Goal: Transaction & Acquisition: Purchase product/service

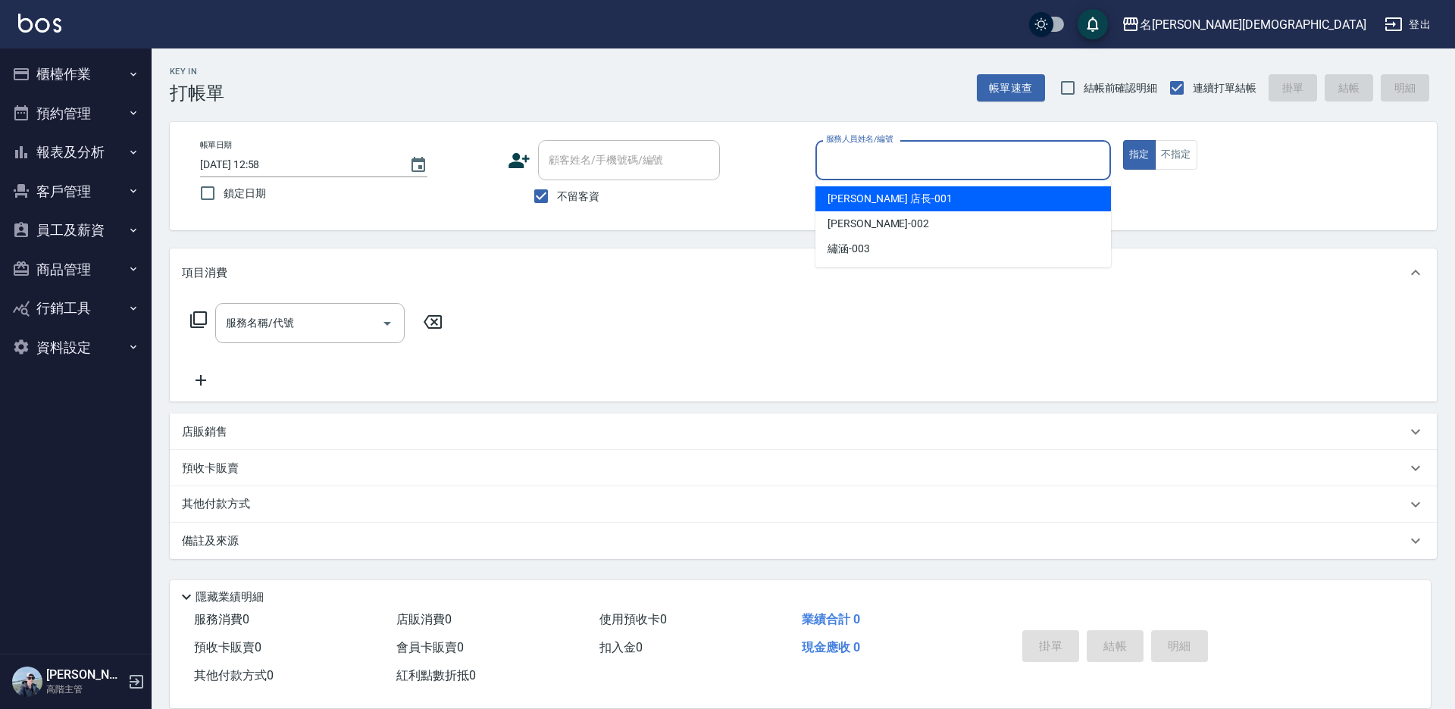
click at [877, 158] on input "服務人員姓名/編號" at bounding box center [963, 160] width 282 height 27
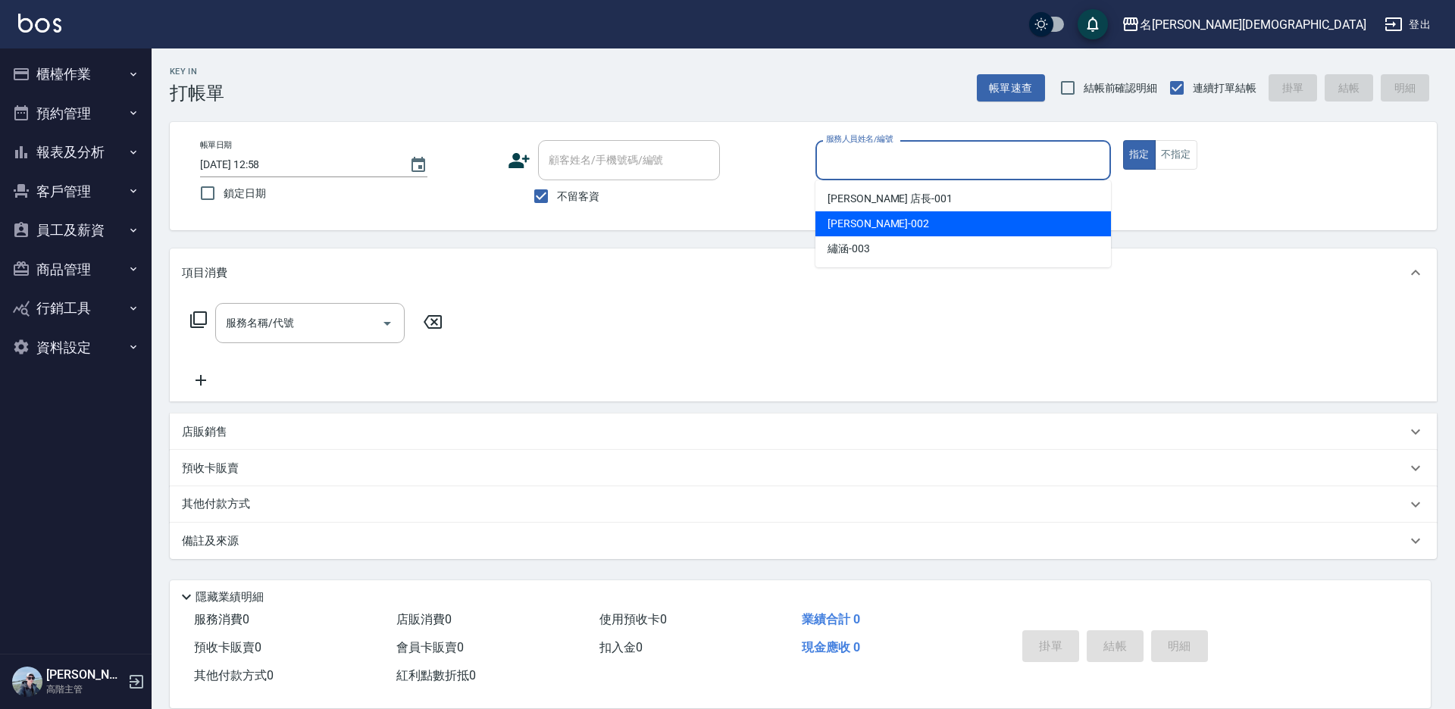
click at [825, 223] on div "香香 -002" at bounding box center [962, 223] width 295 height 25
type input "香香-002"
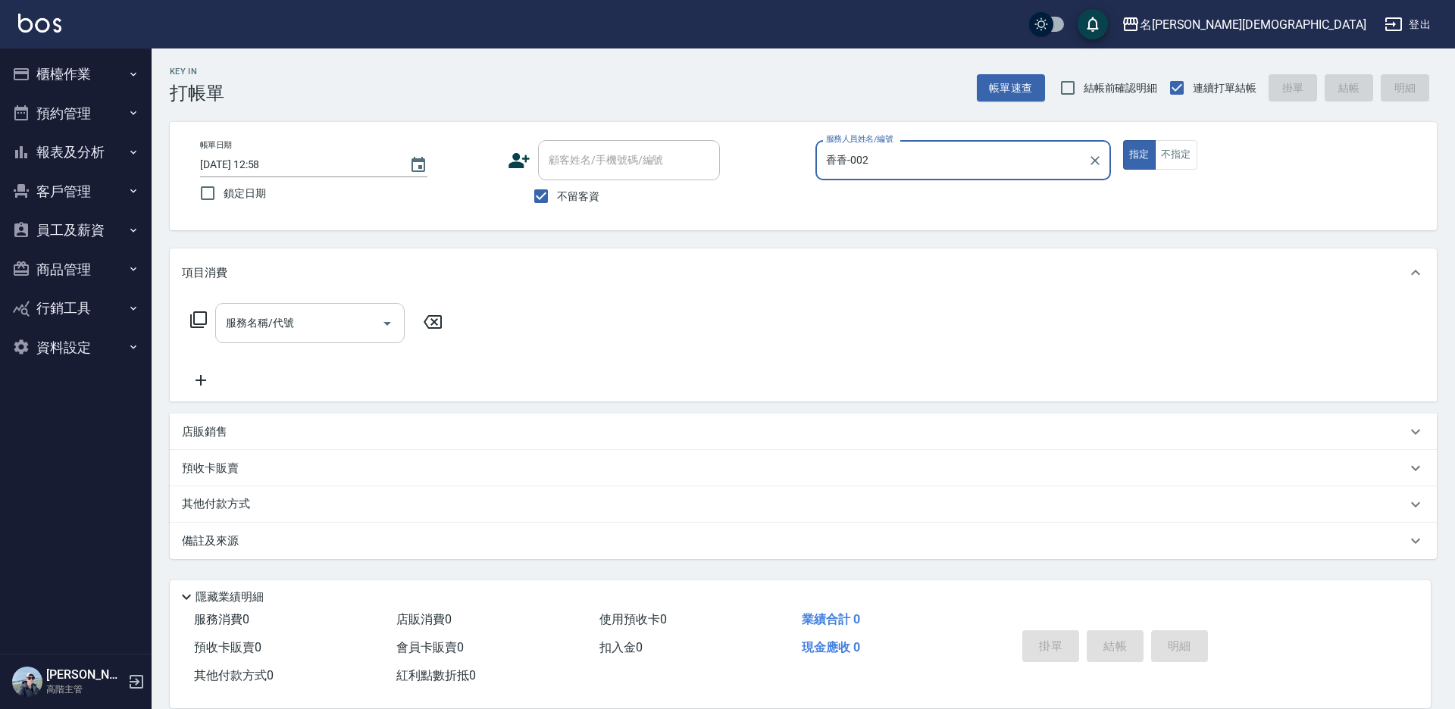
click at [252, 329] on div "服務名稱/代號 服務名稱/代號" at bounding box center [309, 323] width 189 height 40
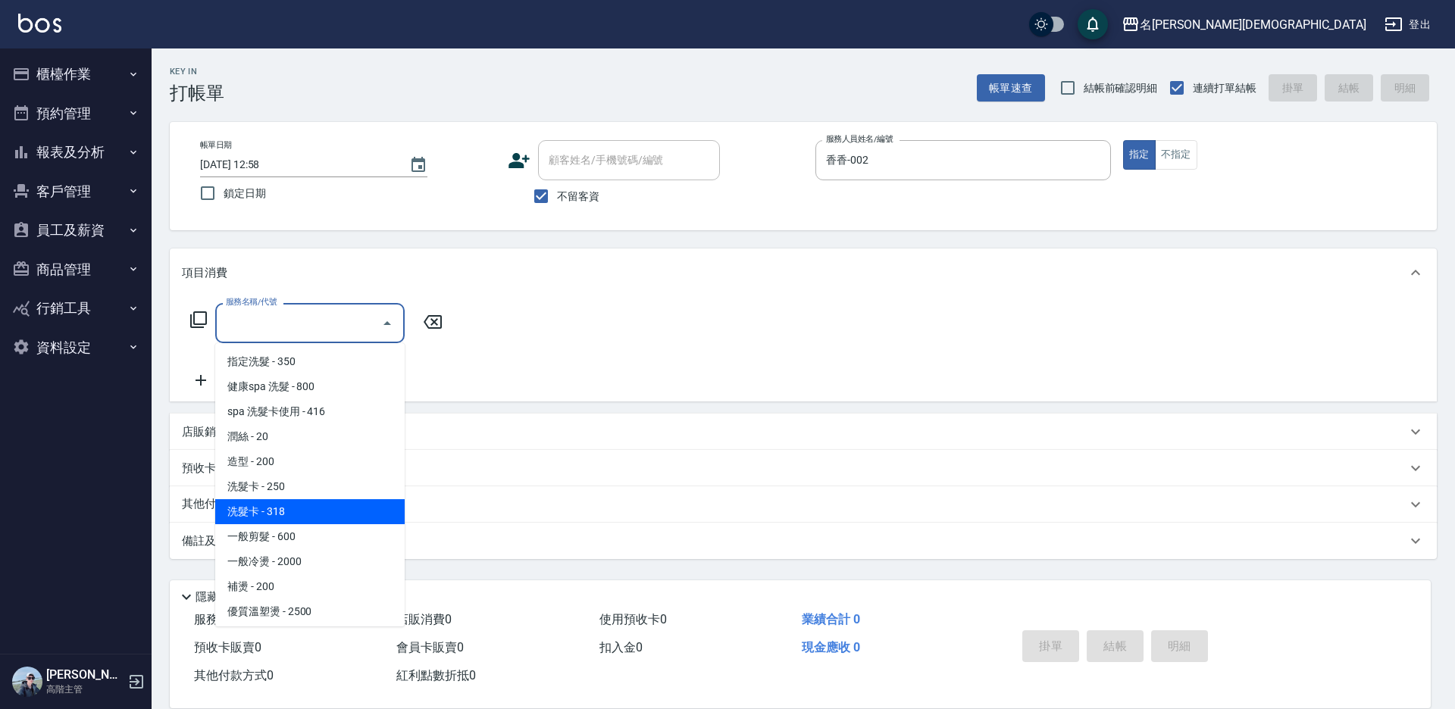
click at [288, 504] on span "洗髮卡 - 318" at bounding box center [309, 511] width 189 height 25
type input "洗髮卡(108)"
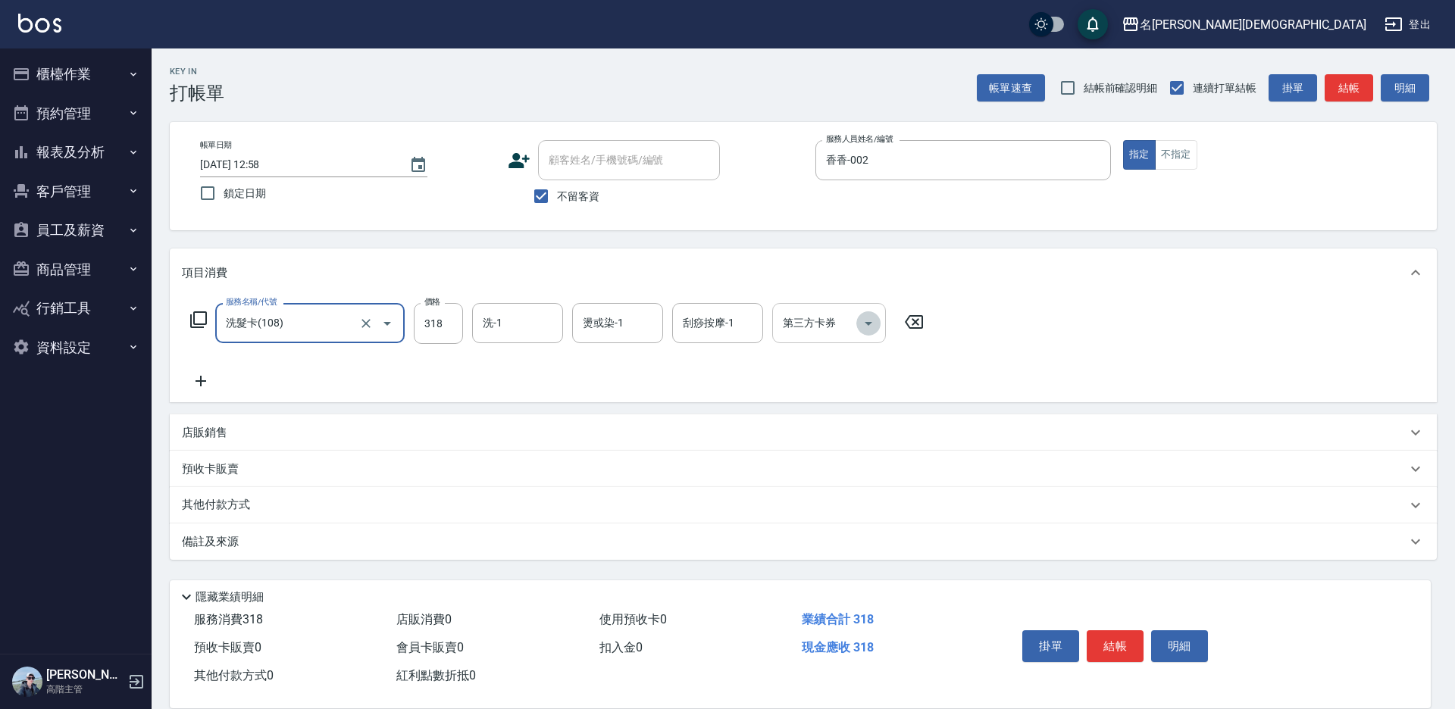
drag, startPoint x: 875, startPoint y: 323, endPoint x: 868, endPoint y: 341, distance: 19.4
click at [874, 323] on icon "Open" at bounding box center [868, 323] width 18 height 18
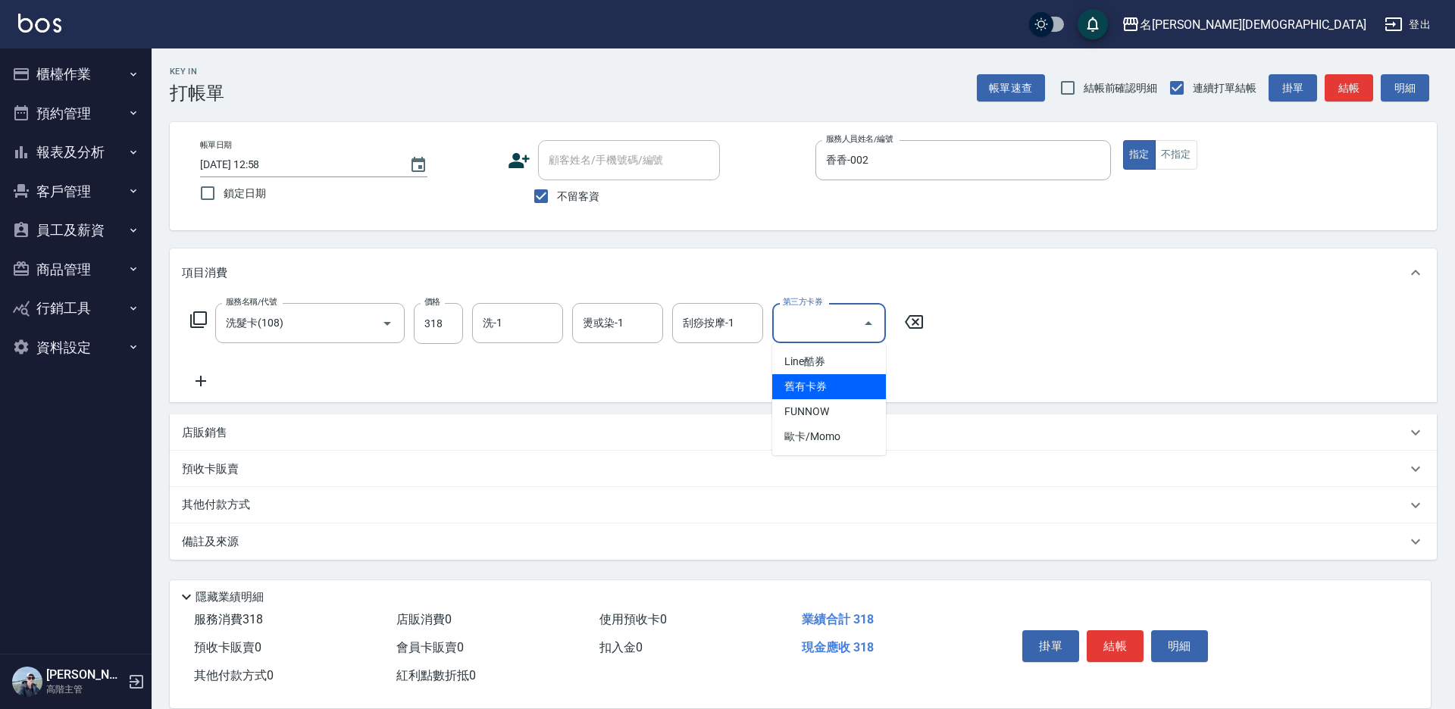
click at [849, 381] on span "舊有卡券" at bounding box center [829, 386] width 114 height 25
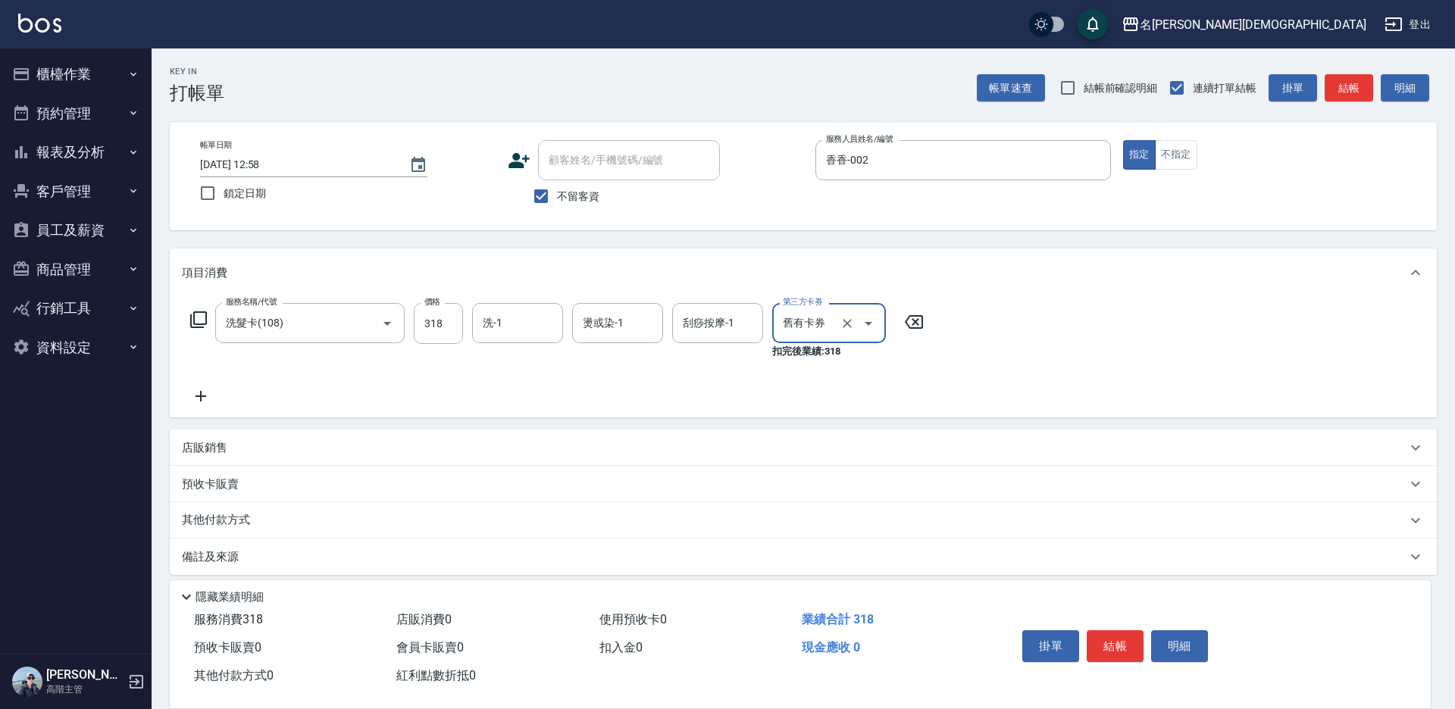
type input "舊有卡券"
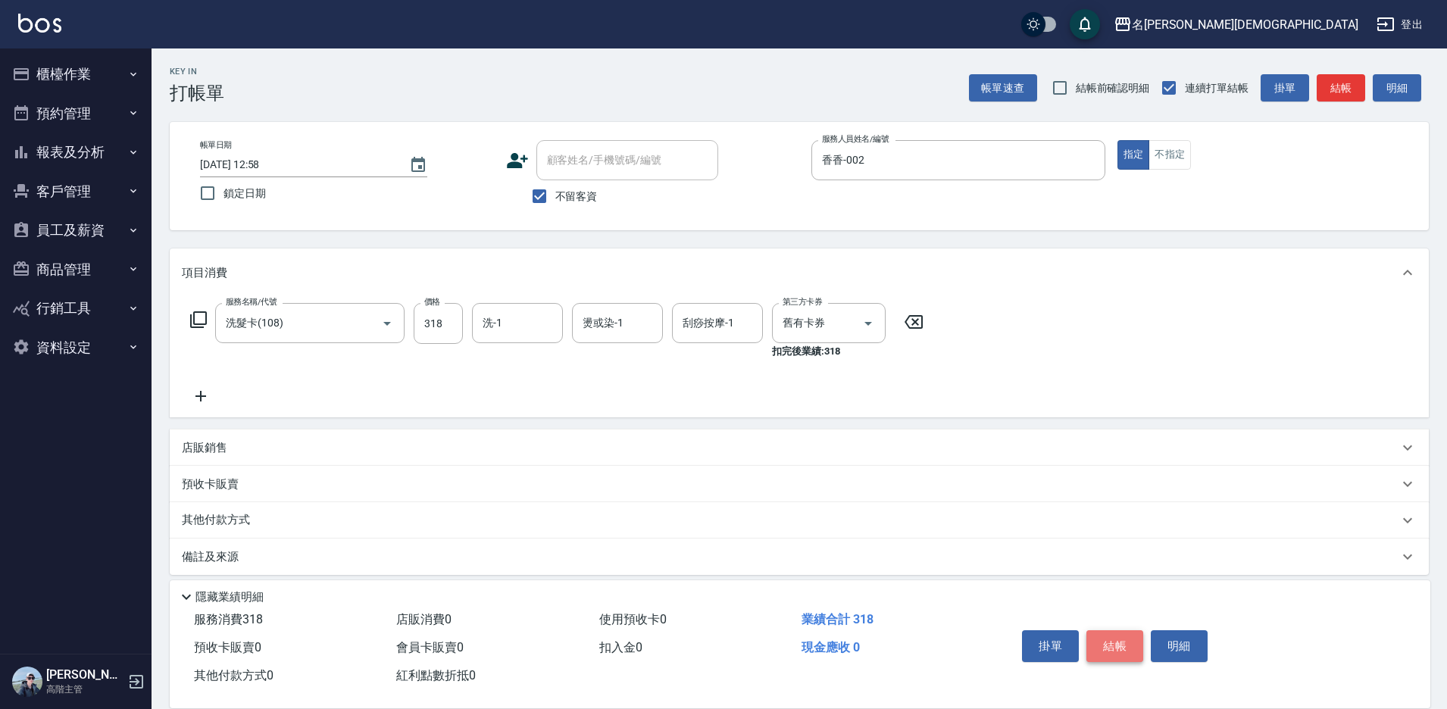
click at [1113, 646] on button "結帳" at bounding box center [1115, 646] width 57 height 32
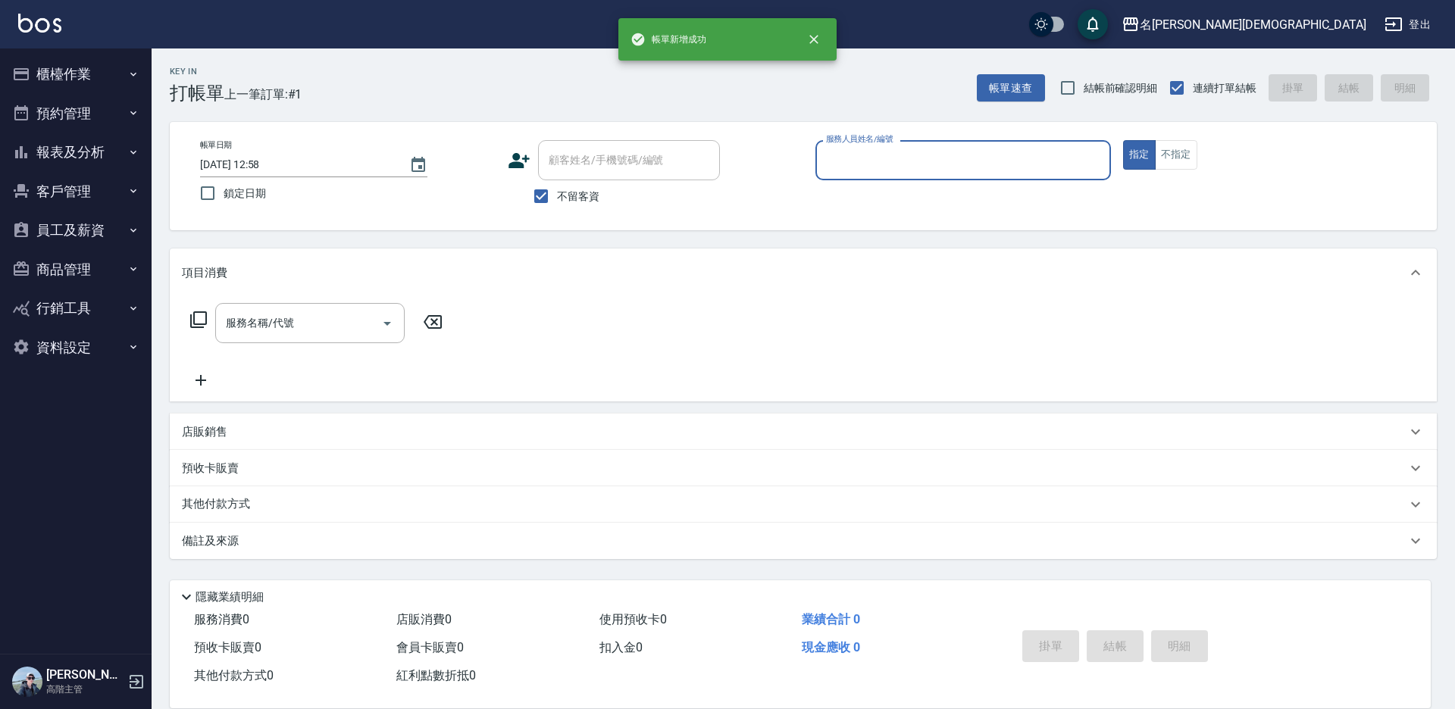
click at [869, 156] on input "服務人員姓名/編號" at bounding box center [963, 160] width 282 height 27
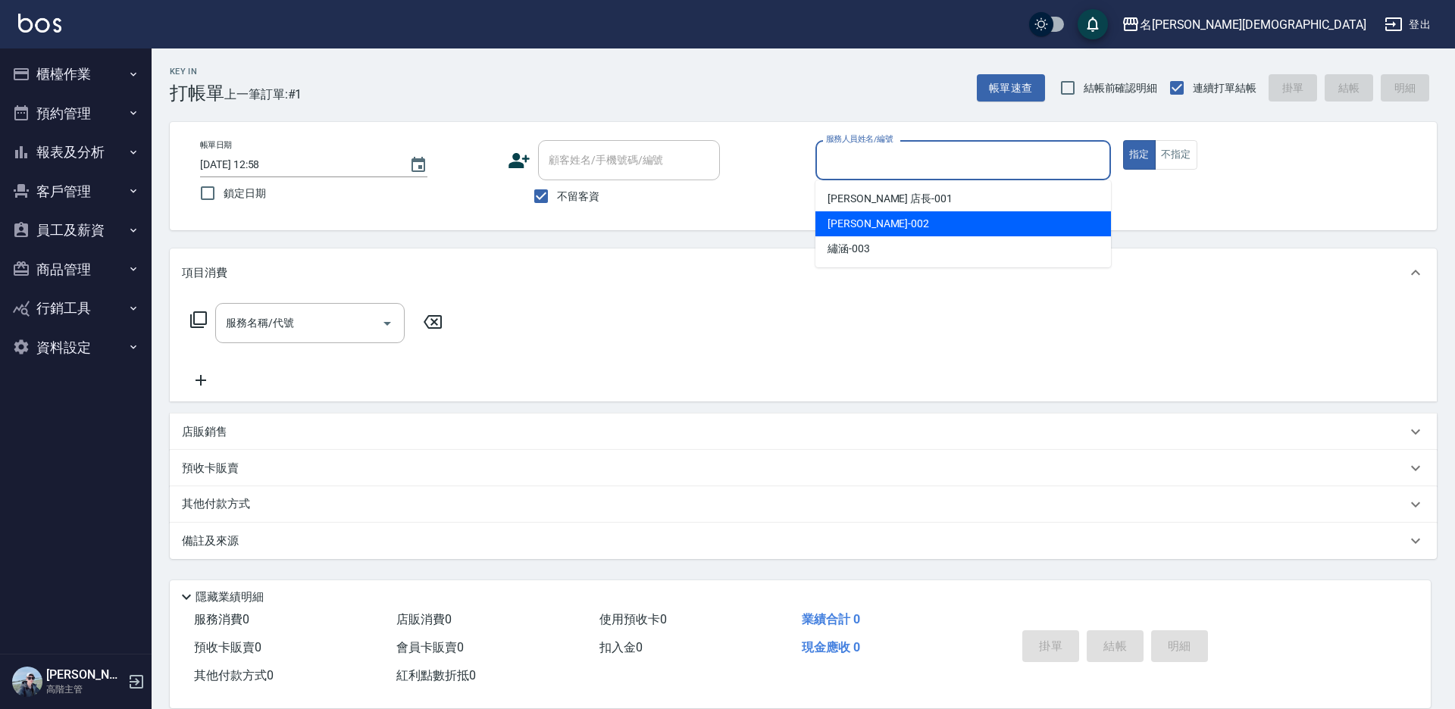
click at [869, 218] on span "香香 -002" at bounding box center [878, 224] width 102 height 16
type input "香香-002"
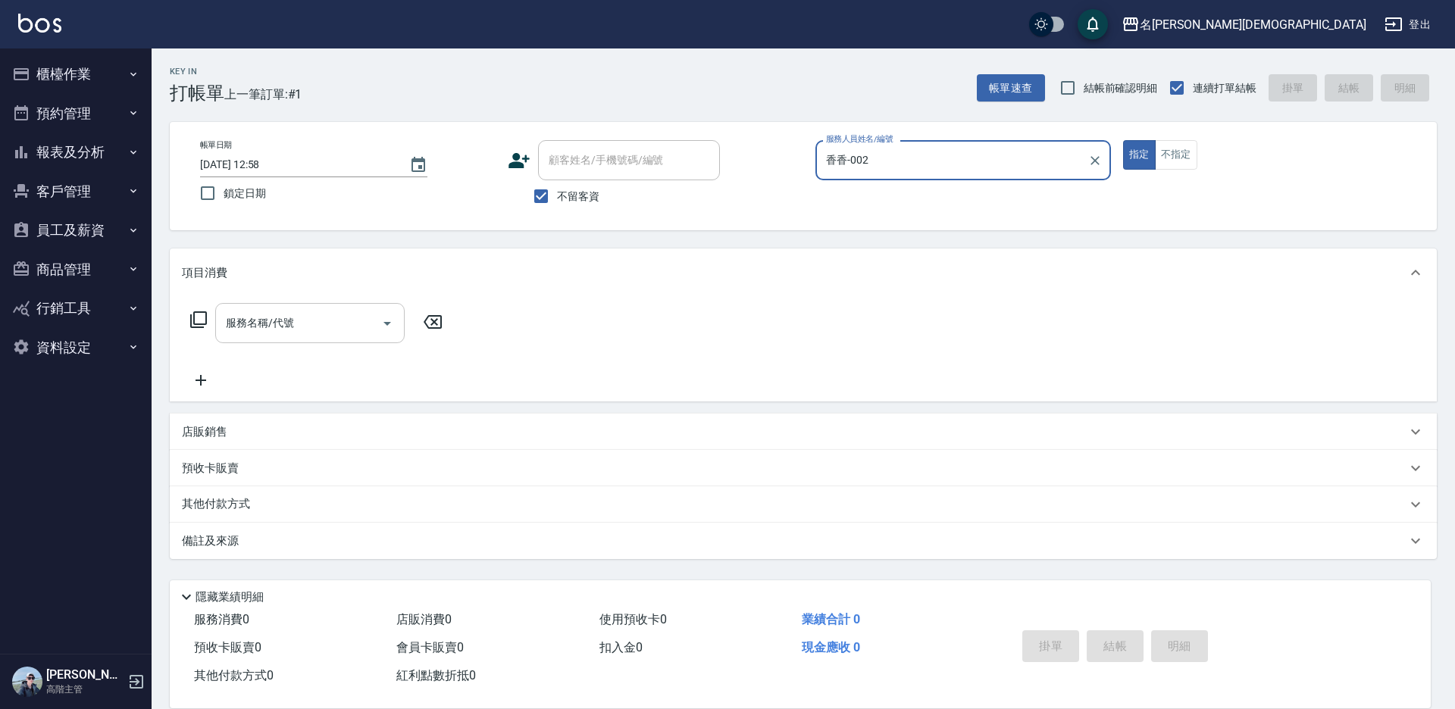
click at [267, 331] on input "服務名稱/代號" at bounding box center [298, 323] width 153 height 27
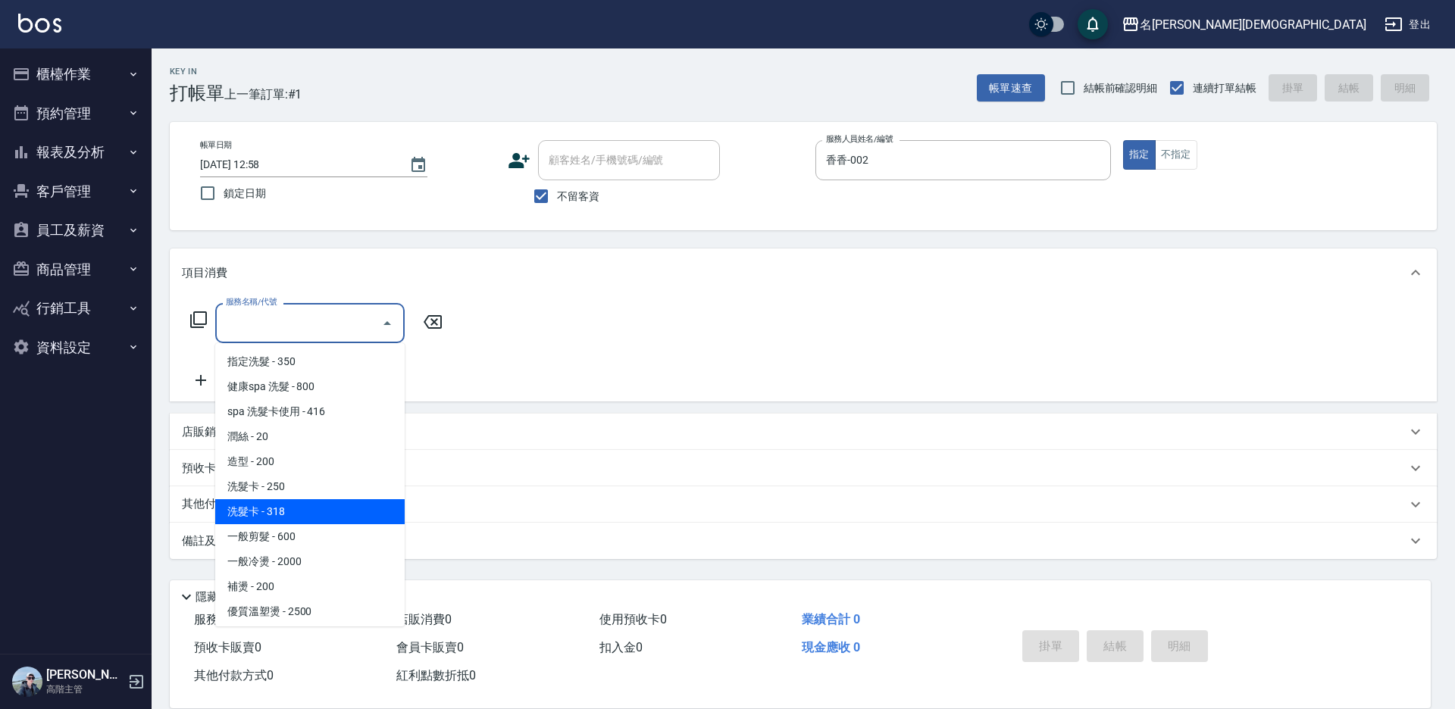
click at [278, 521] on span "洗髮卡 - 318" at bounding box center [309, 511] width 189 height 25
type input "洗髮卡(108)"
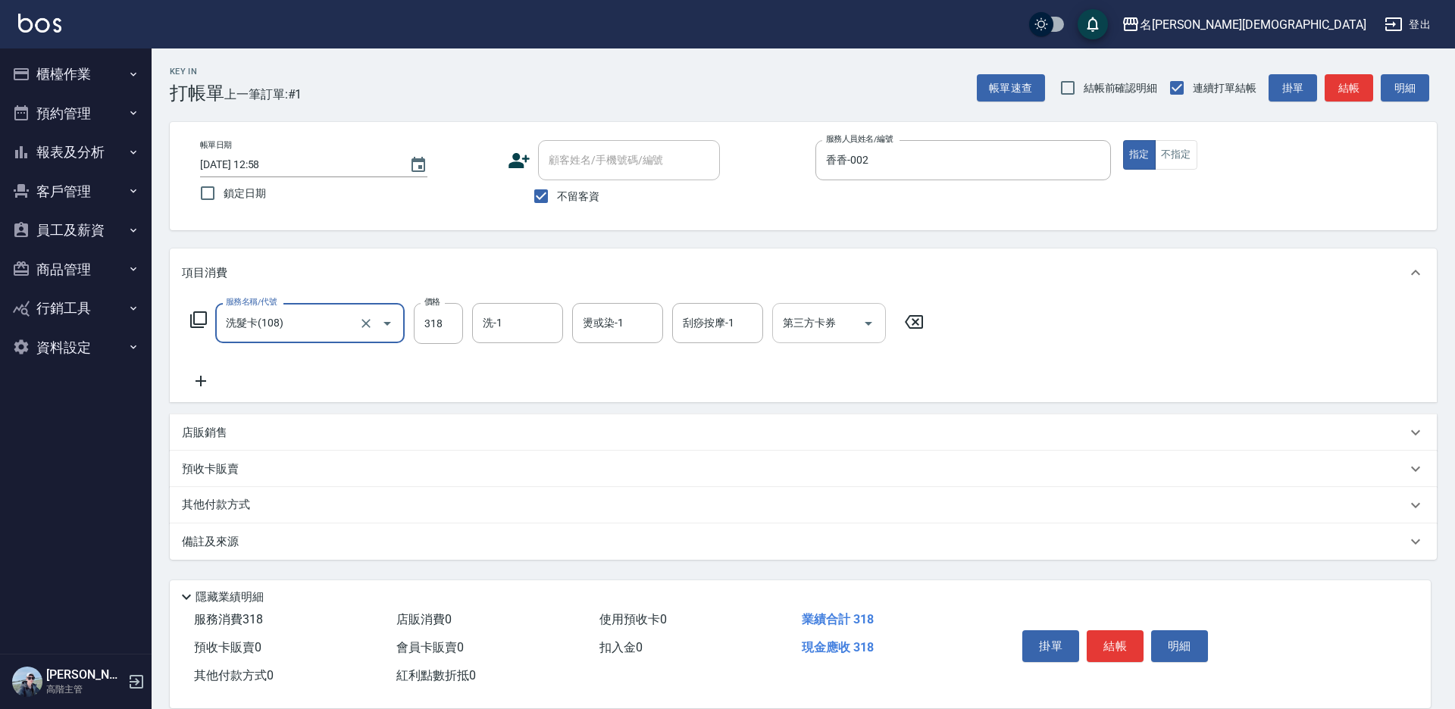
click at [870, 327] on icon "Open" at bounding box center [868, 323] width 18 height 18
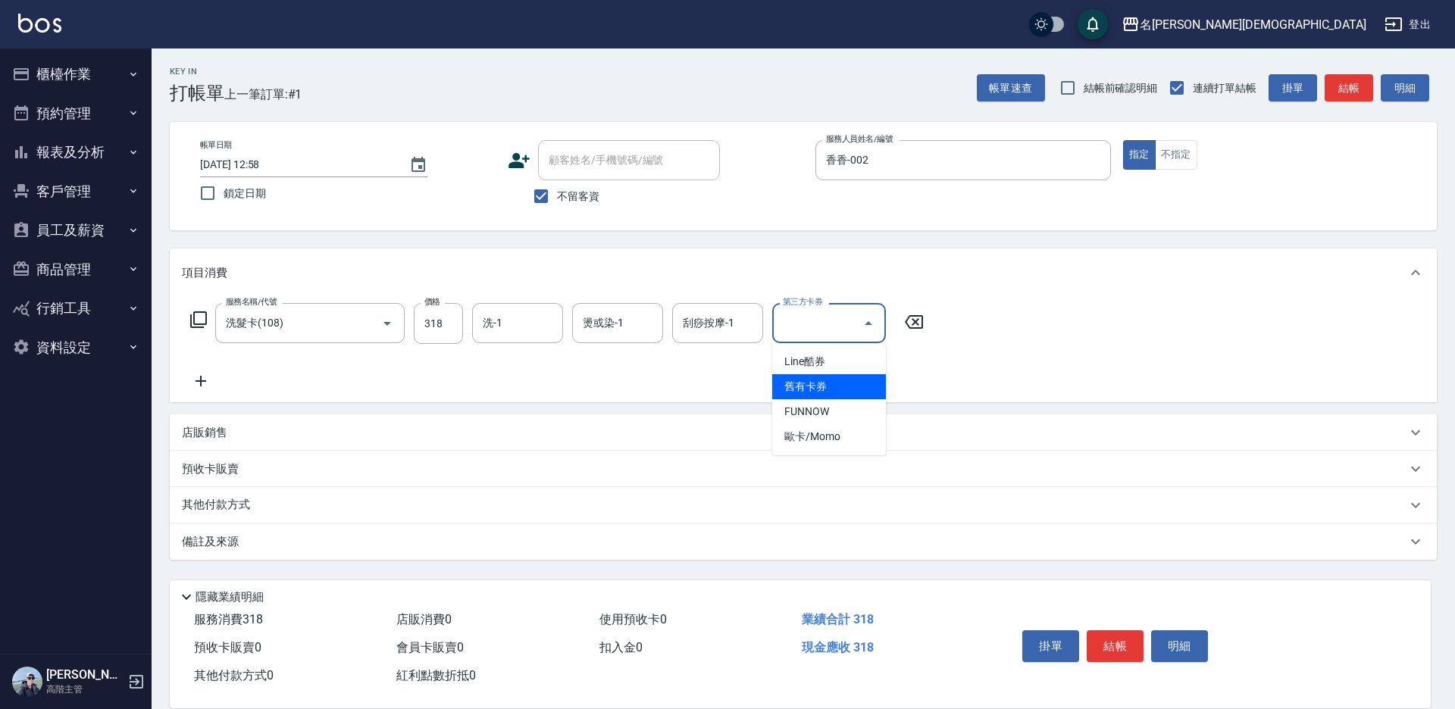
click at [860, 383] on span "舊有卡券" at bounding box center [829, 386] width 114 height 25
type input "舊有卡券"
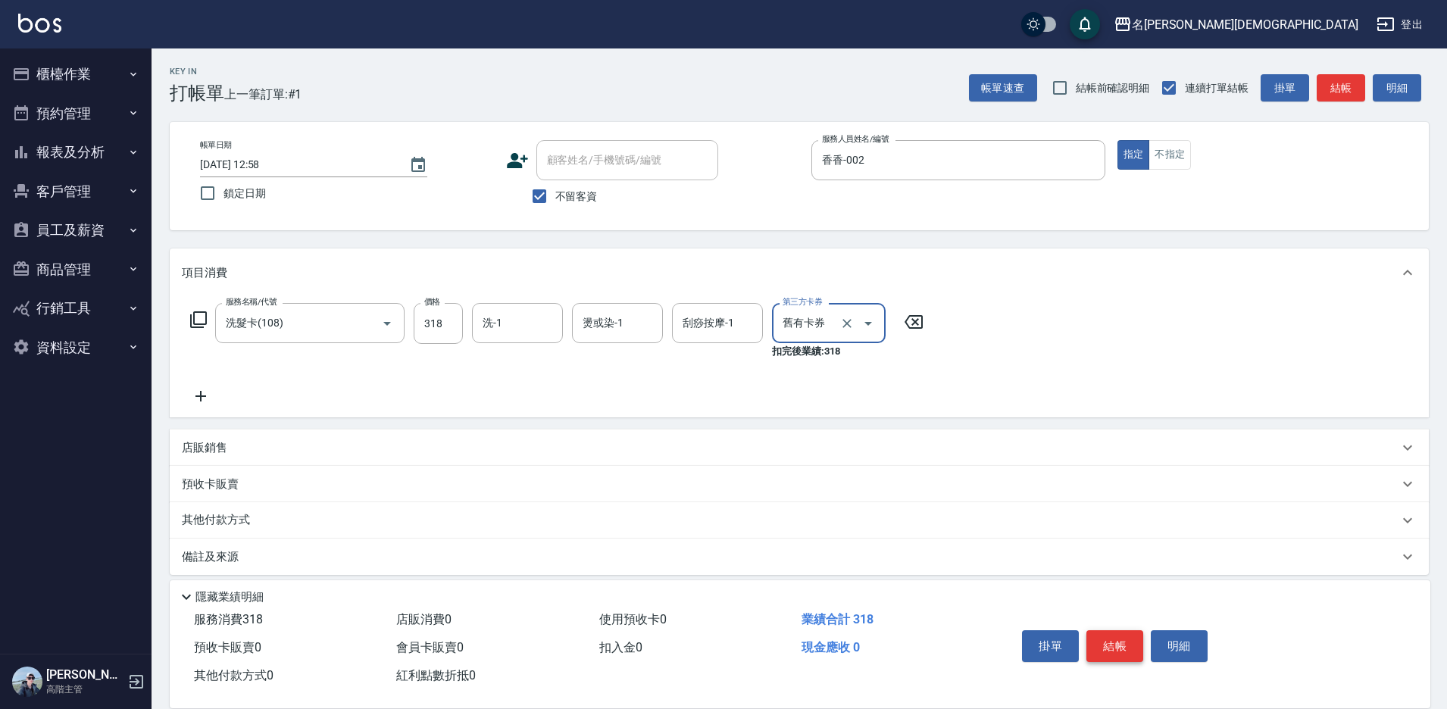
click at [1105, 632] on button "結帳" at bounding box center [1115, 646] width 57 height 32
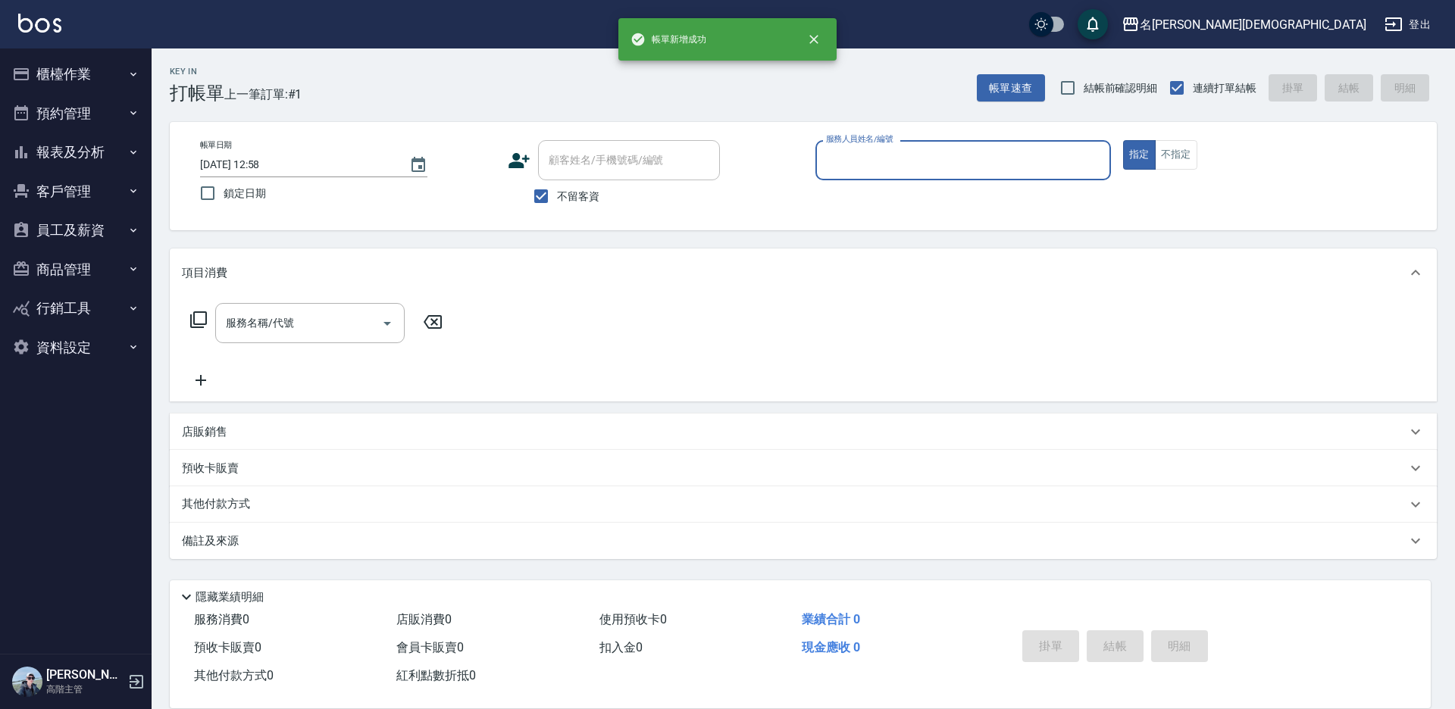
click at [860, 154] on input "服務人員姓名/編號" at bounding box center [963, 160] width 282 height 27
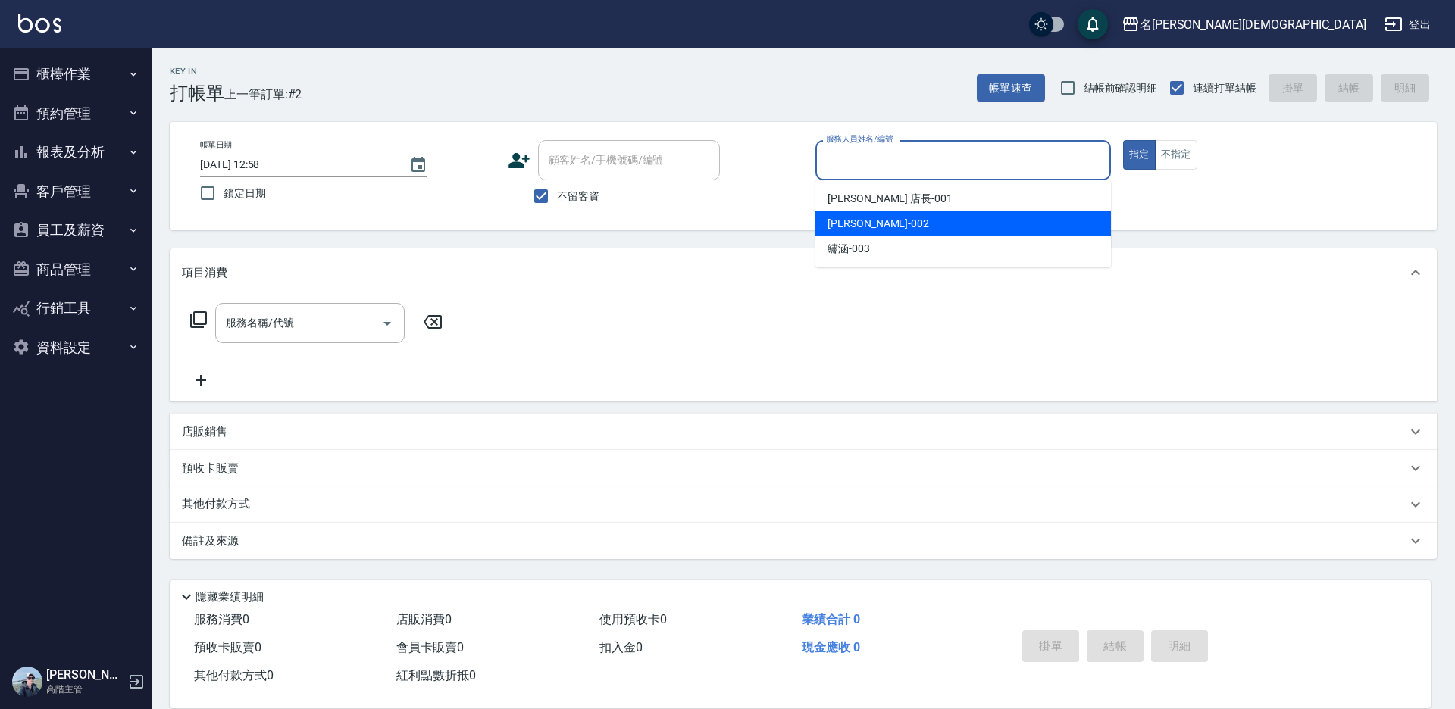
click at [853, 215] on div "香香 -002" at bounding box center [962, 223] width 295 height 25
type input "香香-002"
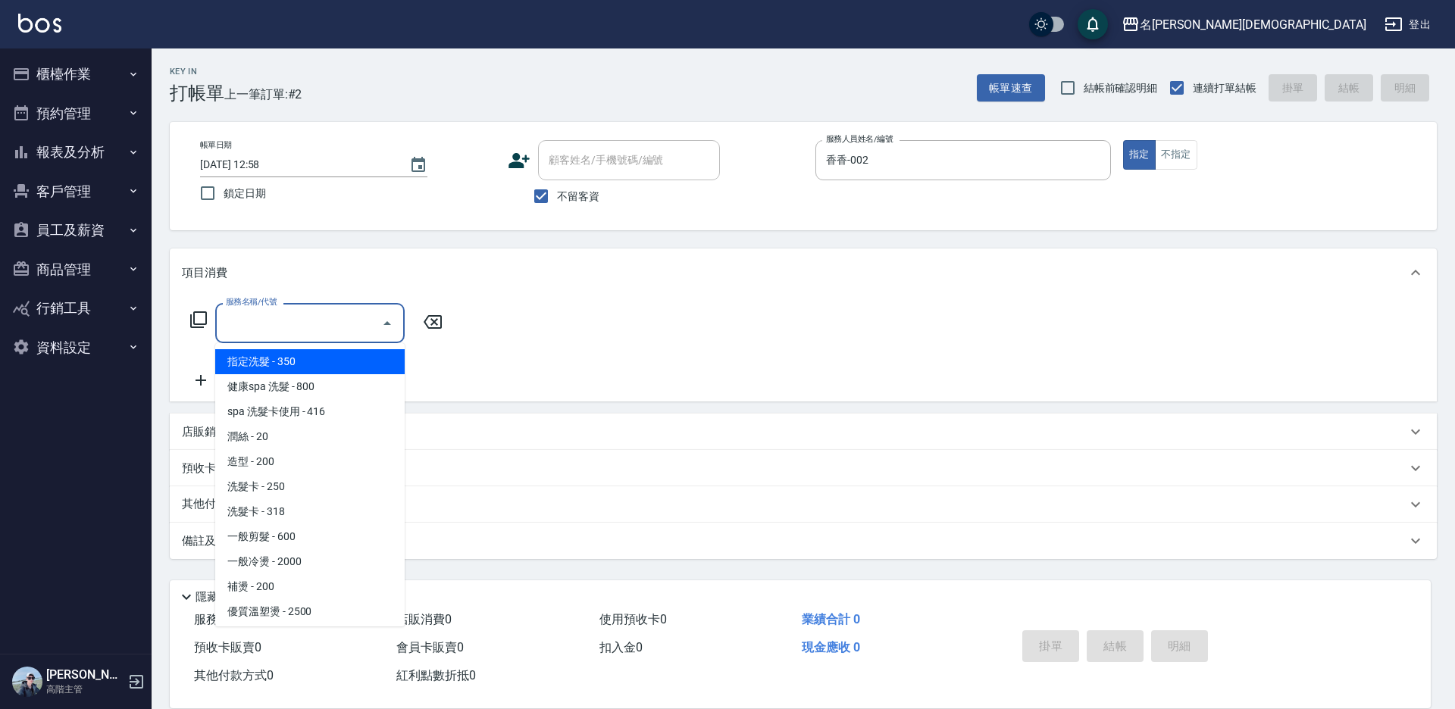
click at [284, 317] on input "服務名稱/代號" at bounding box center [298, 323] width 153 height 27
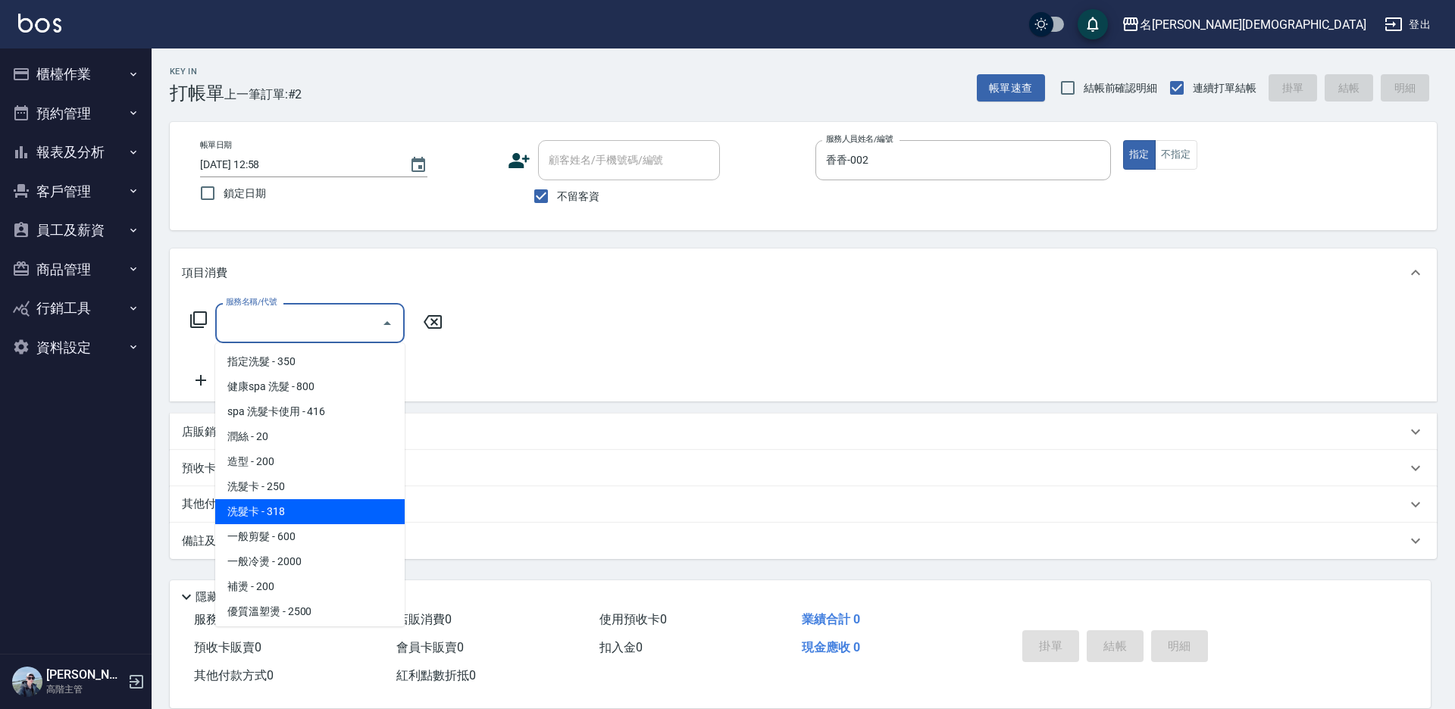
click at [353, 518] on span "洗髮卡 - 318" at bounding box center [309, 511] width 189 height 25
type input "洗髮卡(108)"
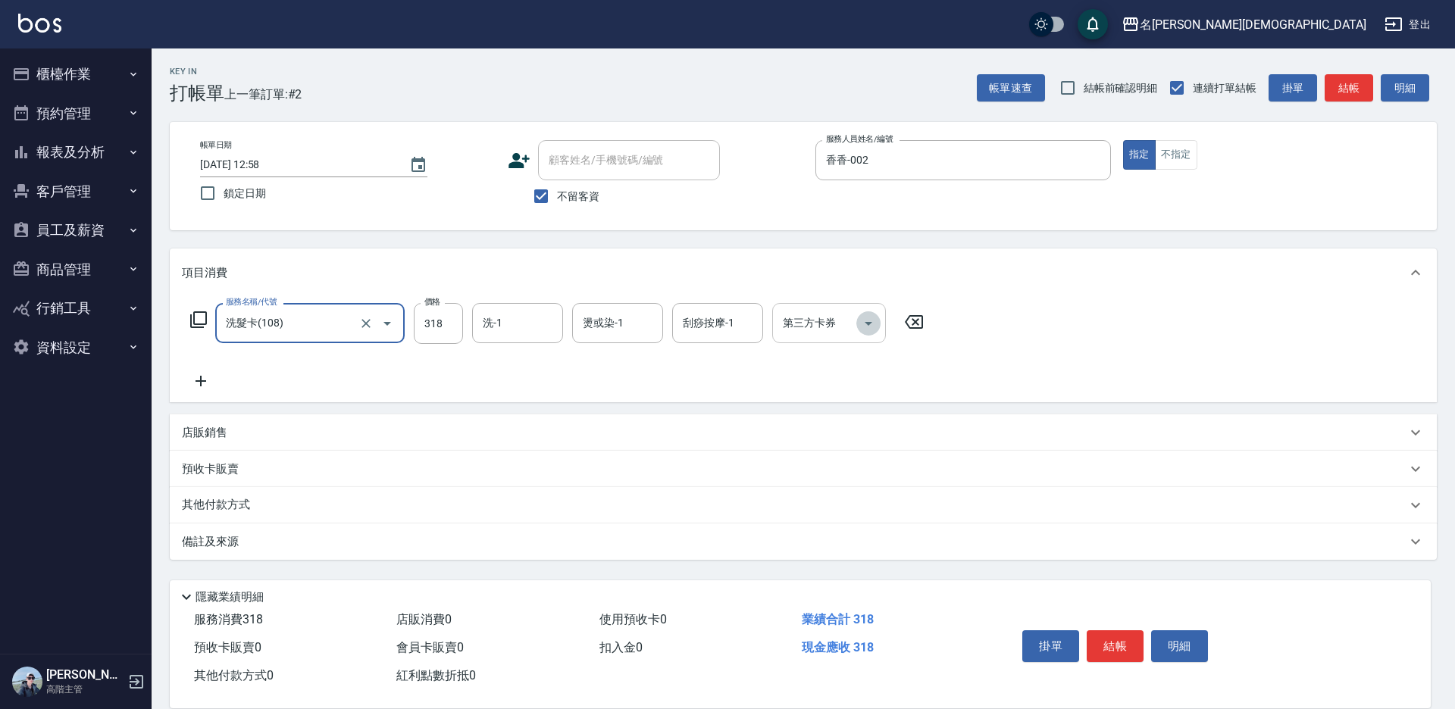
click at [875, 324] on icon "Open" at bounding box center [868, 323] width 18 height 18
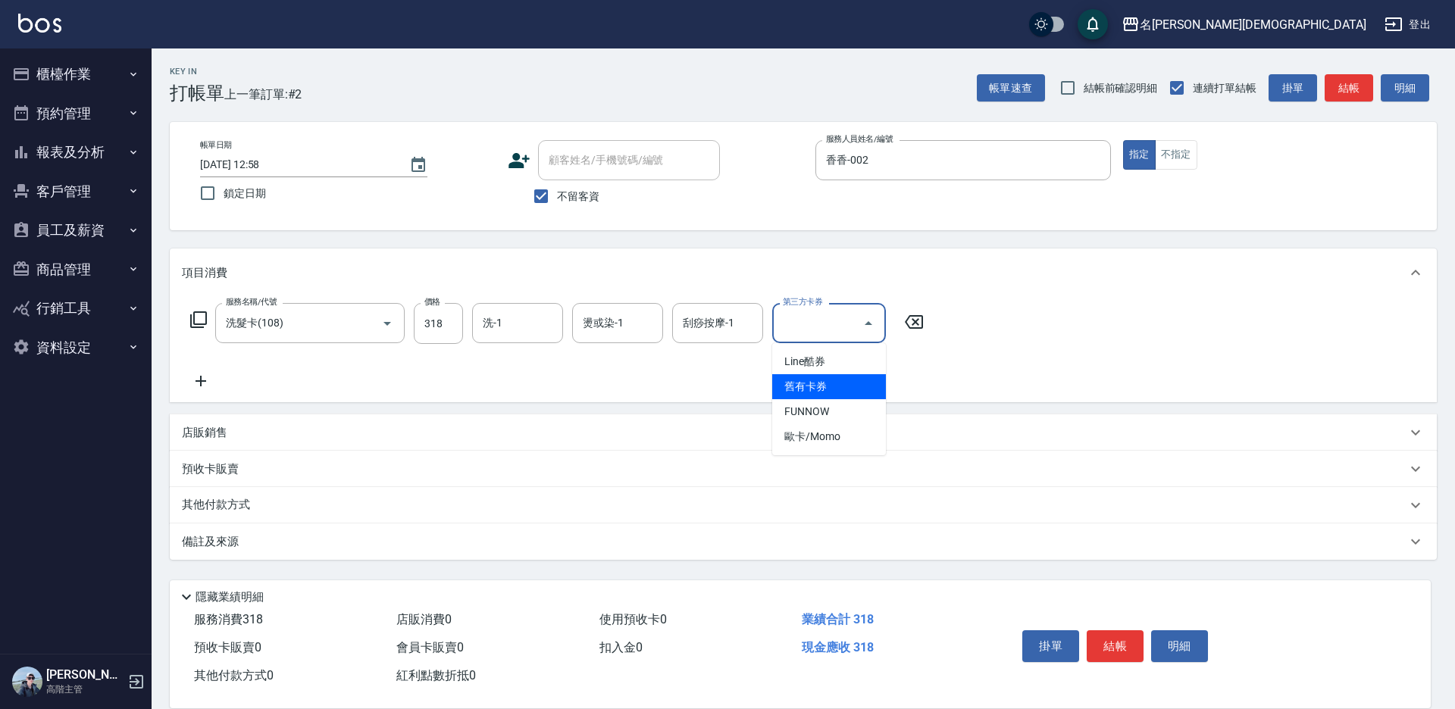
click at [835, 394] on span "舊有卡券" at bounding box center [829, 386] width 114 height 25
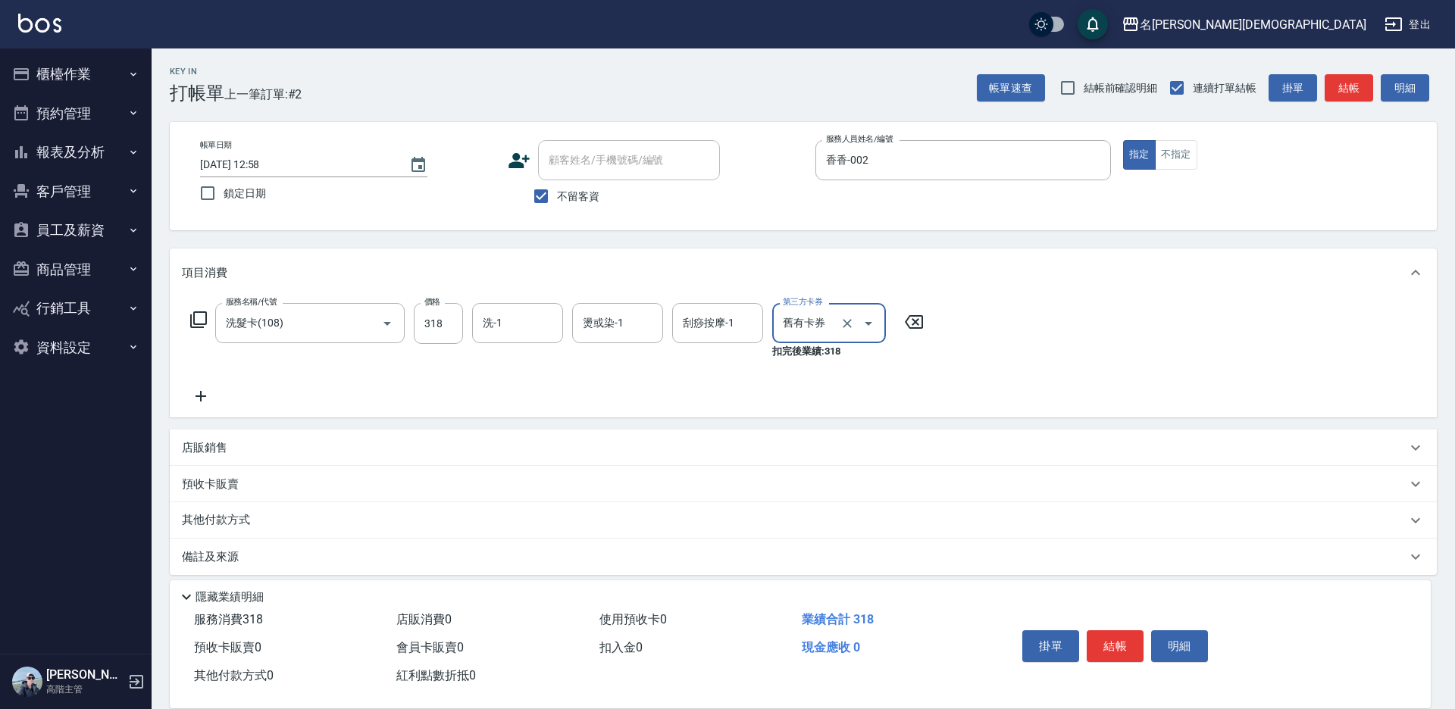
type input "舊有卡券"
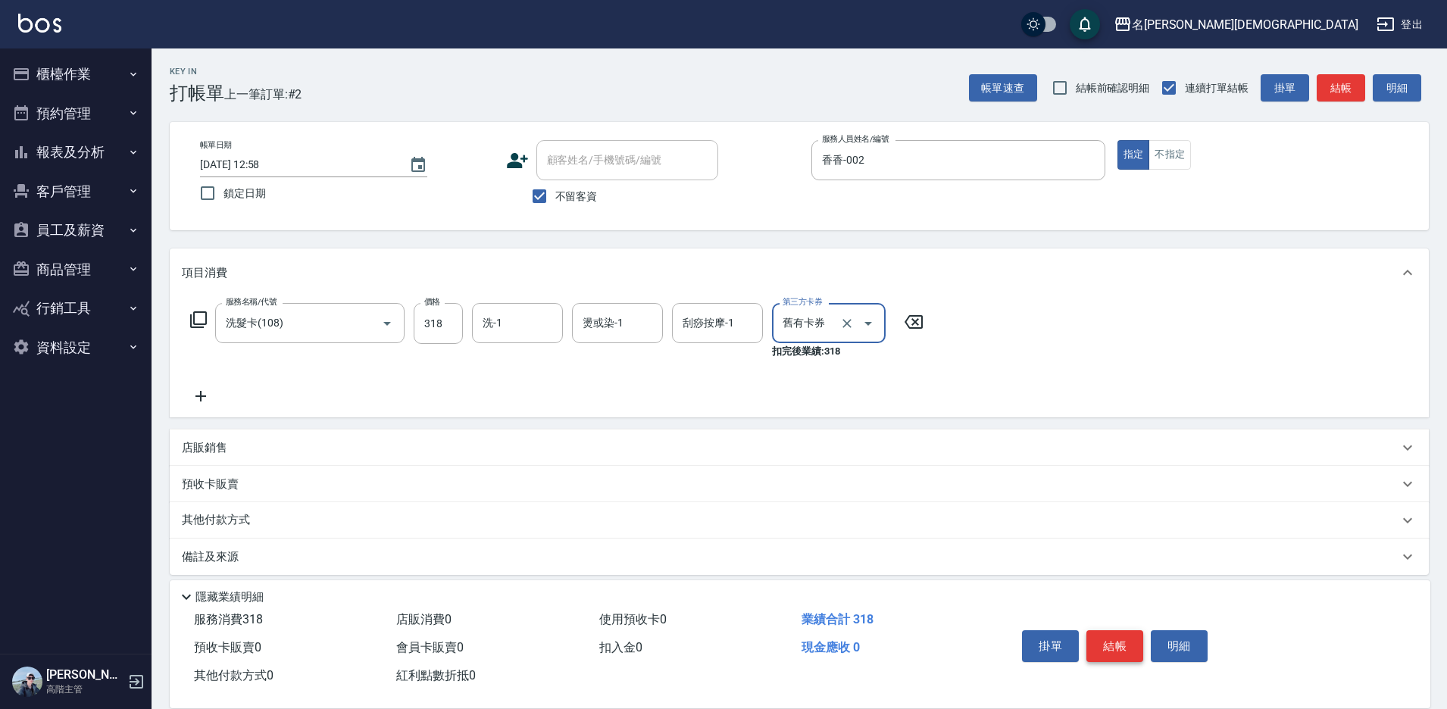
click at [1105, 639] on button "結帳" at bounding box center [1115, 646] width 57 height 32
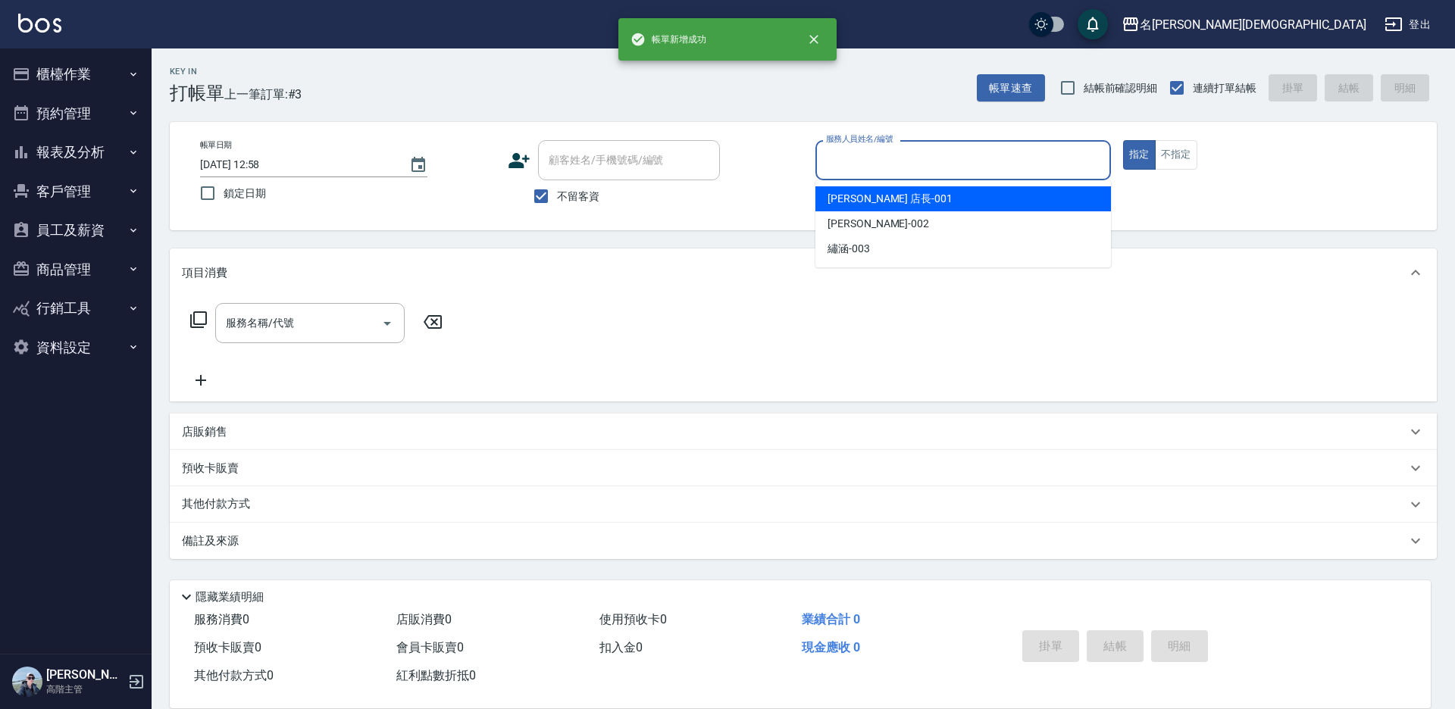
click at [840, 170] on input "服務人員姓名/編號" at bounding box center [963, 160] width 282 height 27
click at [842, 213] on div "香香 -002" at bounding box center [962, 223] width 295 height 25
type input "香香-002"
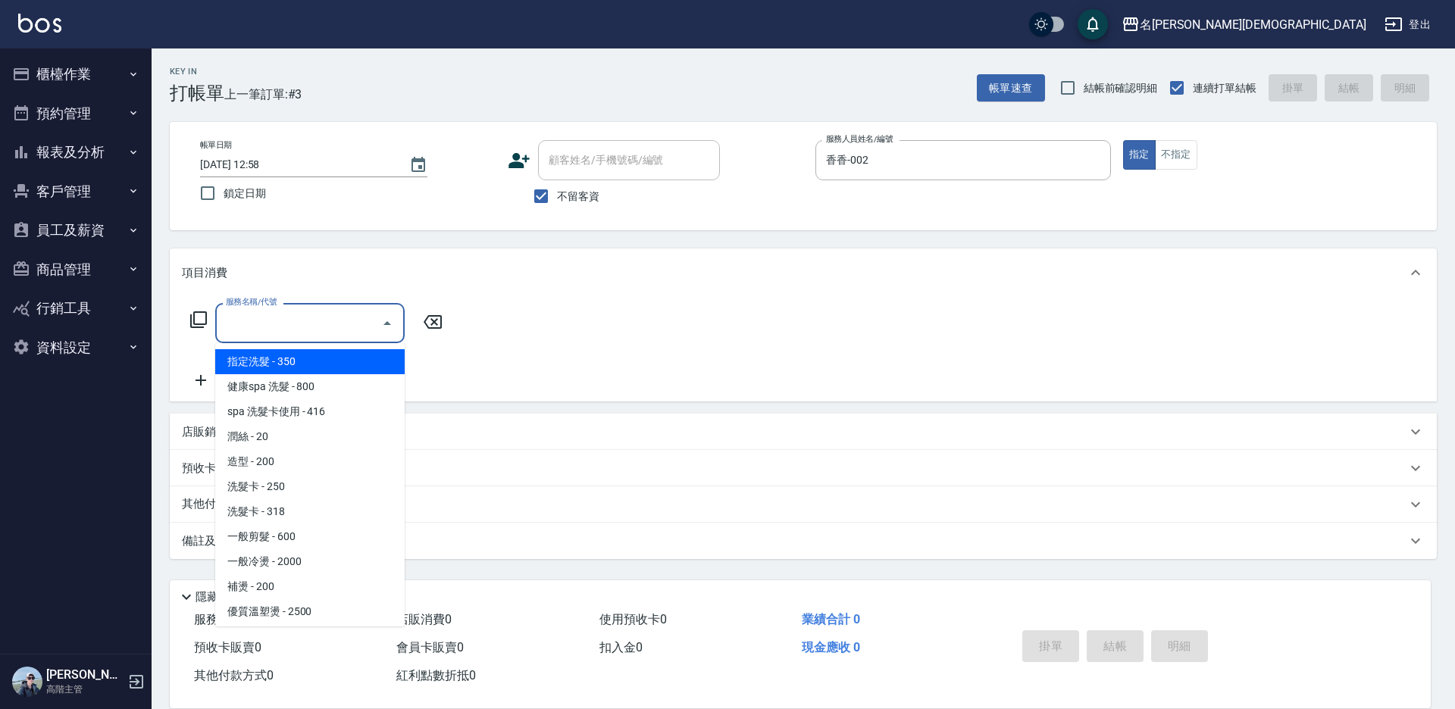
click at [242, 328] on input "服務名稱/代號" at bounding box center [298, 323] width 153 height 27
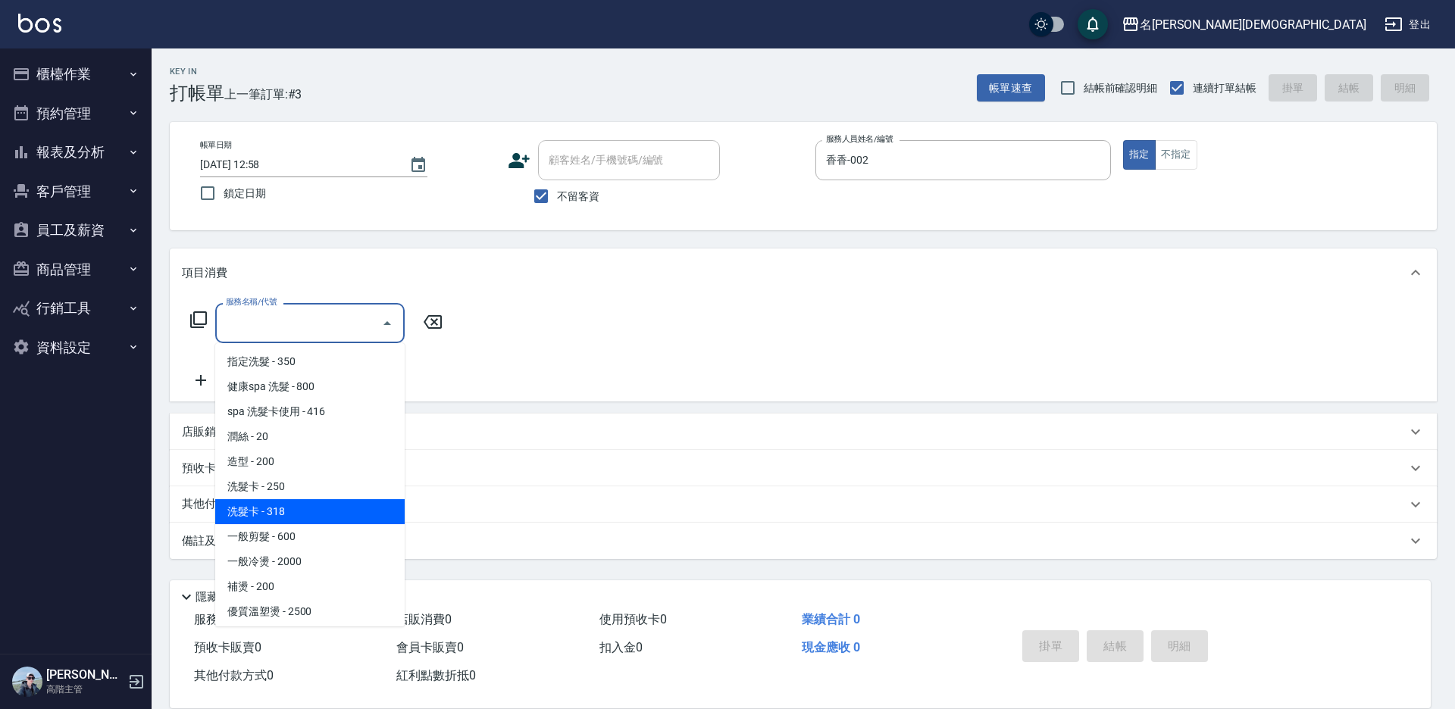
click at [297, 521] on span "洗髮卡 - 318" at bounding box center [309, 511] width 189 height 25
type input "洗髮卡(108)"
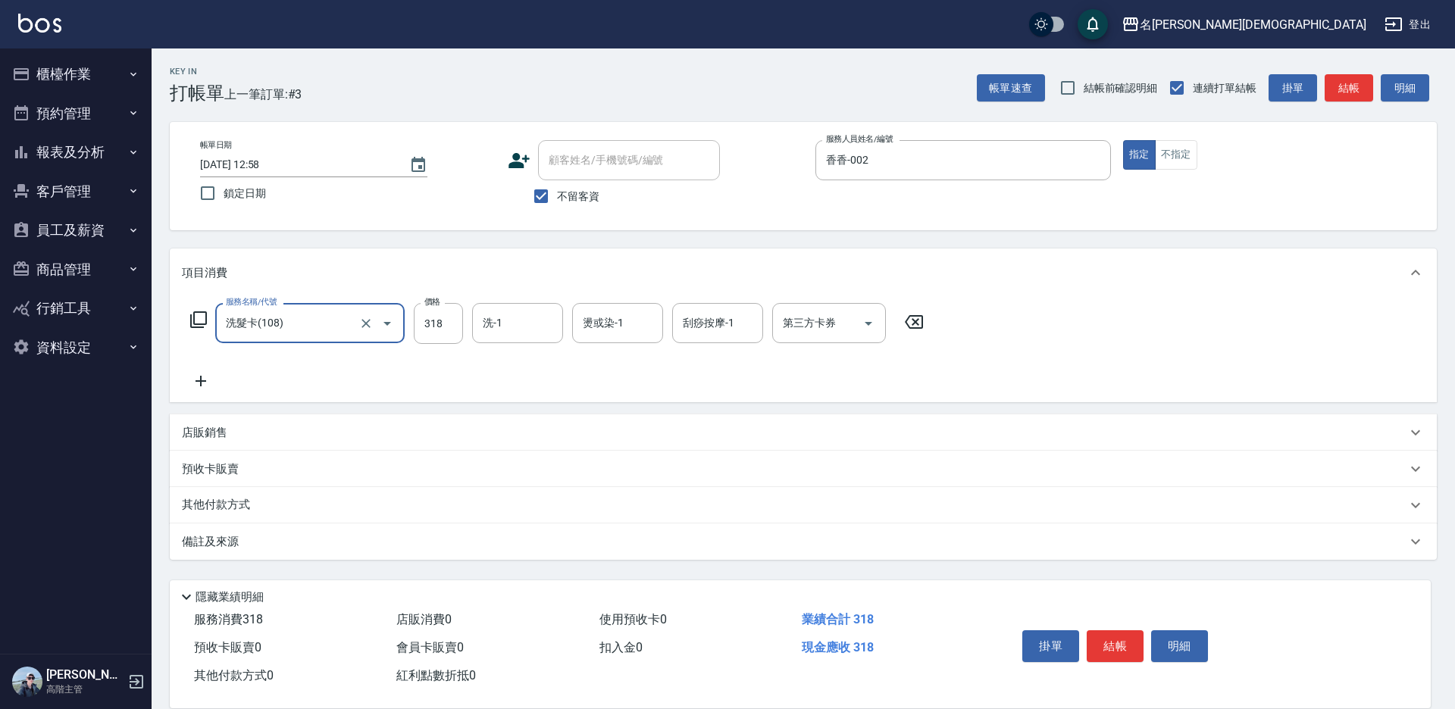
click at [195, 378] on icon at bounding box center [201, 381] width 38 height 18
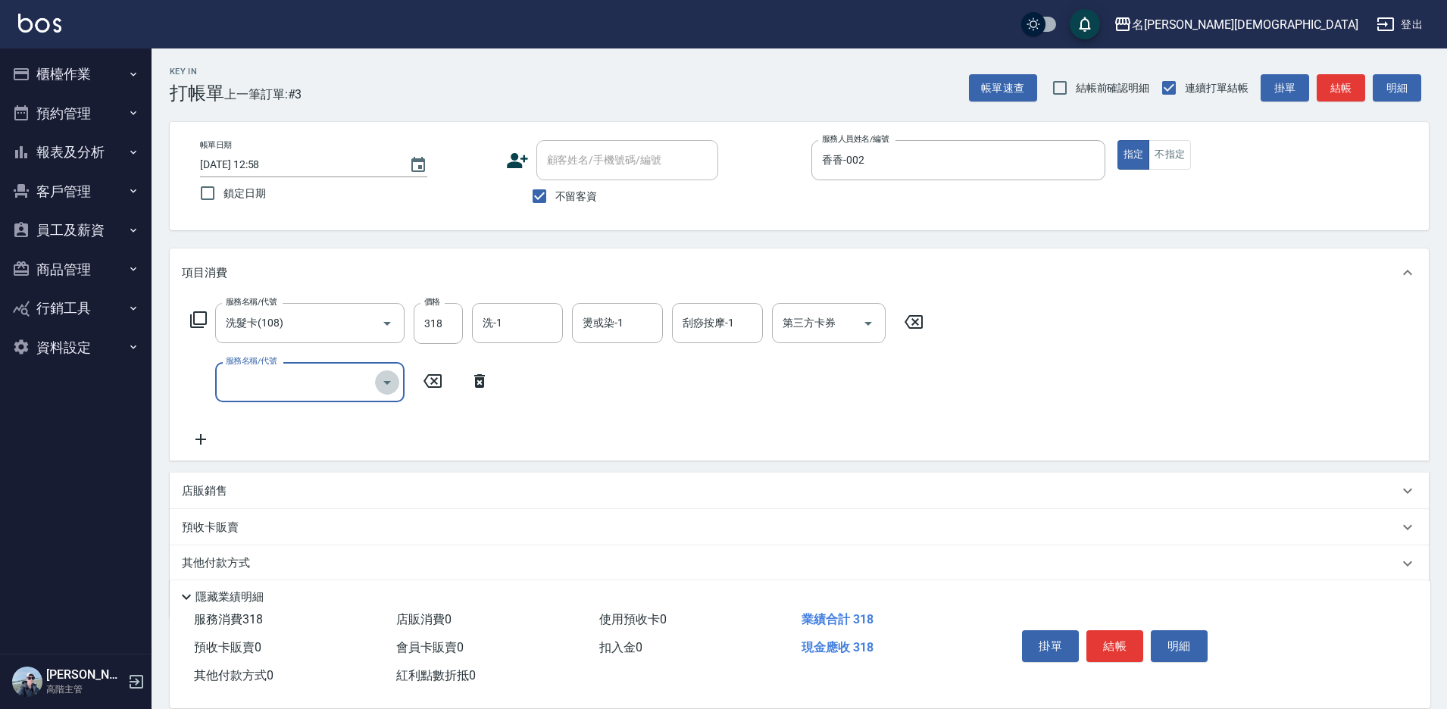
drag, startPoint x: 382, startPoint y: 381, endPoint x: 365, endPoint y: 402, distance: 26.4
click at [380, 381] on icon "Open" at bounding box center [387, 383] width 18 height 18
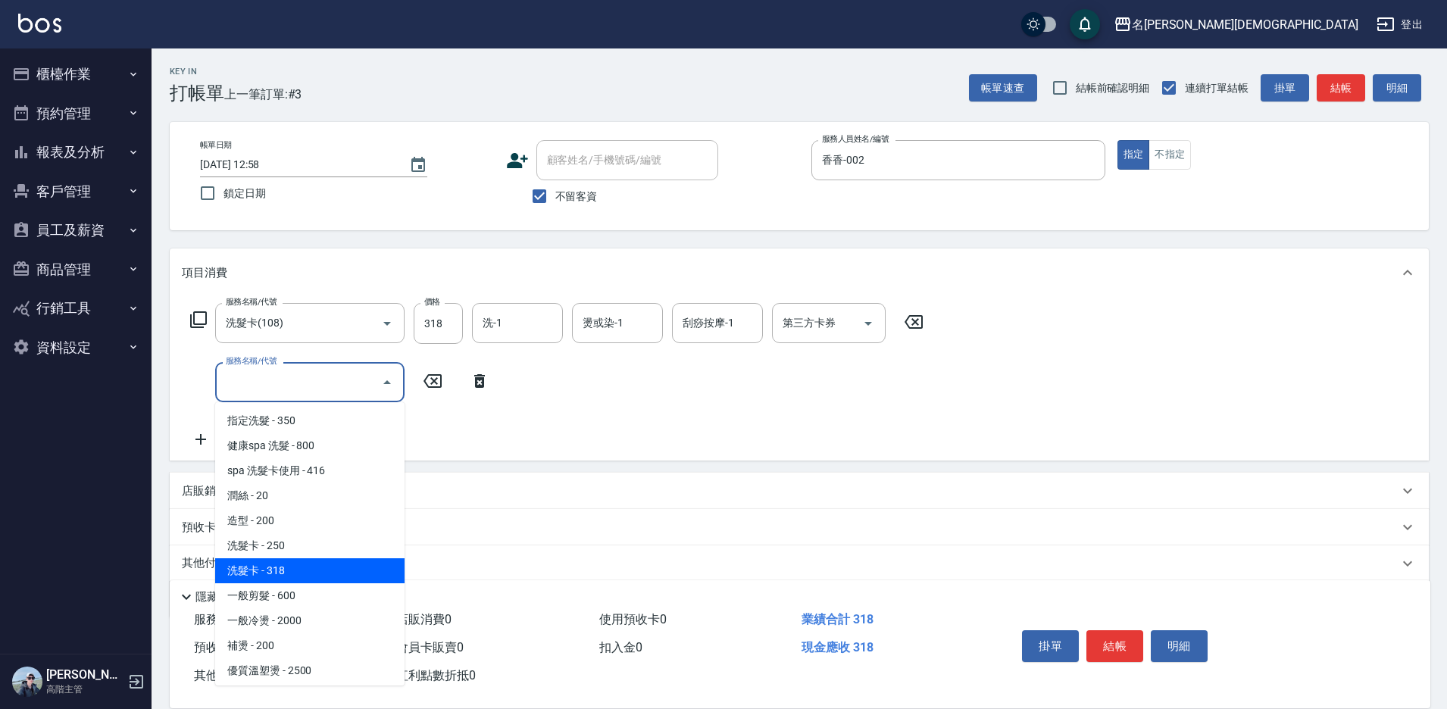
drag, startPoint x: 358, startPoint y: 575, endPoint x: 499, endPoint y: 440, distance: 195.1
click at [358, 574] on span "洗髮卡 - 318" at bounding box center [309, 570] width 189 height 25
type input "洗髮卡(108)"
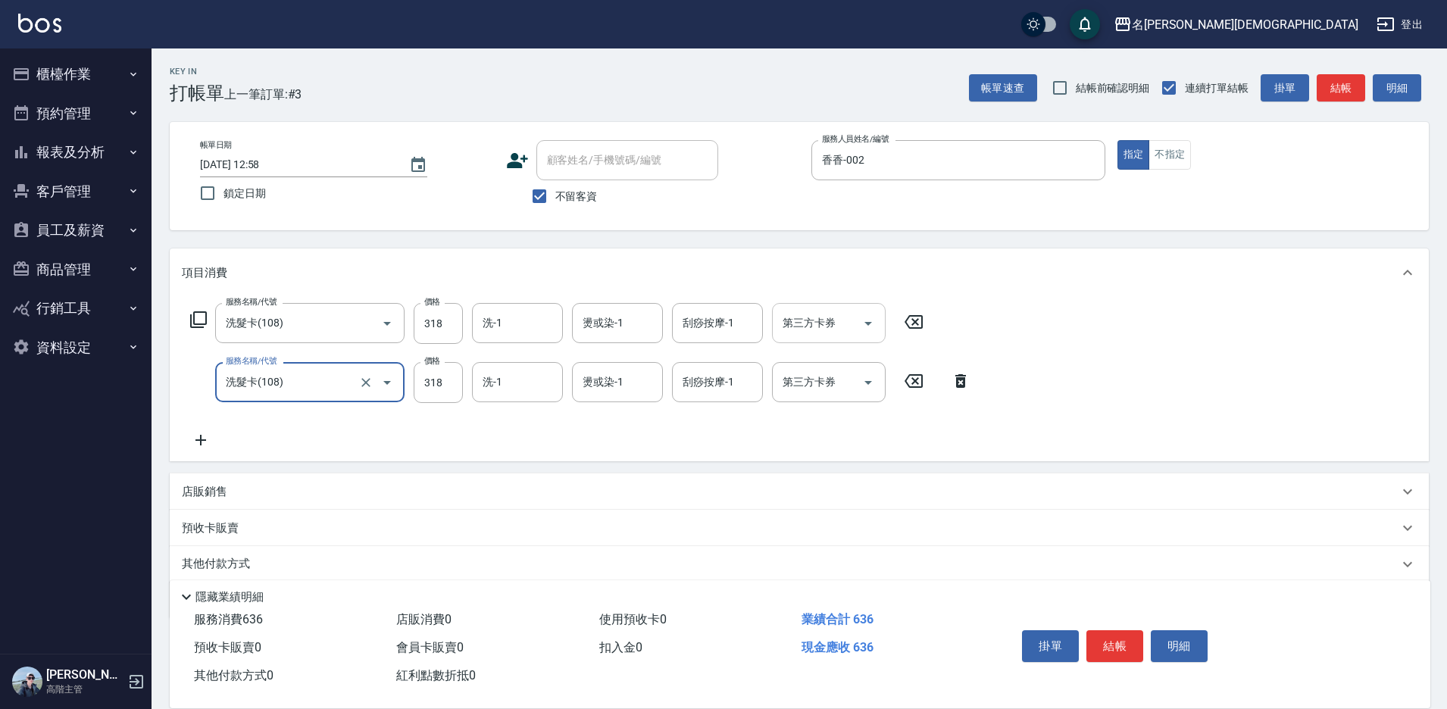
click at [870, 321] on icon "Open" at bounding box center [868, 323] width 18 height 18
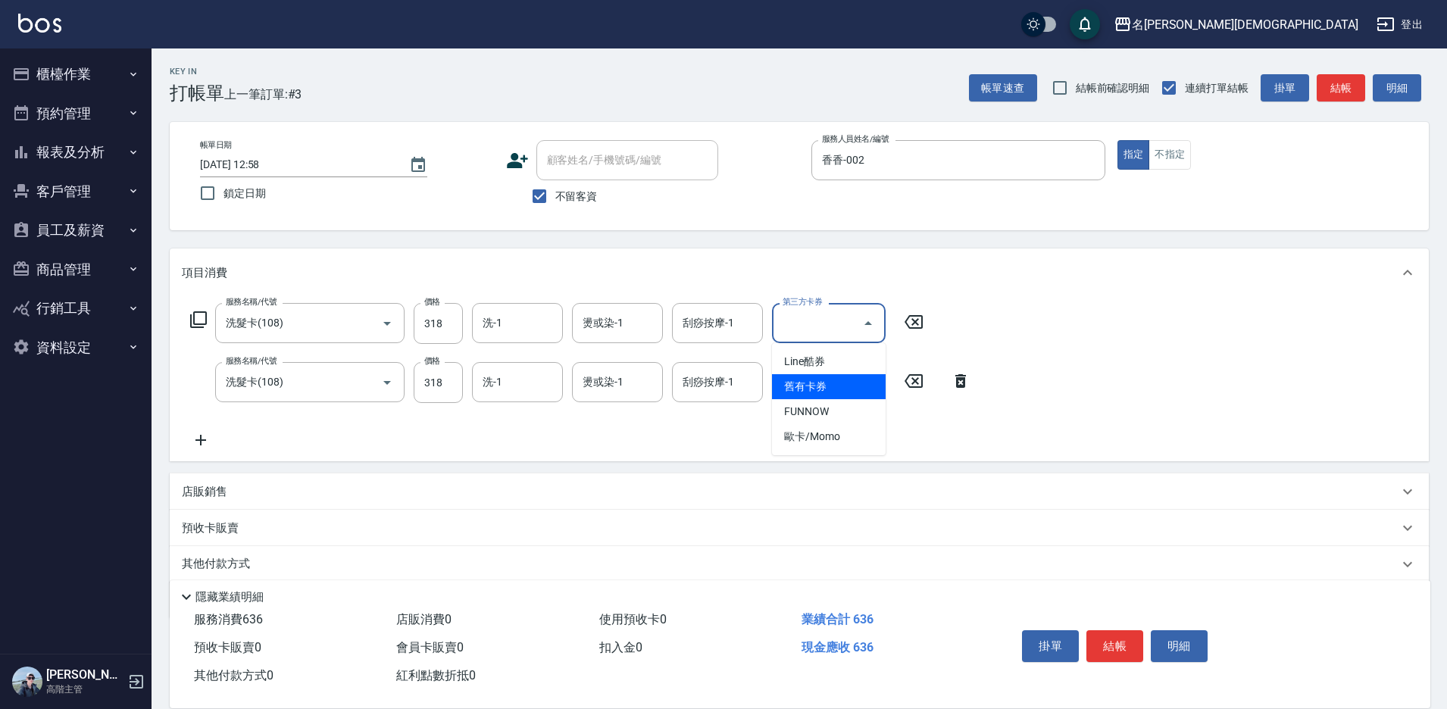
click at [855, 385] on span "舊有卡券" at bounding box center [829, 386] width 114 height 25
type input "舊有卡券"
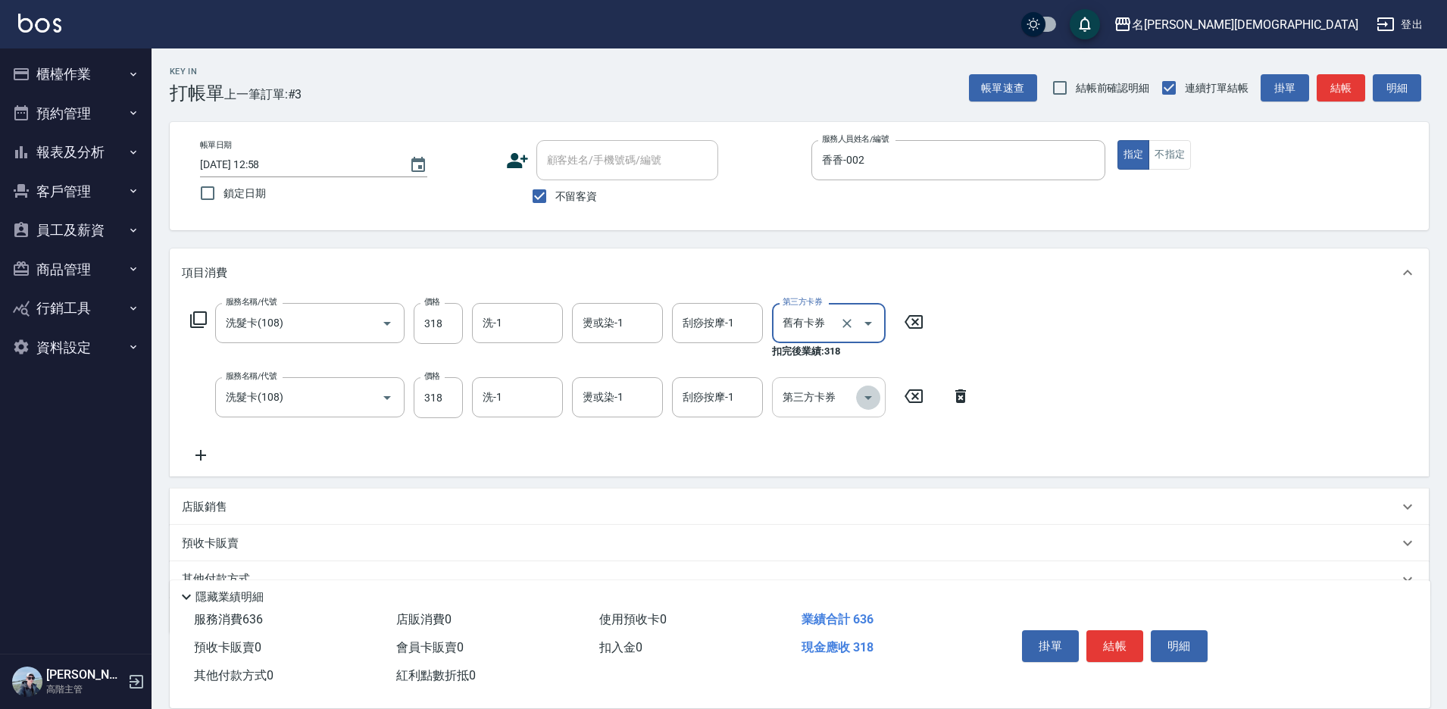
click at [867, 393] on icon "Open" at bounding box center [868, 398] width 18 height 18
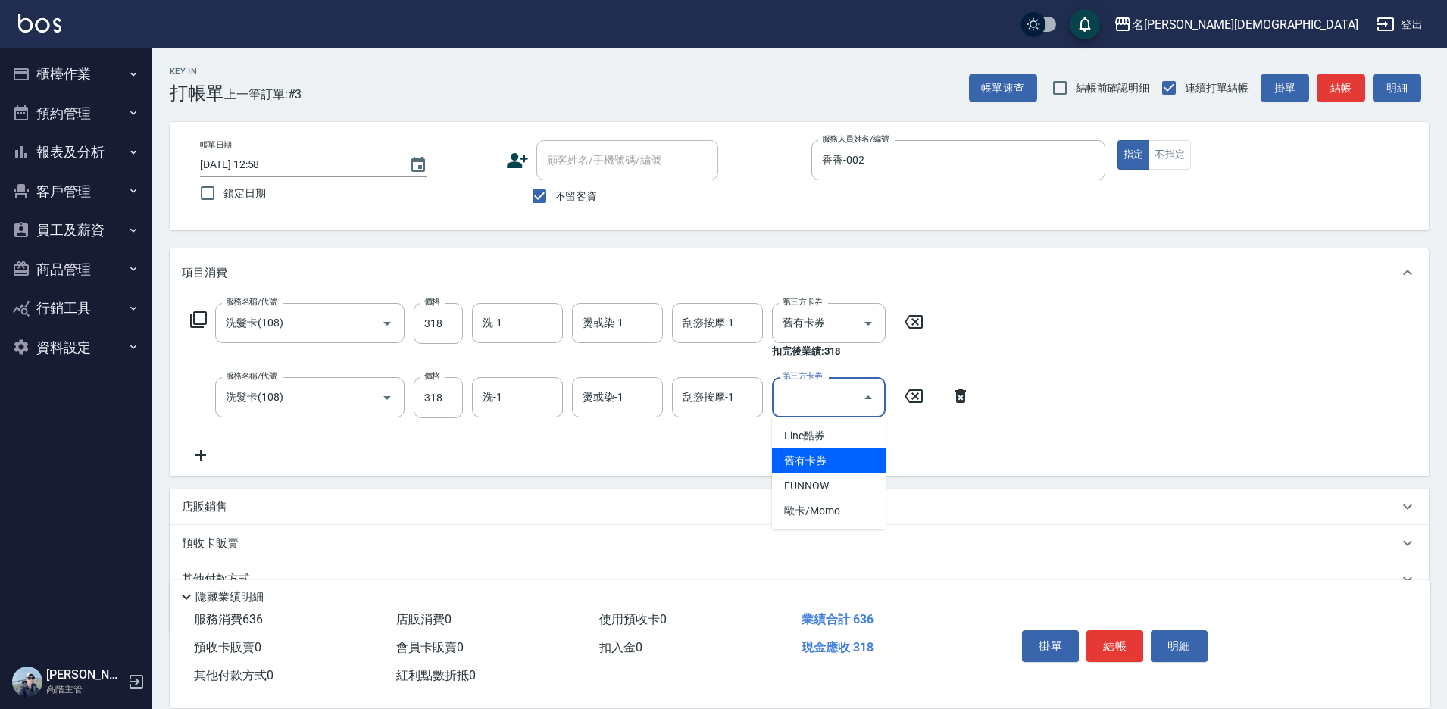
click at [806, 469] on span "舊有卡券" at bounding box center [829, 461] width 114 height 25
type input "舊有卡券"
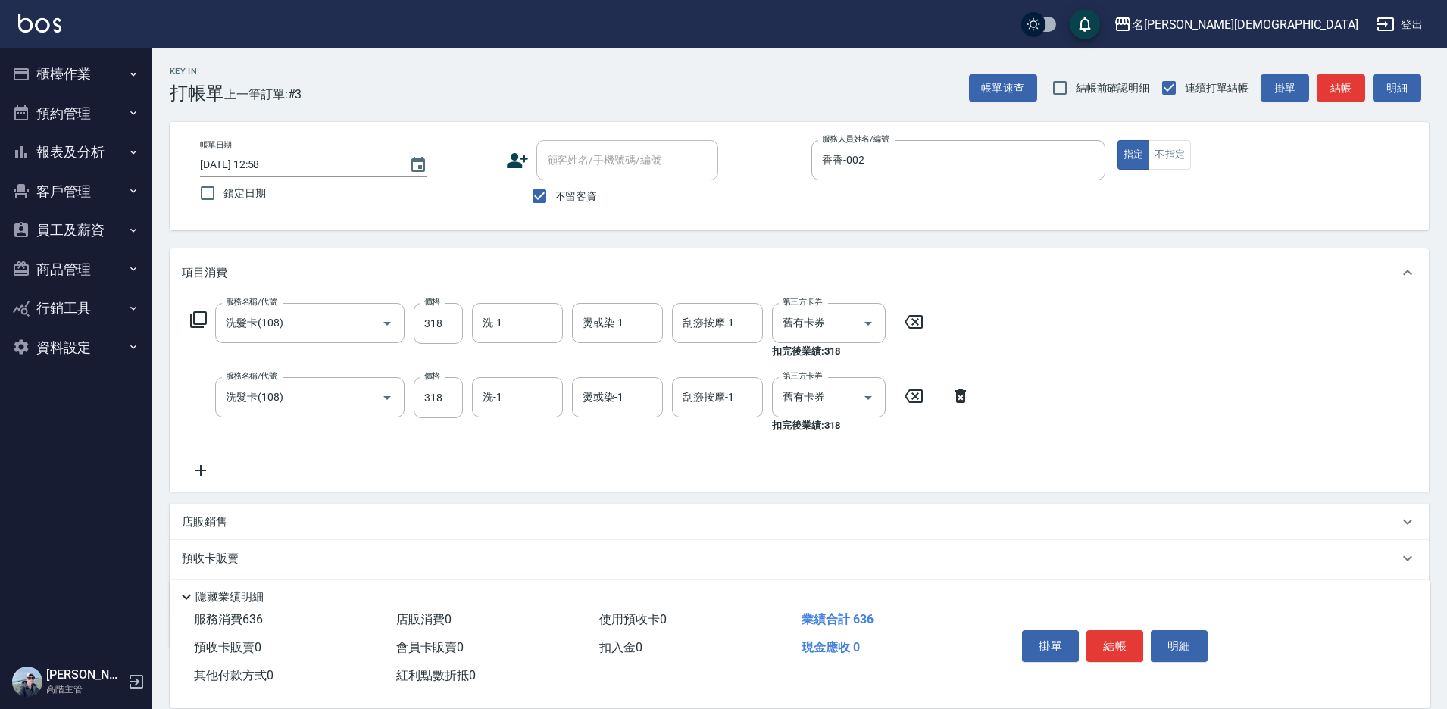
click at [202, 469] on icon at bounding box center [200, 470] width 11 height 11
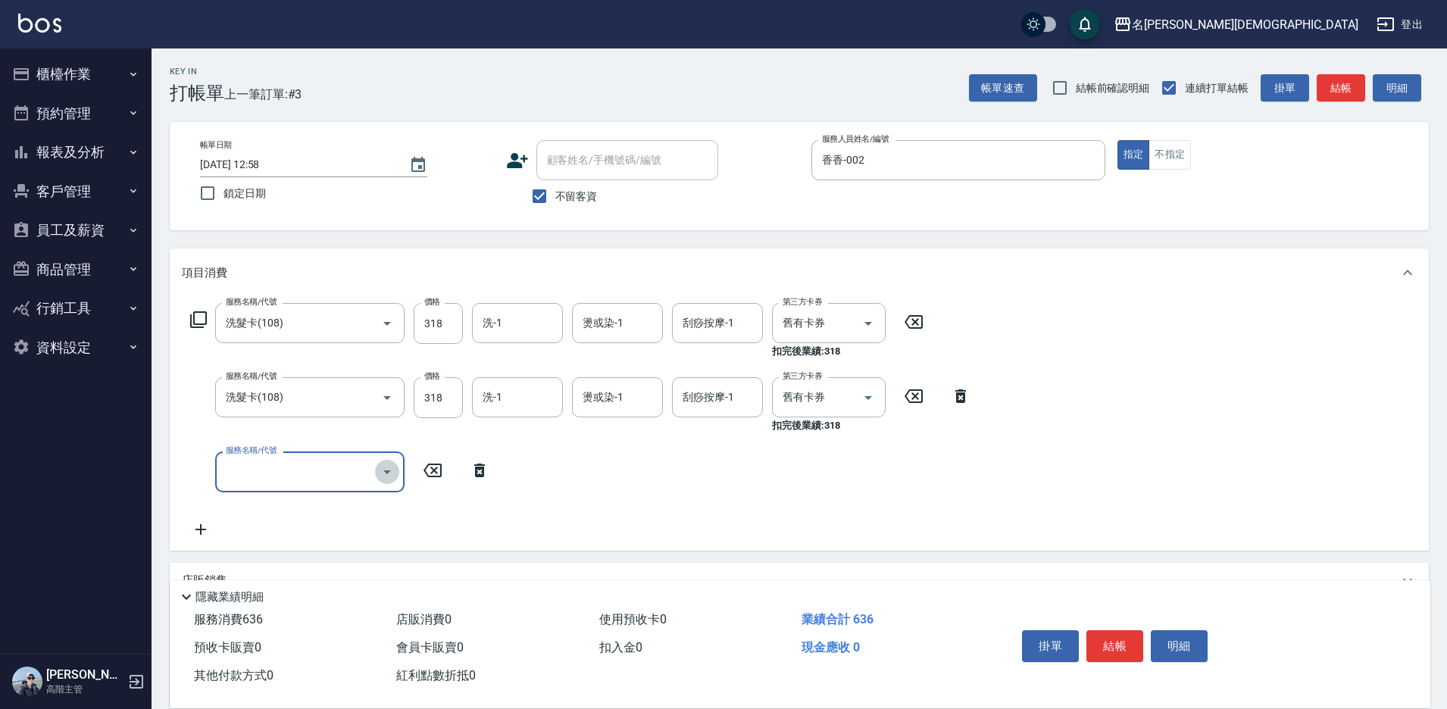
click at [392, 477] on icon "Open" at bounding box center [387, 472] width 18 height 18
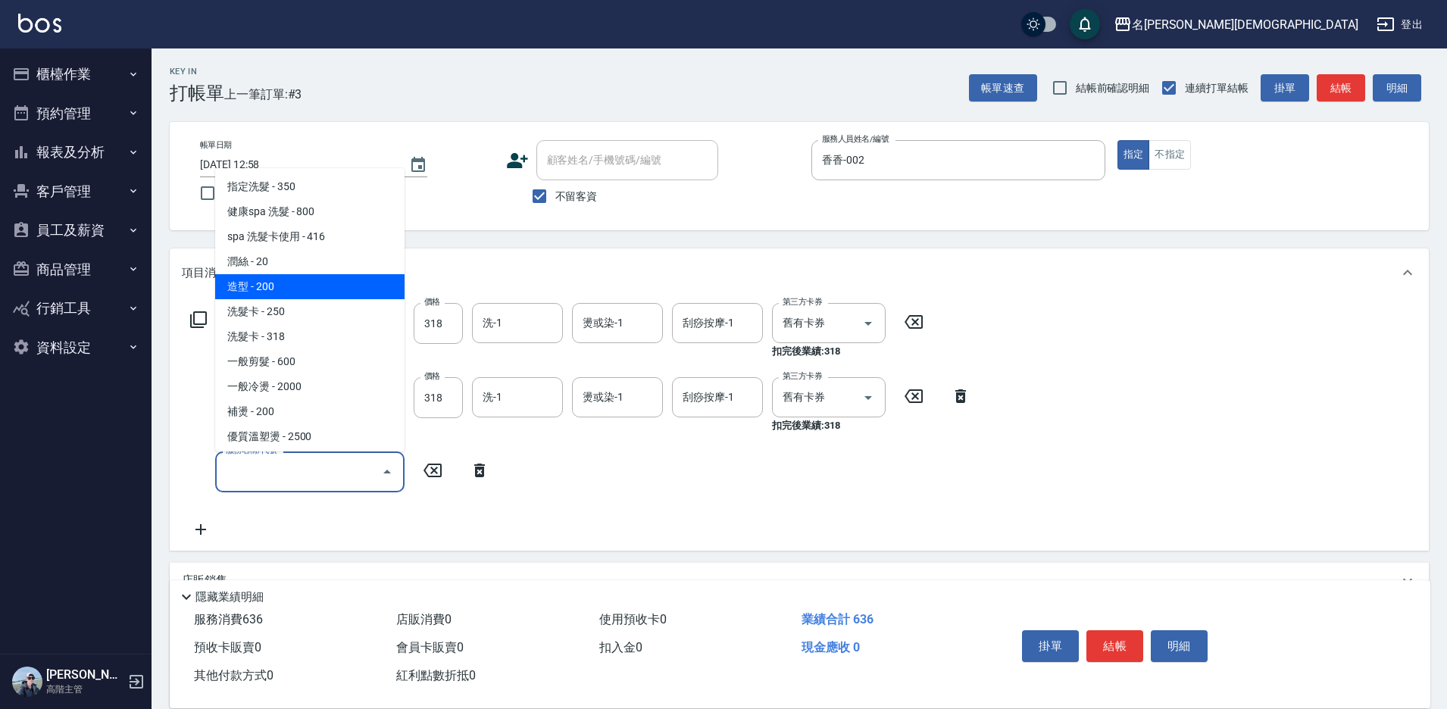
click at [303, 295] on span "造型 - 200" at bounding box center [309, 286] width 189 height 25
type input "造型(104)"
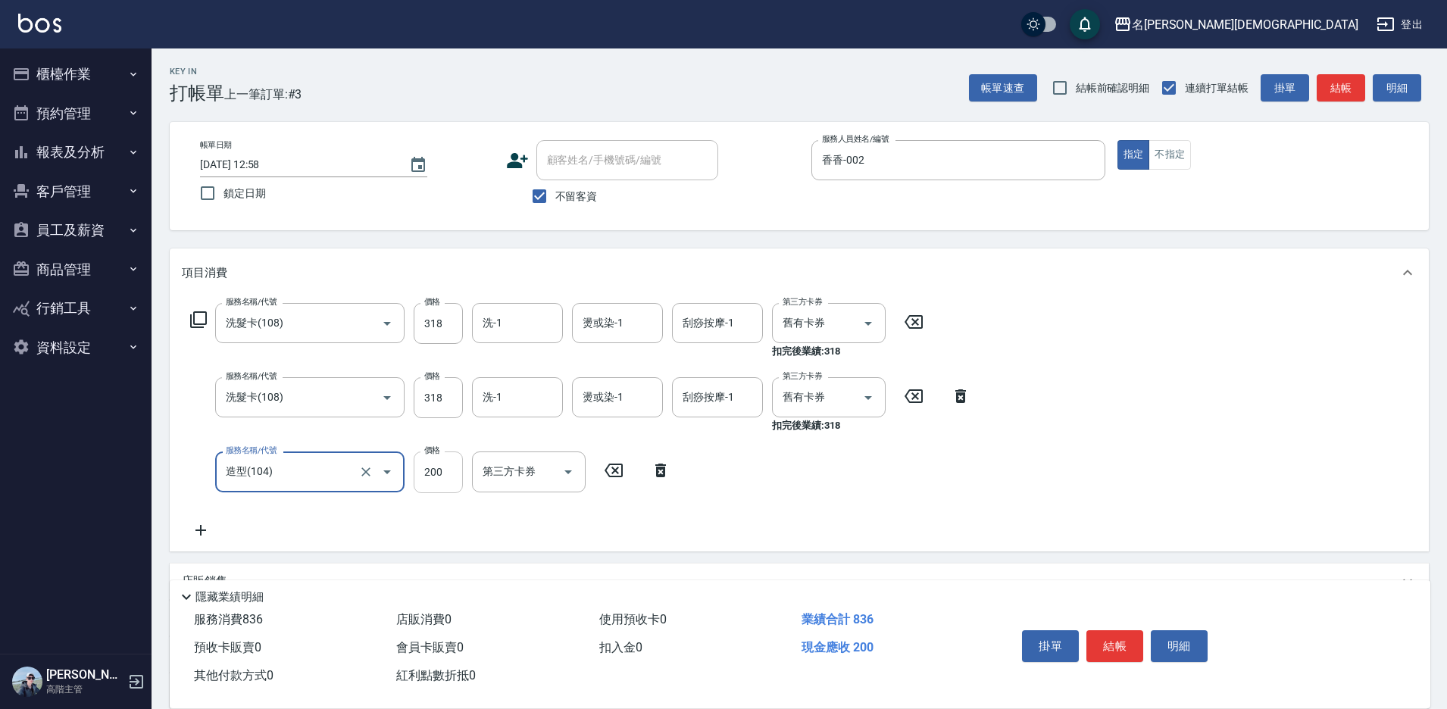
click at [450, 470] on input "200" at bounding box center [438, 472] width 49 height 41
type input "50"
click at [721, 505] on div "服務名稱/代號 洗髮卡(108) 服務名稱/代號 價格 318 價格 洗-1 洗-1 燙或染-1 燙或染-1 刮痧按摩-1 刮痧按摩-1 第三方卡券 舊有卡券…" at bounding box center [581, 421] width 798 height 236
click at [1108, 643] on button "結帳" at bounding box center [1115, 646] width 57 height 32
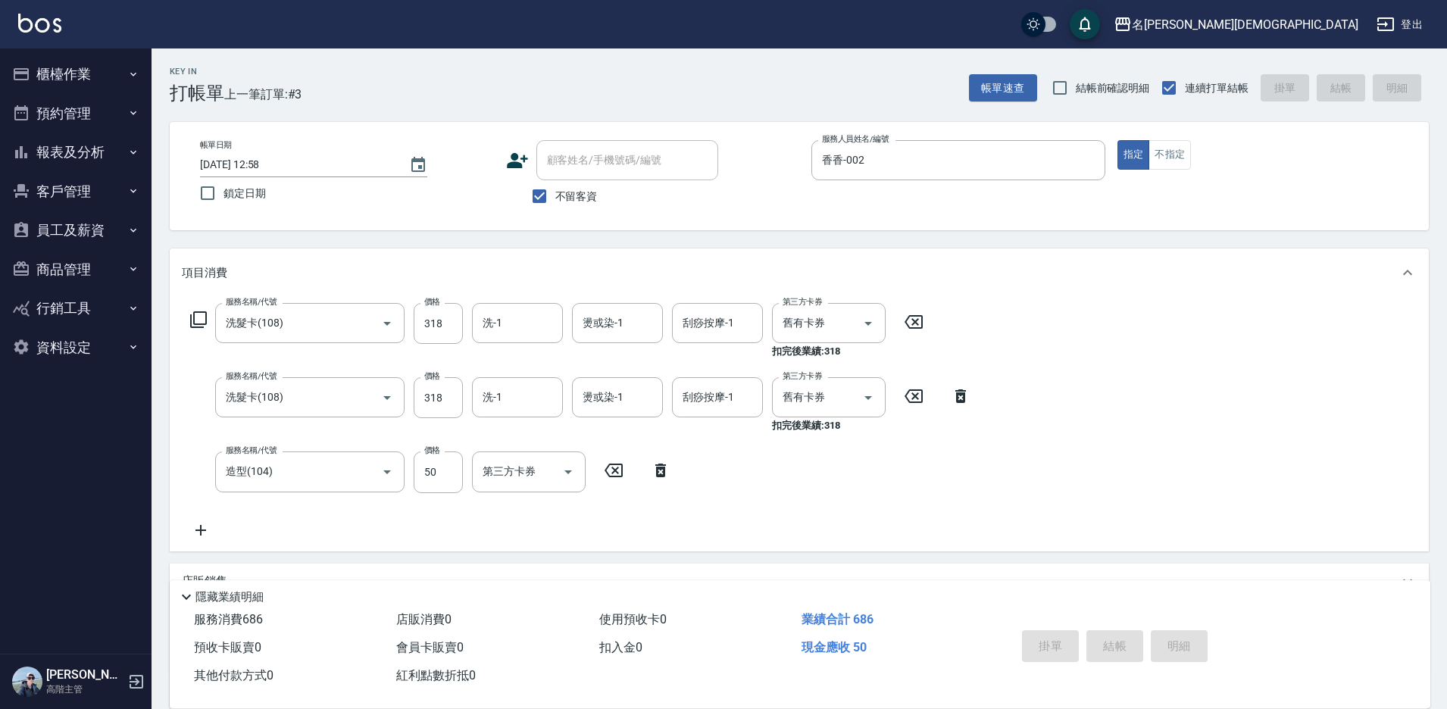
type input "[DATE] 12:59"
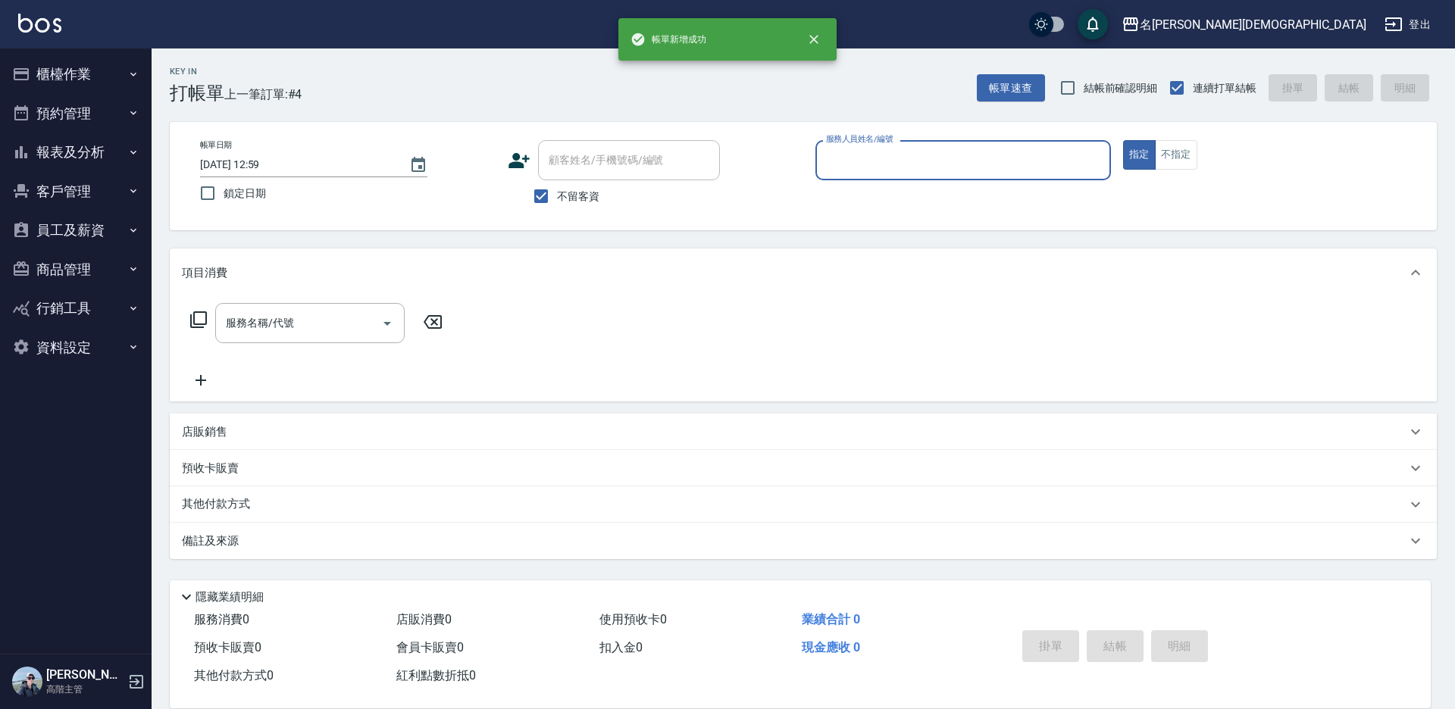
drag, startPoint x: 824, startPoint y: 160, endPoint x: 850, endPoint y: 174, distance: 29.5
click at [827, 160] on input "服務人員姓名/編號" at bounding box center [963, 160] width 282 height 27
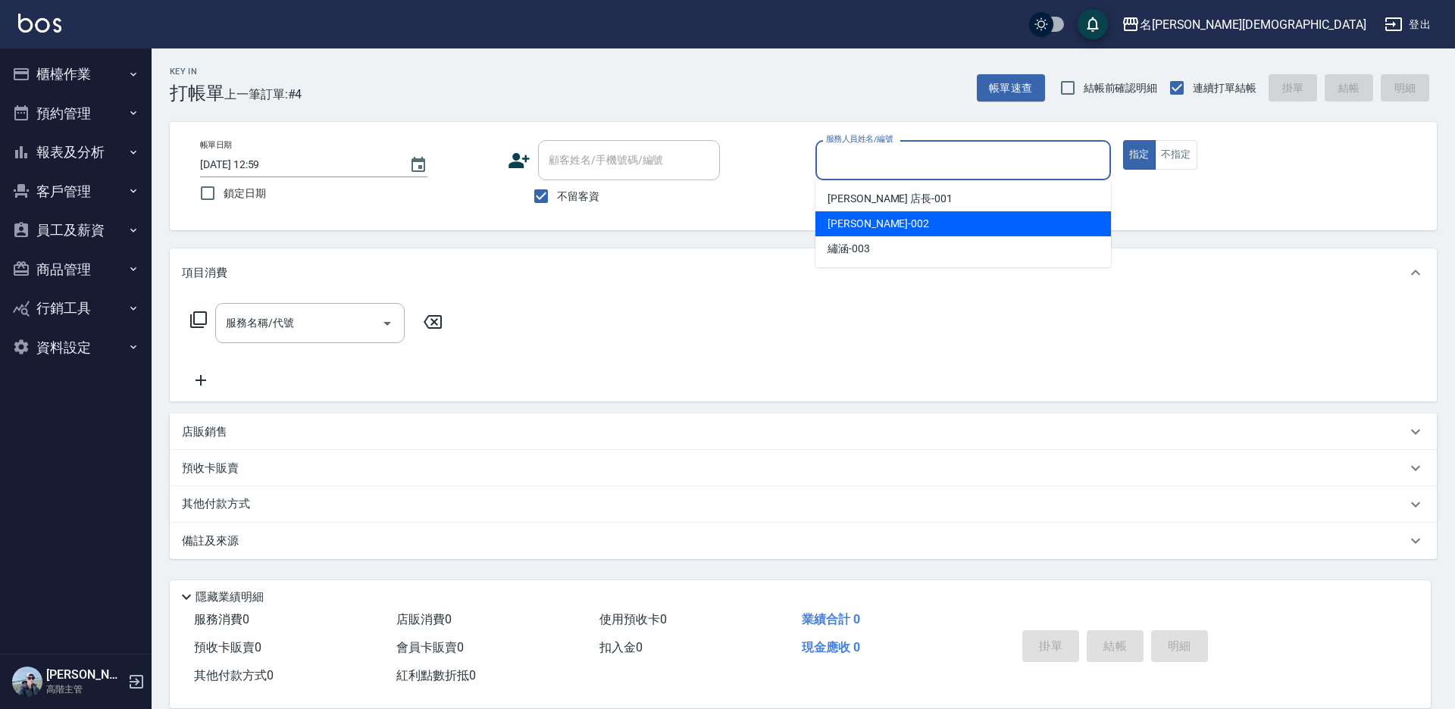
drag, startPoint x: 874, startPoint y: 233, endPoint x: 640, endPoint y: 322, distance: 249.6
click at [870, 236] on ul "[PERSON_NAME] 店長 -001 香香 -002 繡涵 -003" at bounding box center [962, 223] width 295 height 87
click at [845, 221] on span "香香 -002" at bounding box center [878, 224] width 102 height 16
type input "香香-002"
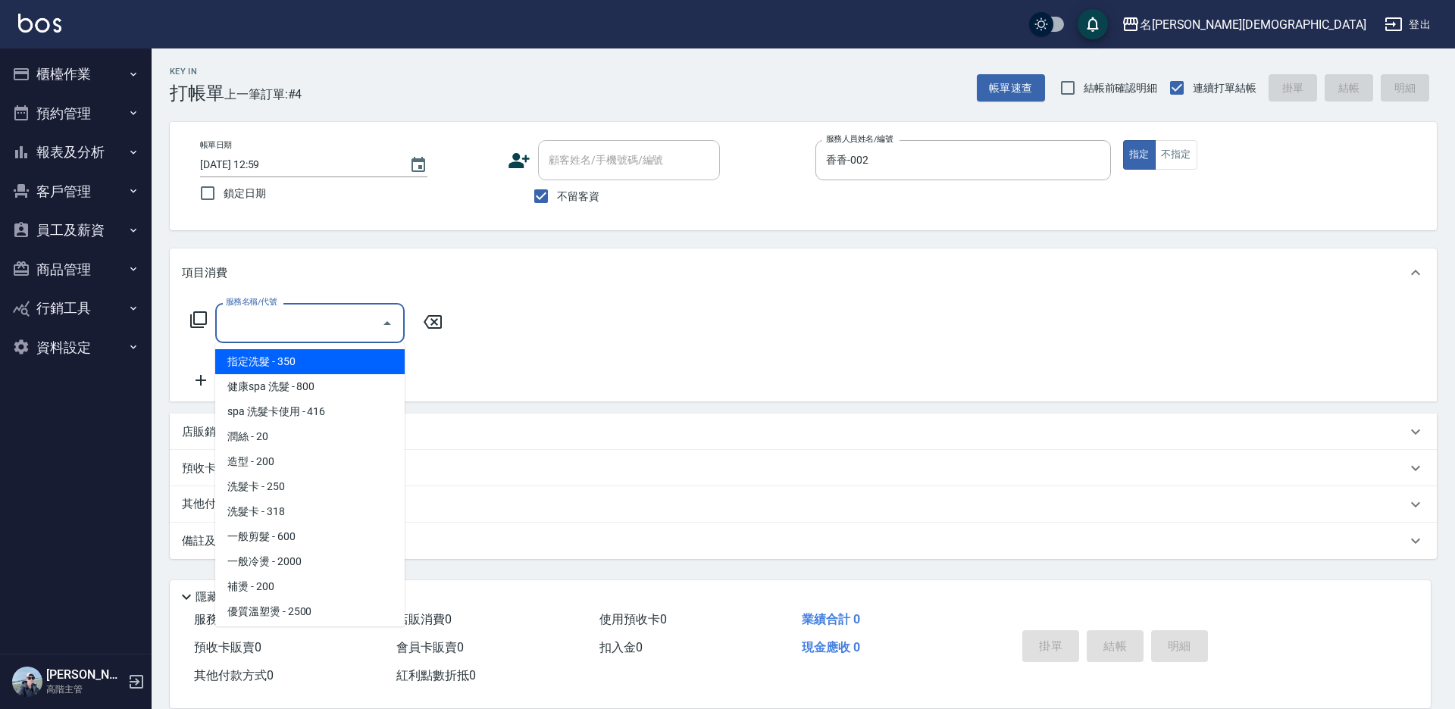
click at [274, 321] on input "服務名稱/代號" at bounding box center [298, 323] width 153 height 27
click at [298, 356] on span "指定洗髮 - 350" at bounding box center [309, 361] width 189 height 25
type input "指定洗髮(101)"
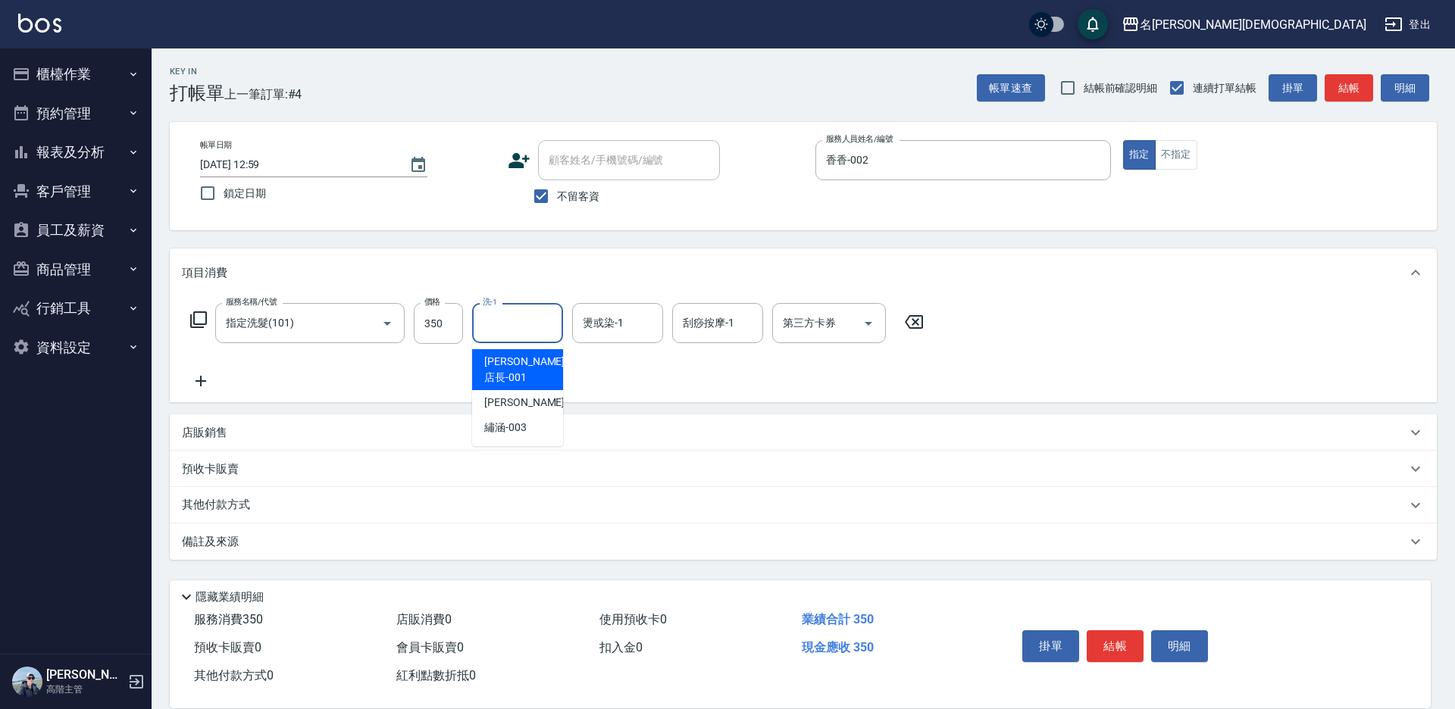
click at [518, 321] on input "洗-1" at bounding box center [517, 323] width 77 height 27
drag, startPoint x: 502, startPoint y: 411, endPoint x: 658, endPoint y: 397, distance: 156.7
click at [505, 420] on span "繡涵 -003" at bounding box center [505, 428] width 42 height 16
type input "繡涵-003"
click at [1107, 636] on button "結帳" at bounding box center [1115, 646] width 57 height 32
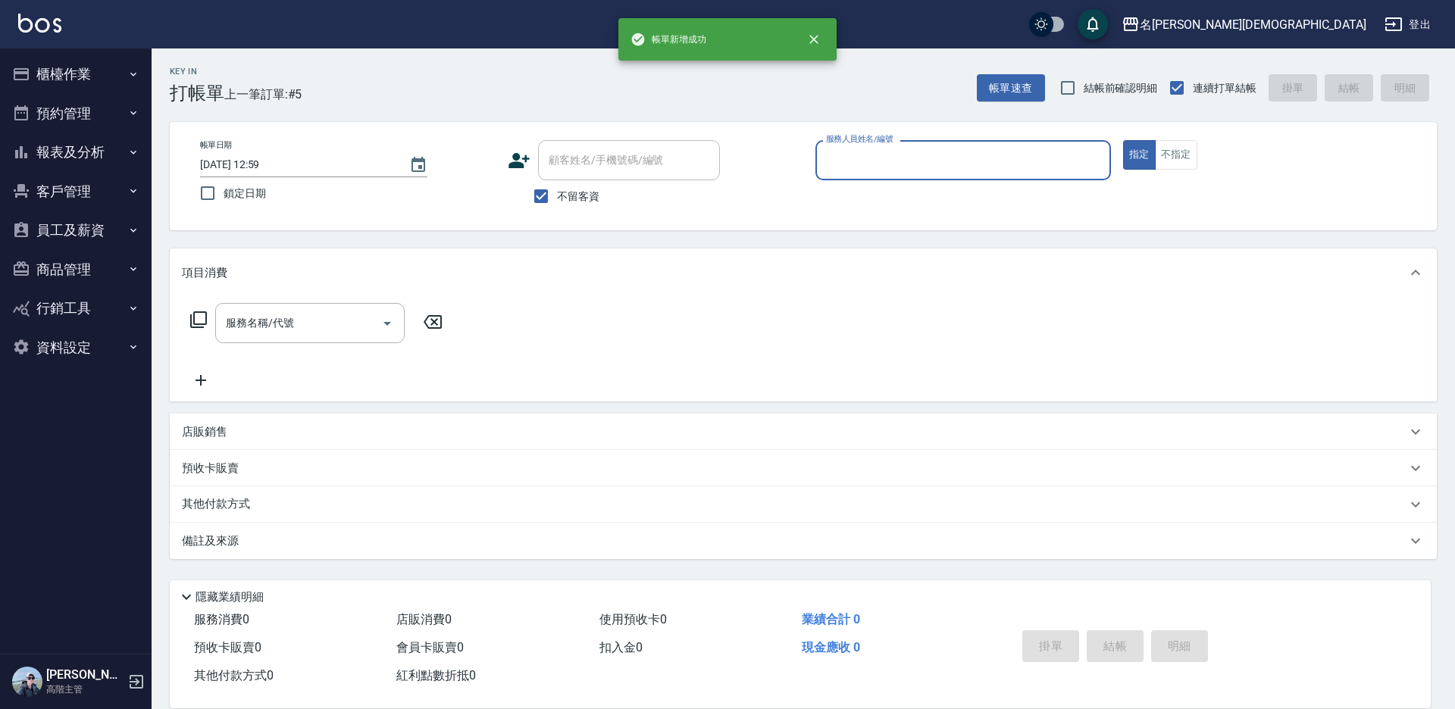
click at [857, 180] on div "服務人員姓名/編號" at bounding box center [962, 160] width 295 height 40
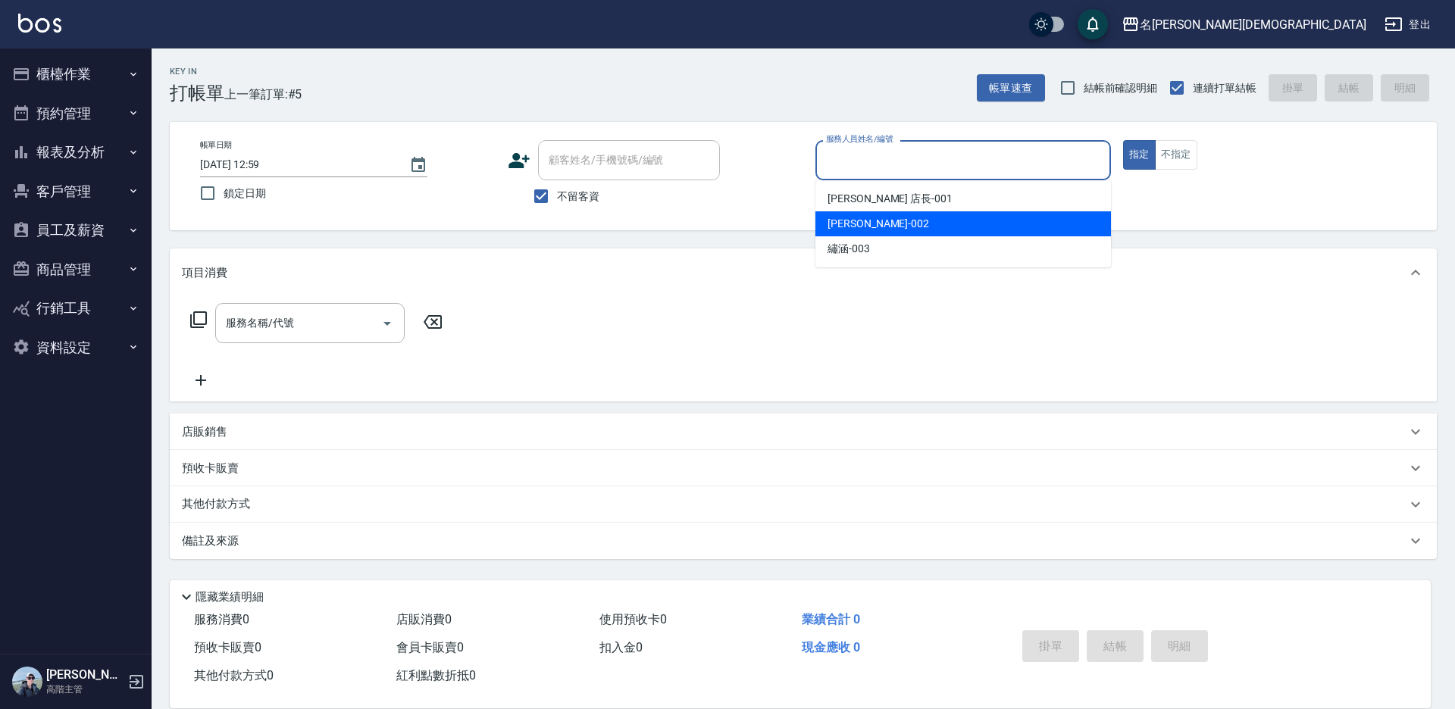
drag, startPoint x: 869, startPoint y: 219, endPoint x: 692, endPoint y: 317, distance: 202.8
click at [869, 221] on span "香香 -002" at bounding box center [878, 224] width 102 height 16
type input "香香-002"
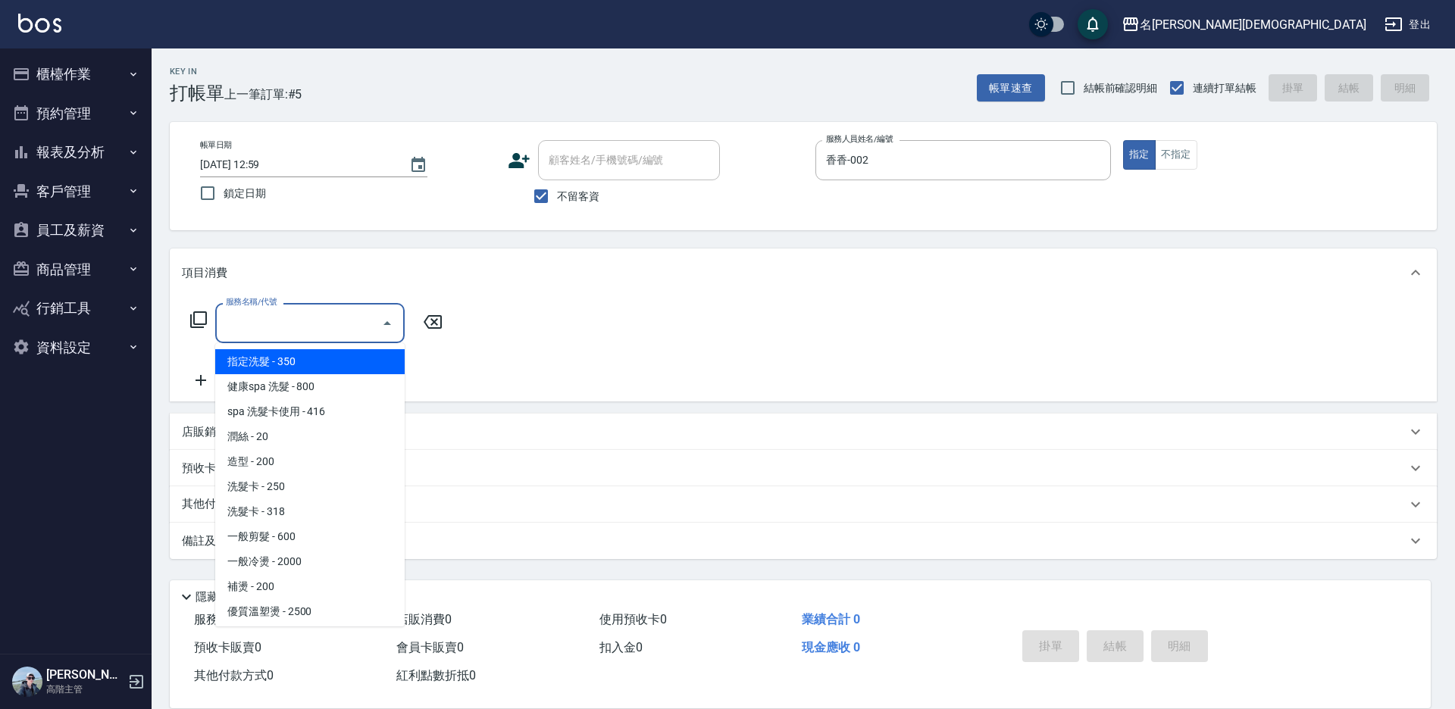
drag, startPoint x: 289, startPoint y: 319, endPoint x: 316, endPoint y: 438, distance: 122.0
click at [289, 321] on input "服務名稱/代號" at bounding box center [298, 323] width 153 height 27
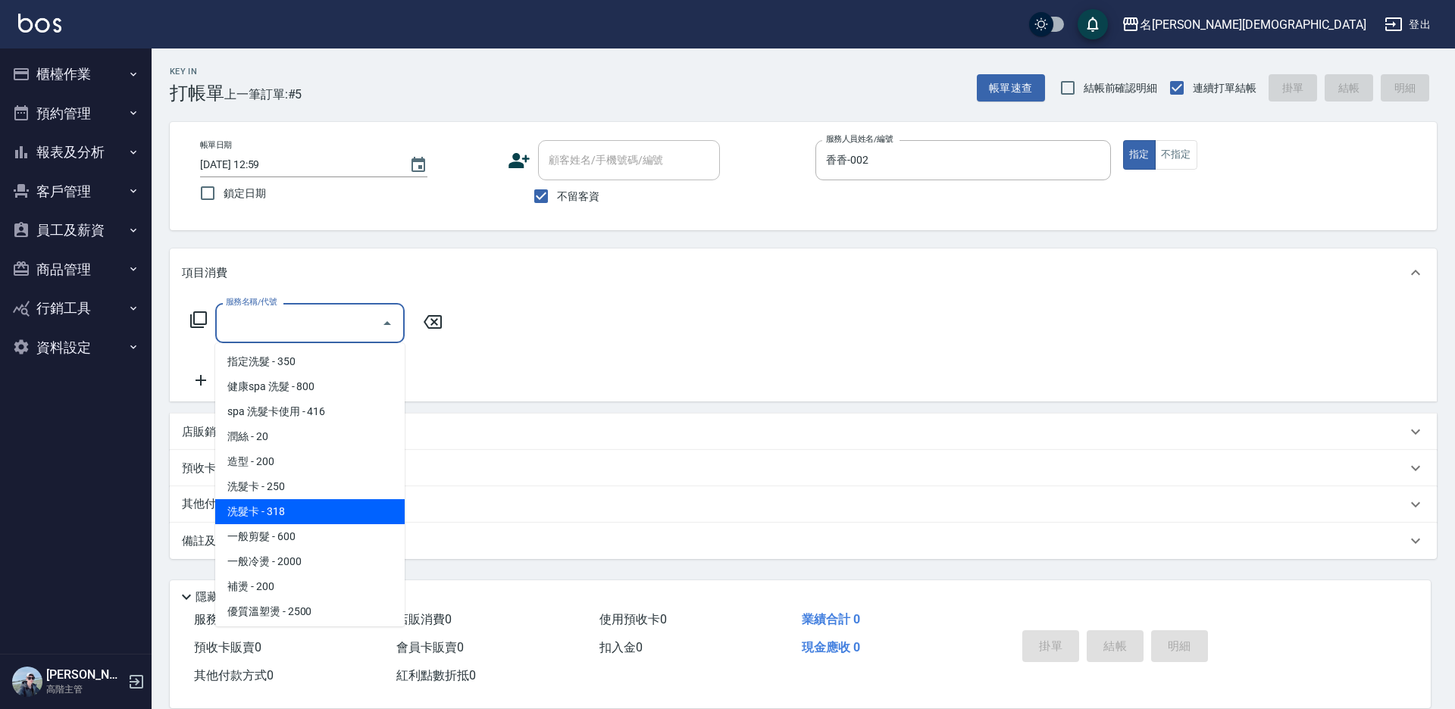
click at [321, 507] on span "洗髮卡 - 318" at bounding box center [309, 511] width 189 height 25
type input "洗髮卡(108)"
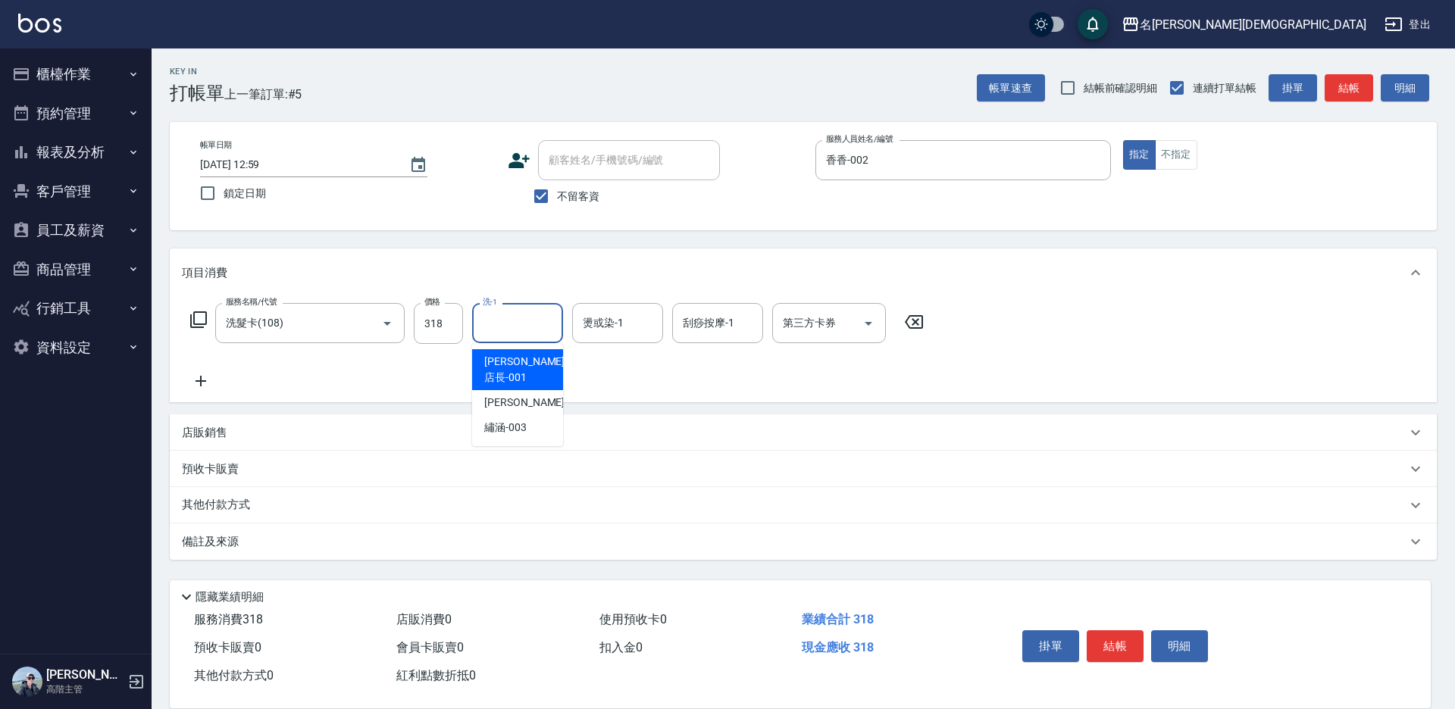
click at [494, 327] on input "洗-1" at bounding box center [517, 323] width 77 height 27
click at [526, 420] on span "繡涵 -003" at bounding box center [505, 428] width 42 height 16
type input "繡涵-003"
click at [868, 314] on icon "Open" at bounding box center [868, 323] width 18 height 18
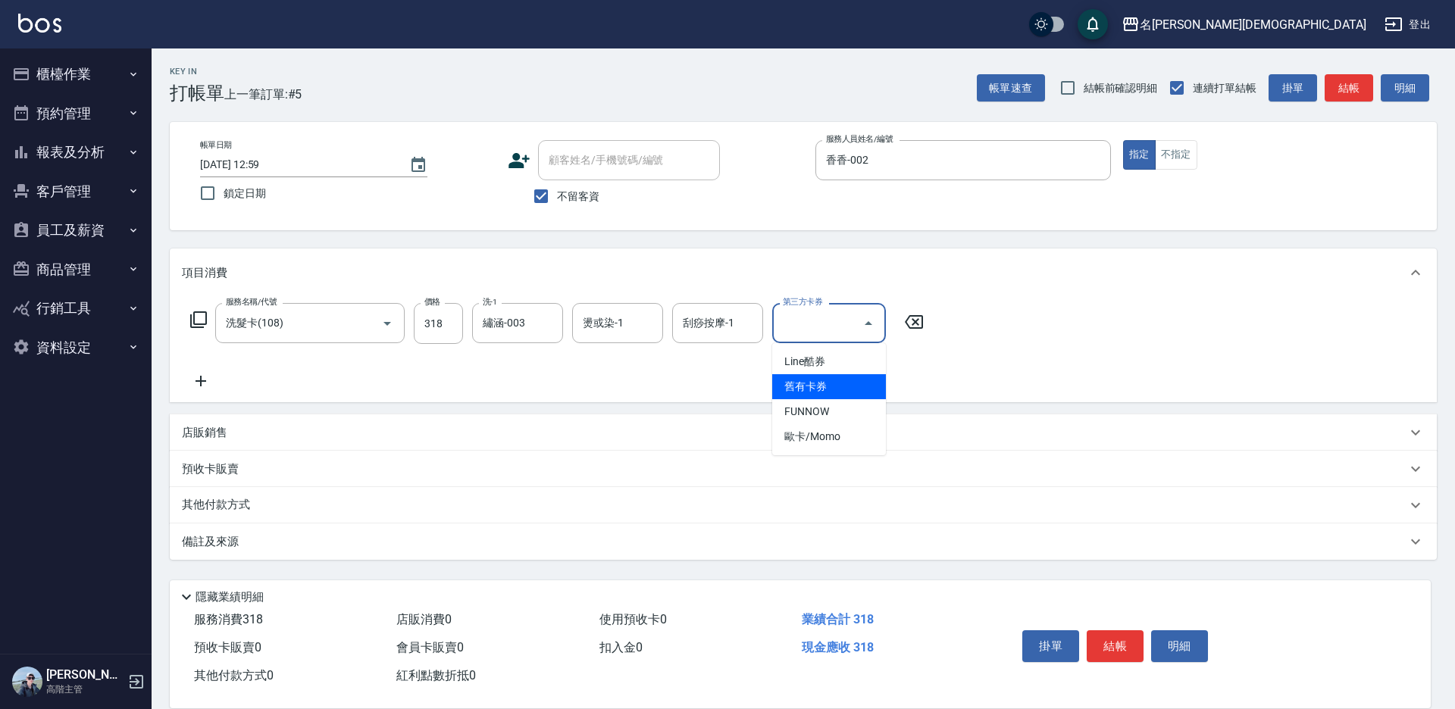
click at [852, 385] on span "舊有卡券" at bounding box center [829, 386] width 114 height 25
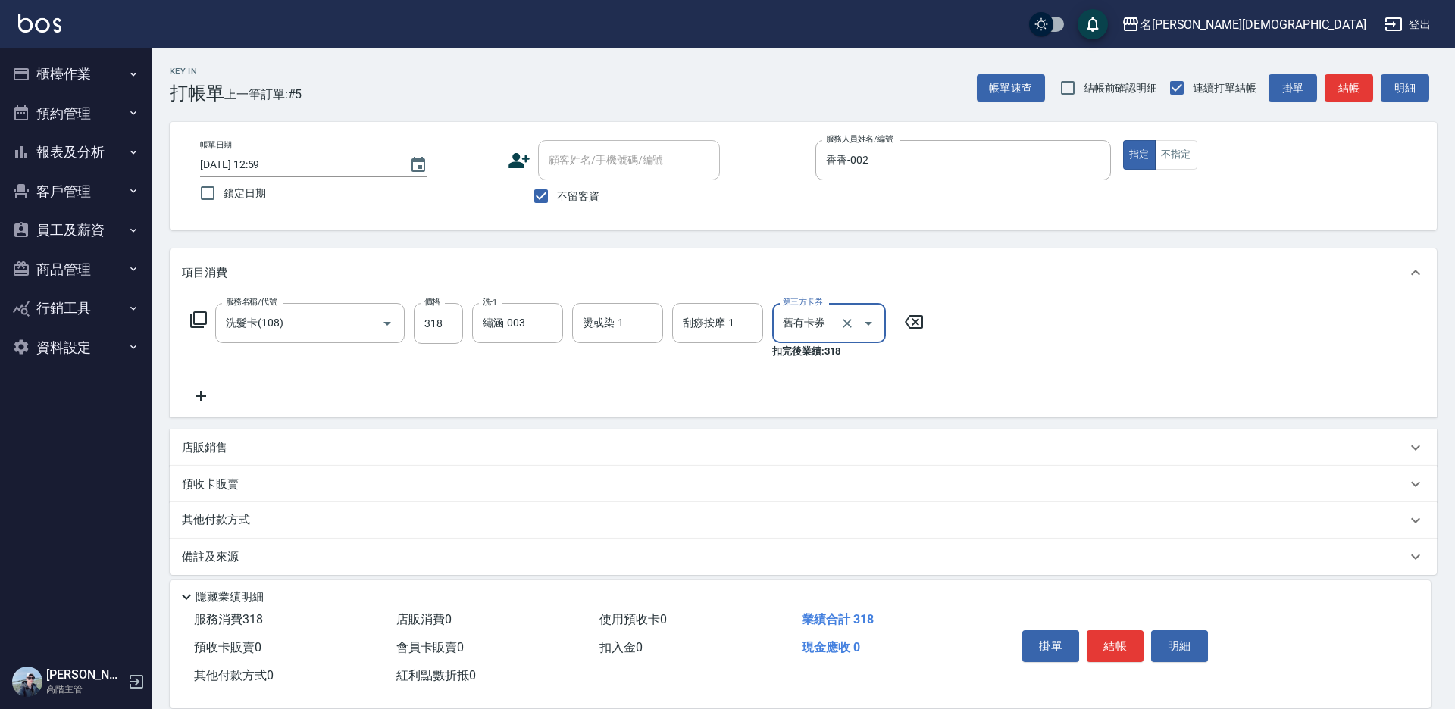
type input "舊有卡券"
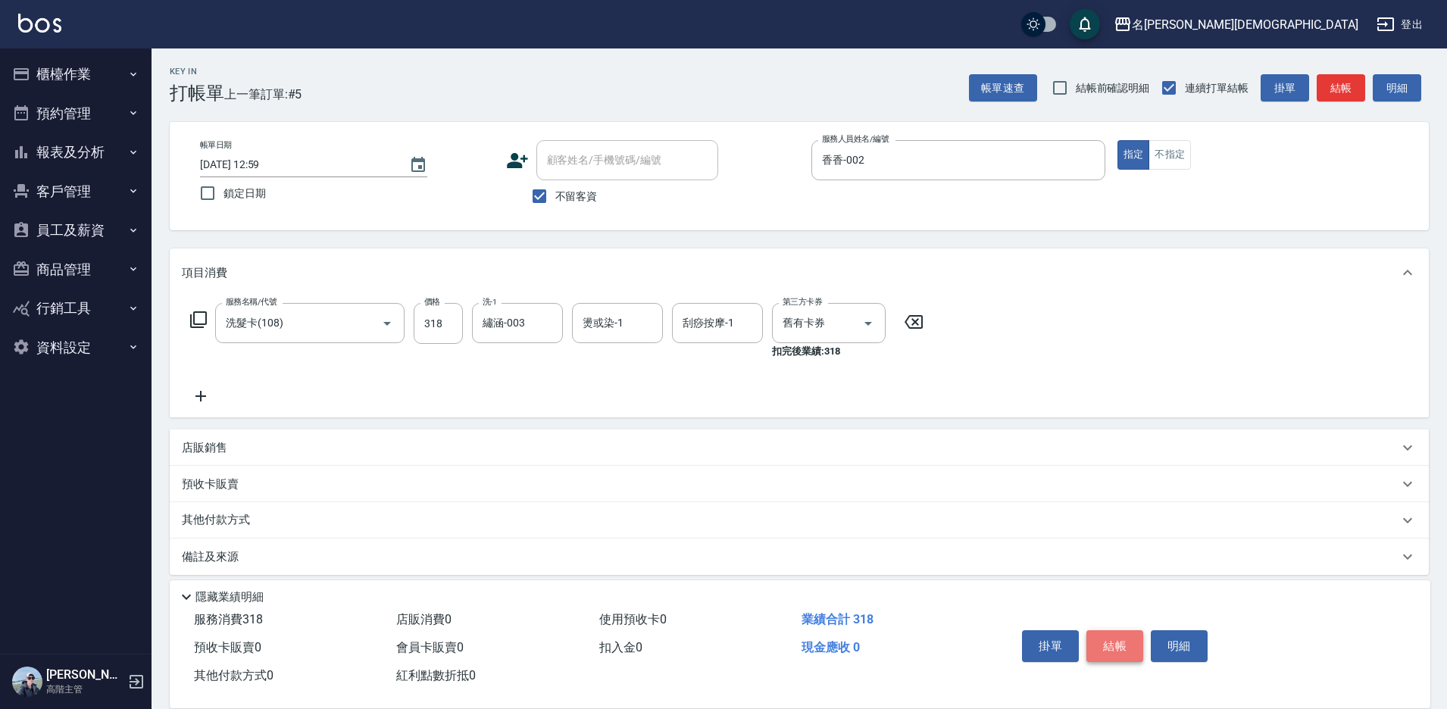
click at [1119, 636] on button "結帳" at bounding box center [1115, 646] width 57 height 32
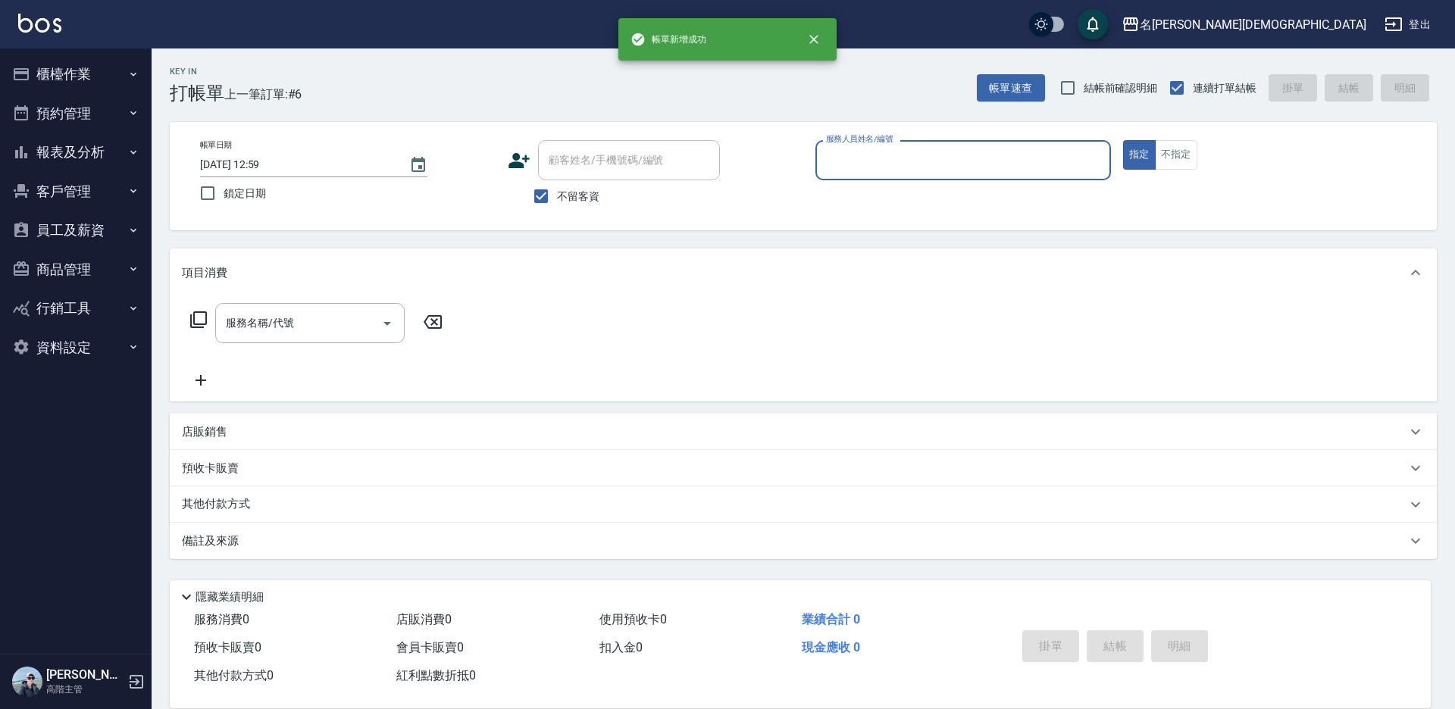
click at [861, 160] on input "服務人員姓名/編號" at bounding box center [963, 160] width 282 height 27
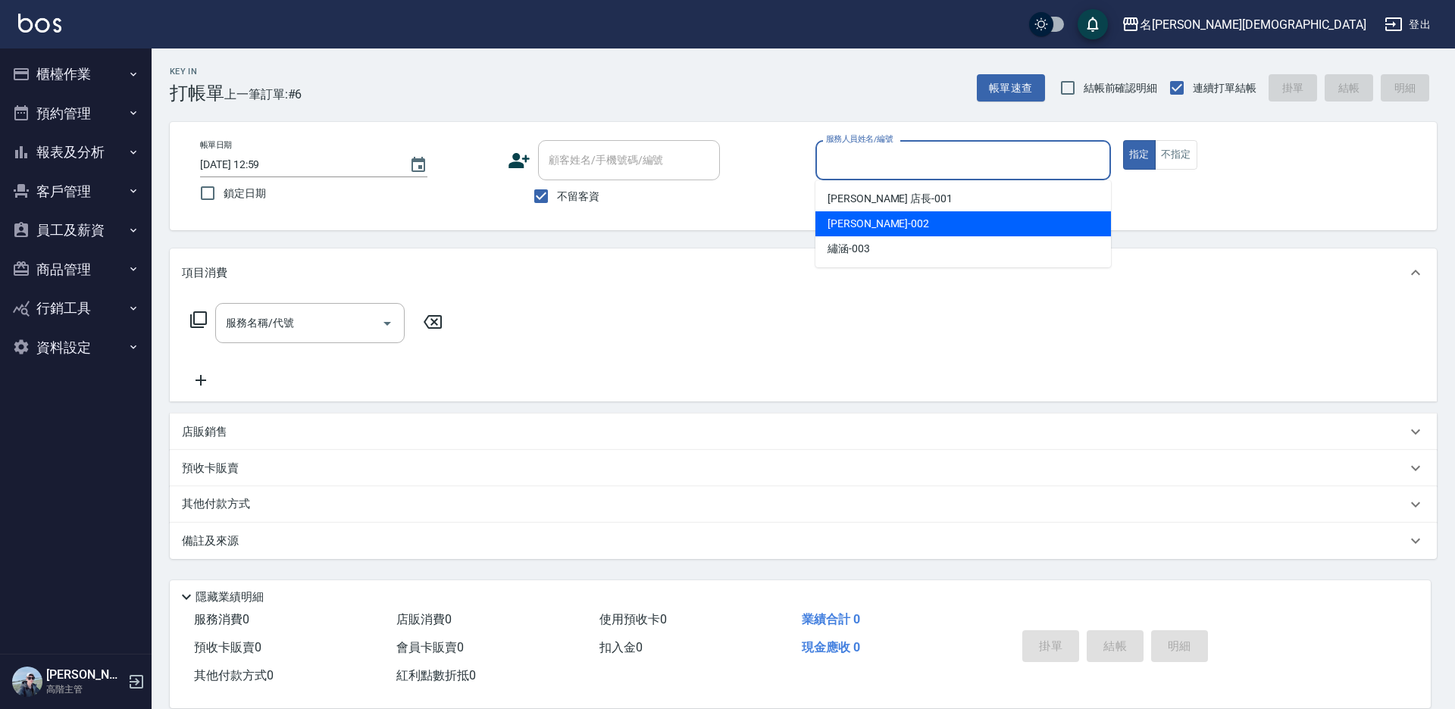
click at [868, 218] on span "香香 -002" at bounding box center [878, 224] width 102 height 16
type input "香香-002"
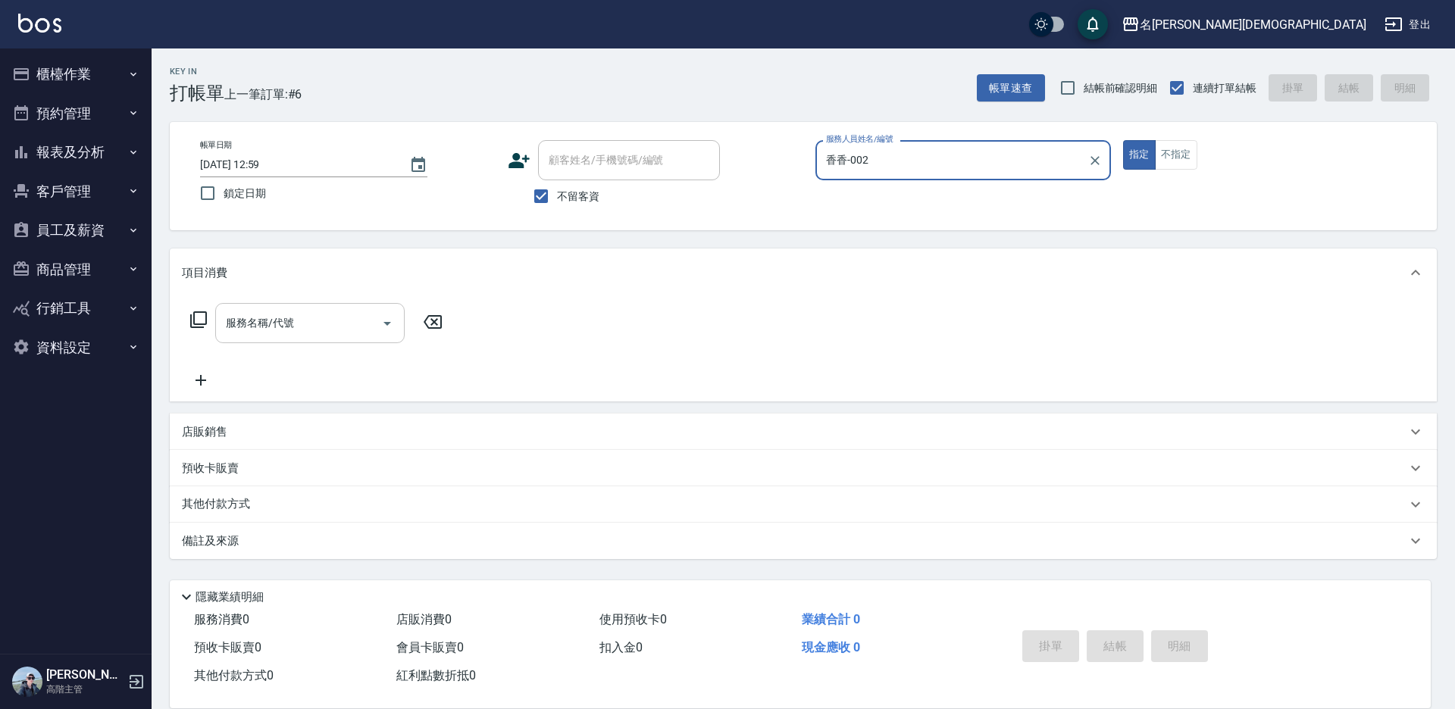
click at [391, 324] on icon "Open" at bounding box center [387, 323] width 18 height 18
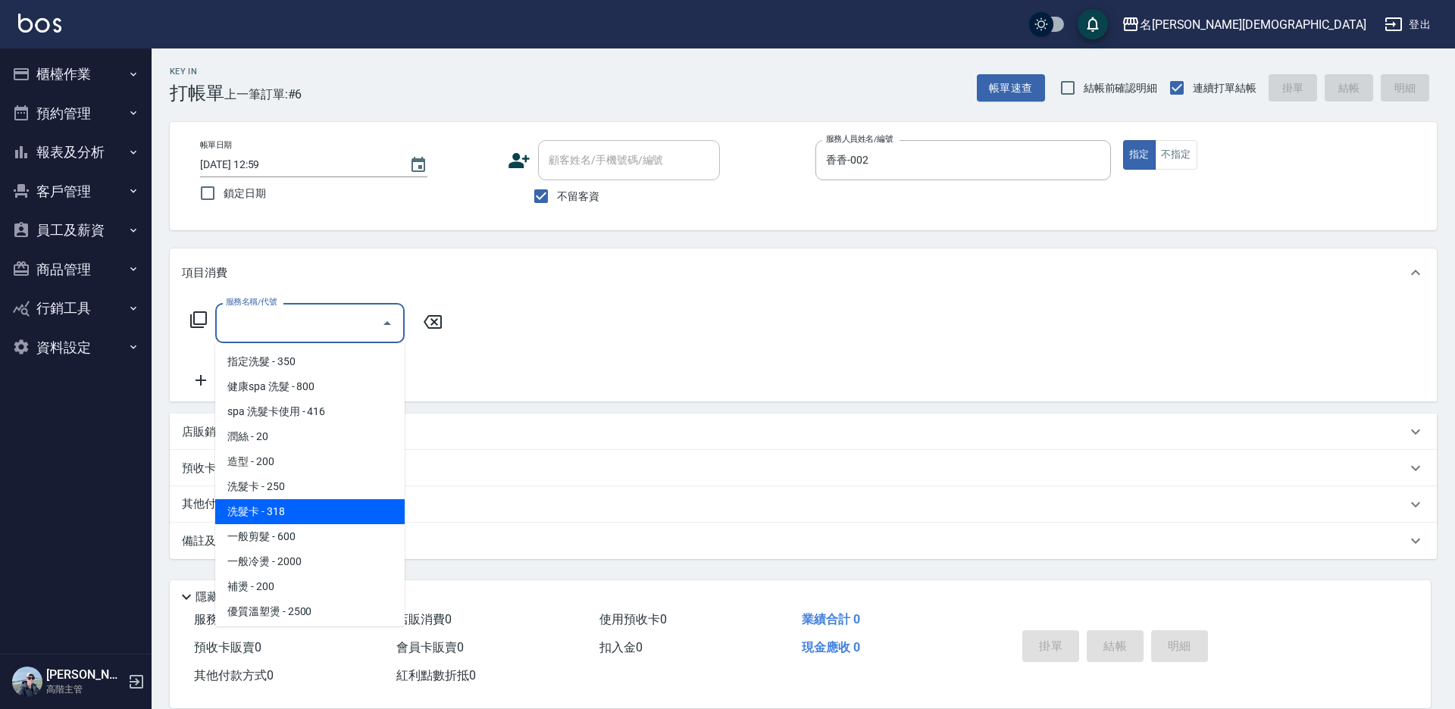
click at [345, 517] on span "洗髮卡 - 318" at bounding box center [309, 511] width 189 height 25
type input "洗髮卡(108)"
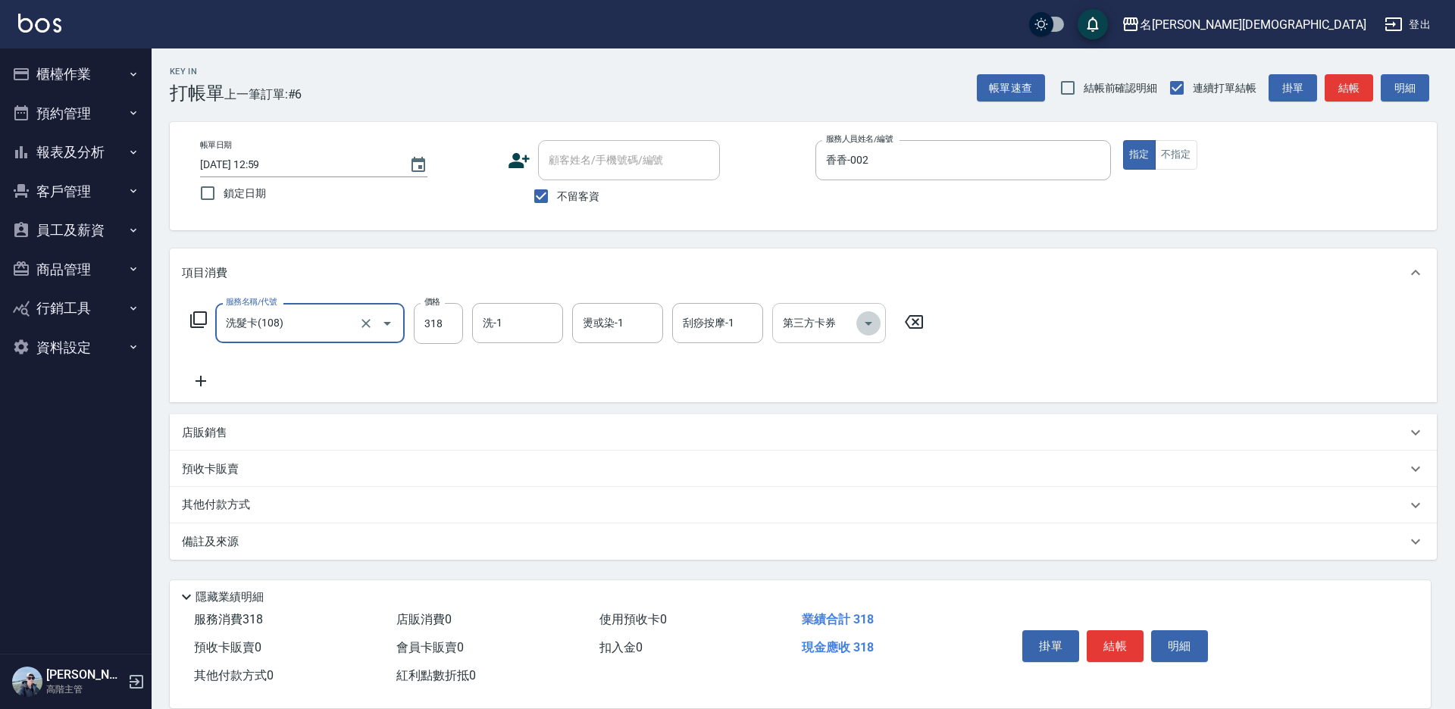
click at [865, 327] on icon "Open" at bounding box center [868, 323] width 18 height 18
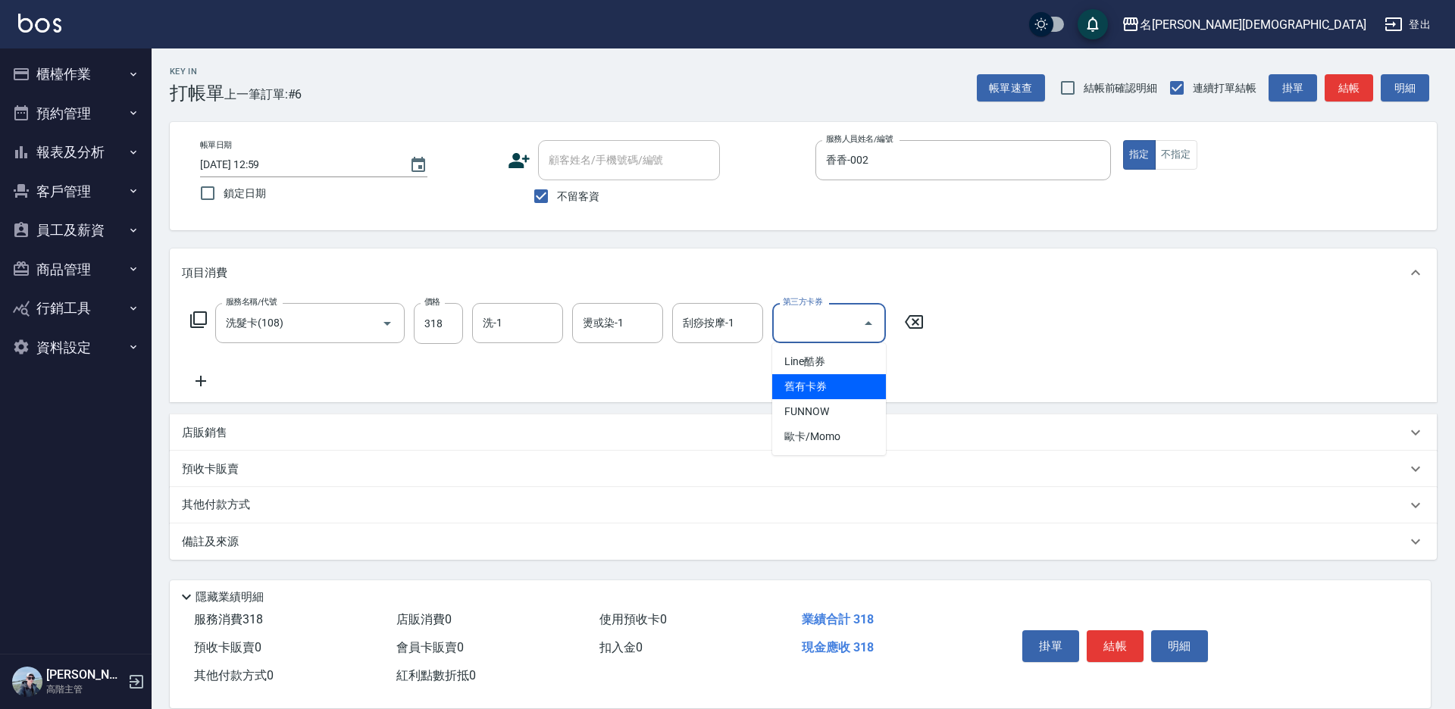
click at [852, 378] on span "舊有卡券" at bounding box center [829, 386] width 114 height 25
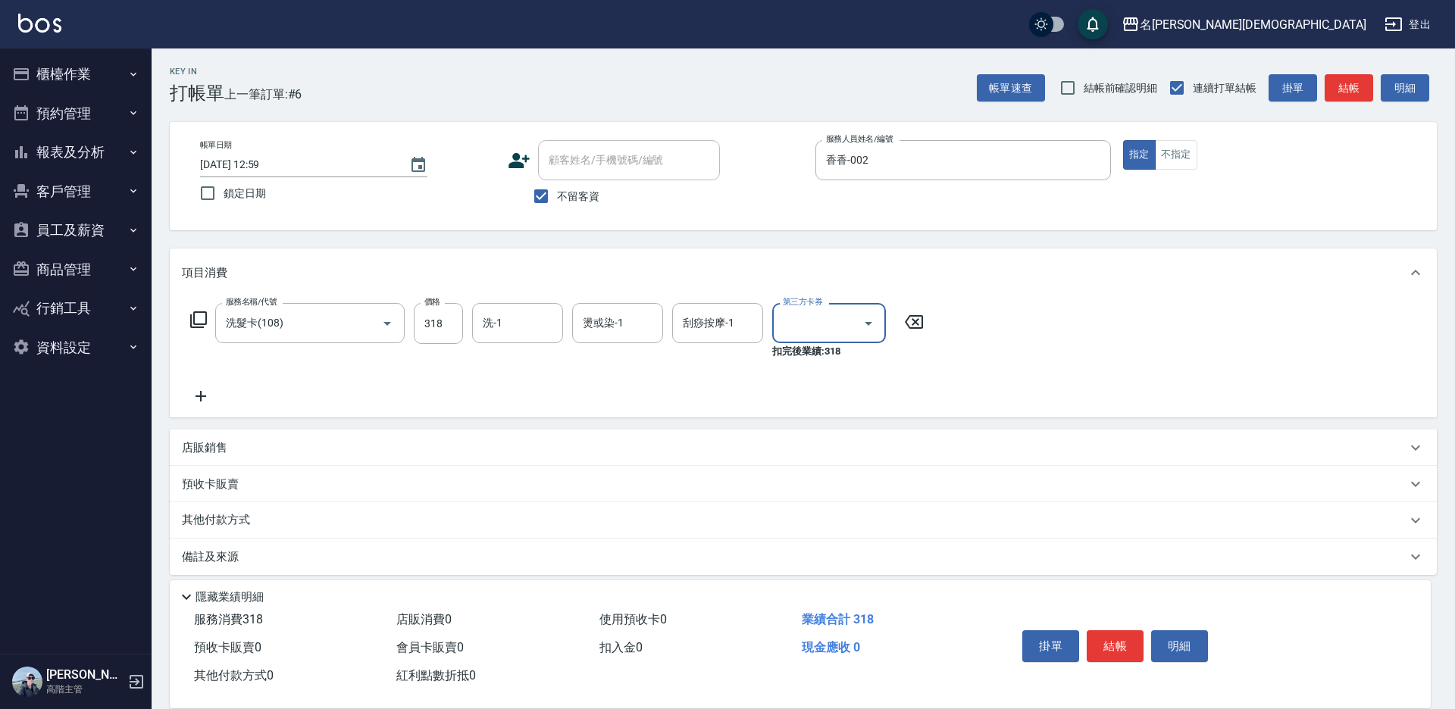
type input "舊有卡券"
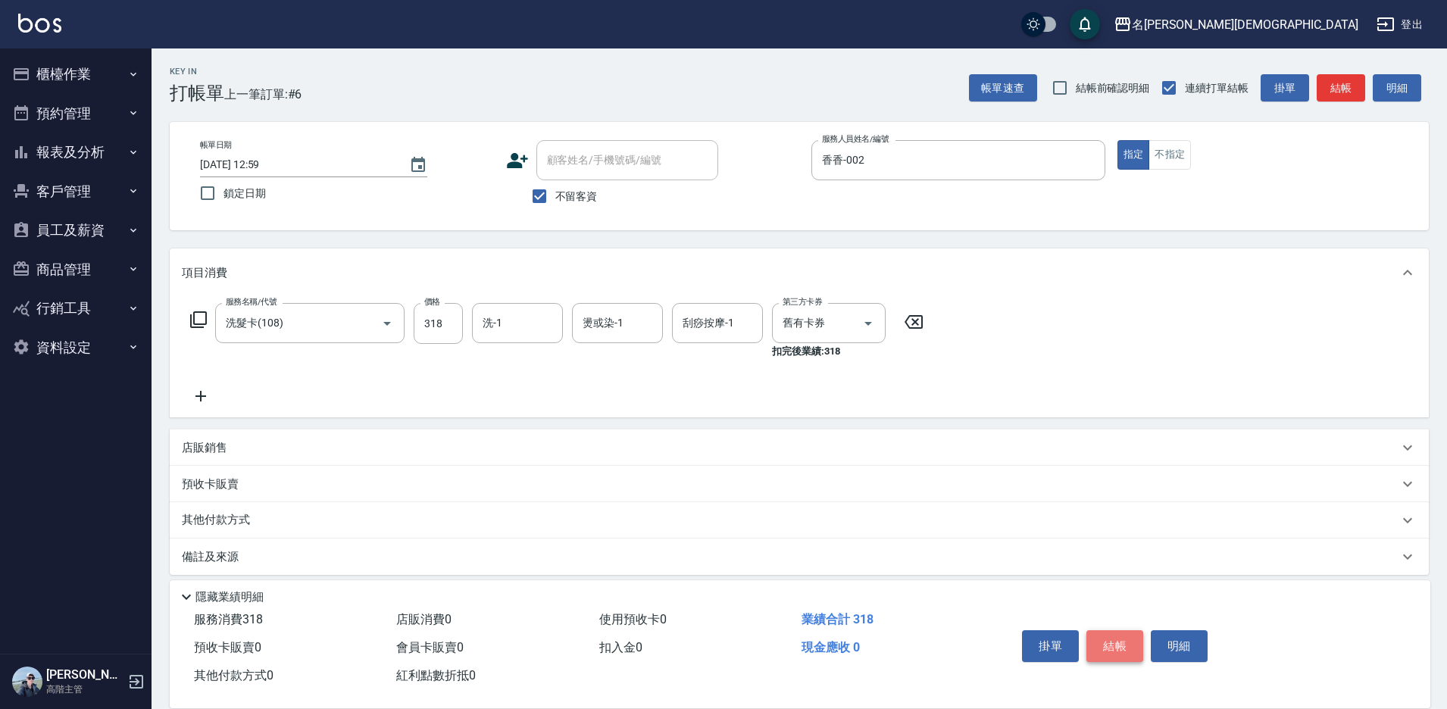
click at [1105, 640] on button "結帳" at bounding box center [1115, 646] width 57 height 32
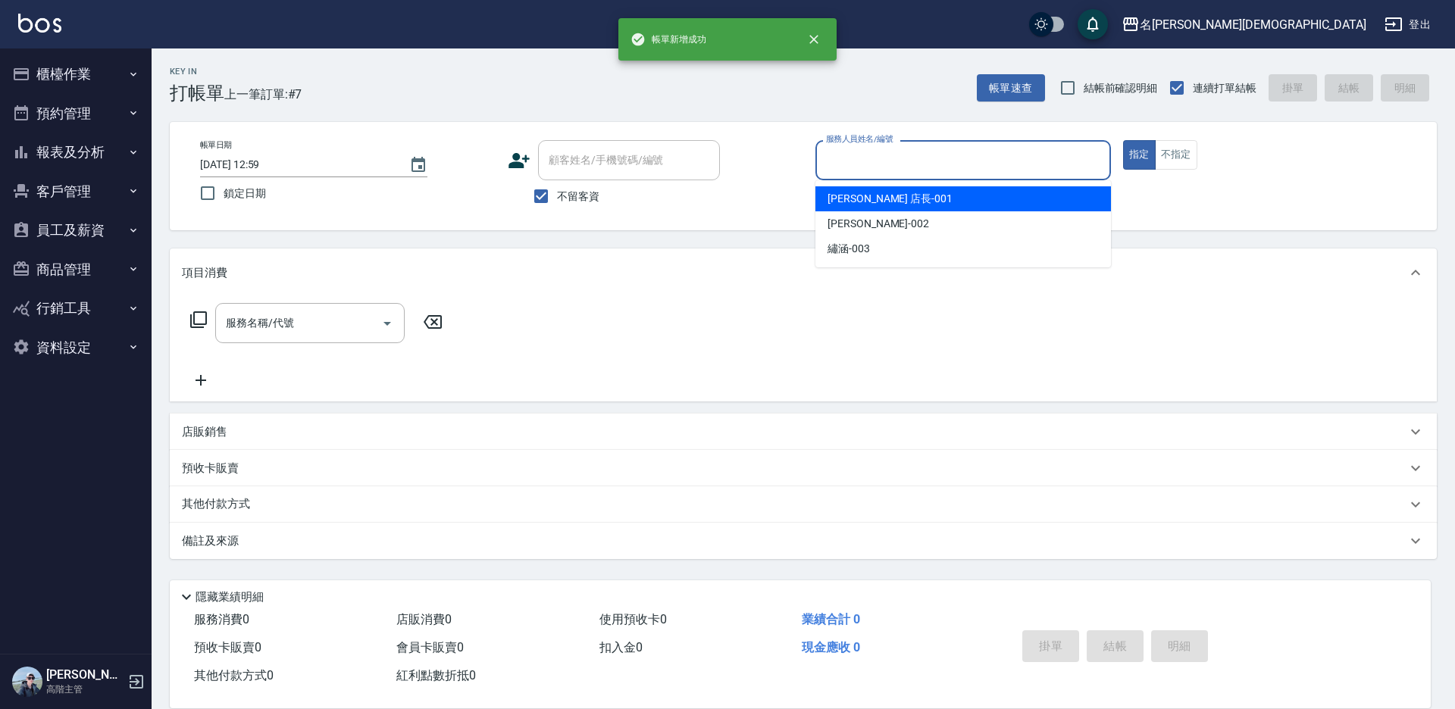
click at [866, 161] on input "服務人員姓名/編號" at bounding box center [963, 160] width 282 height 27
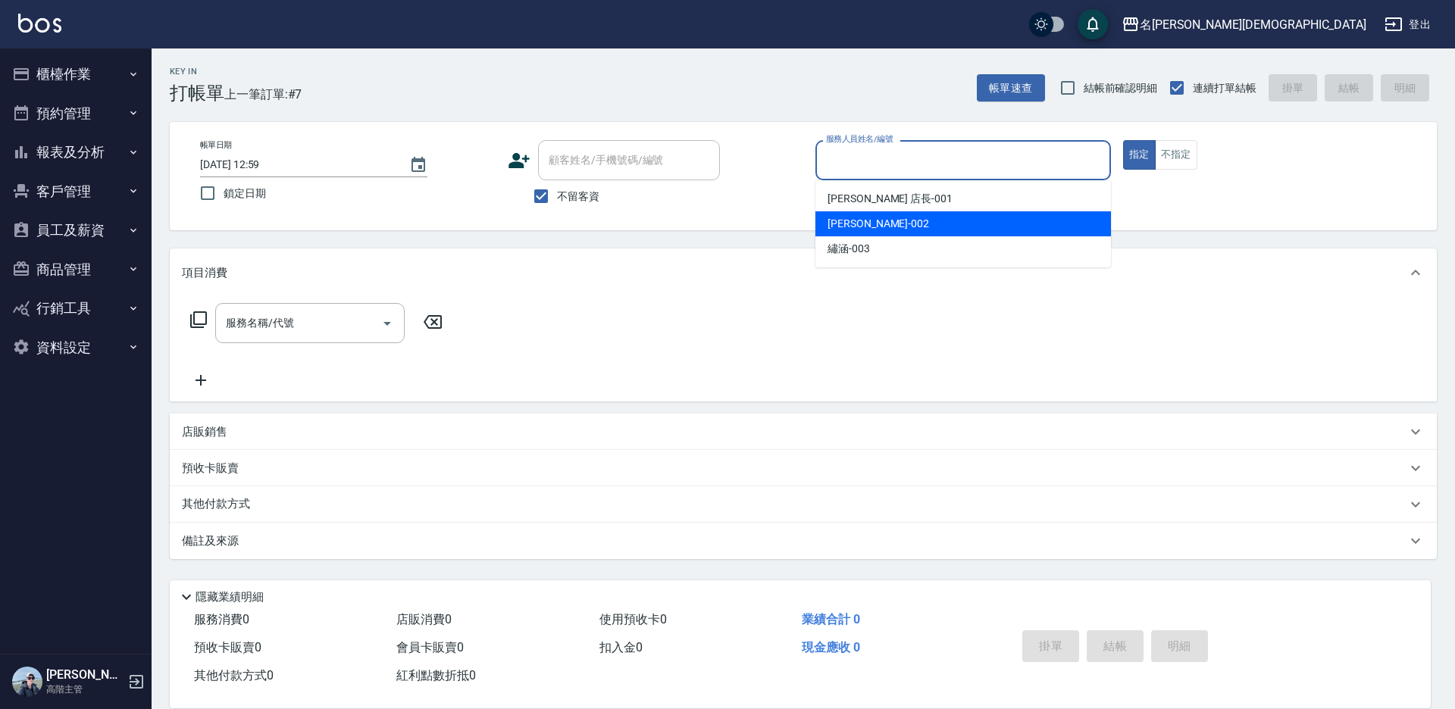
click at [865, 212] on div "香香 -002" at bounding box center [962, 223] width 295 height 25
type input "香香-002"
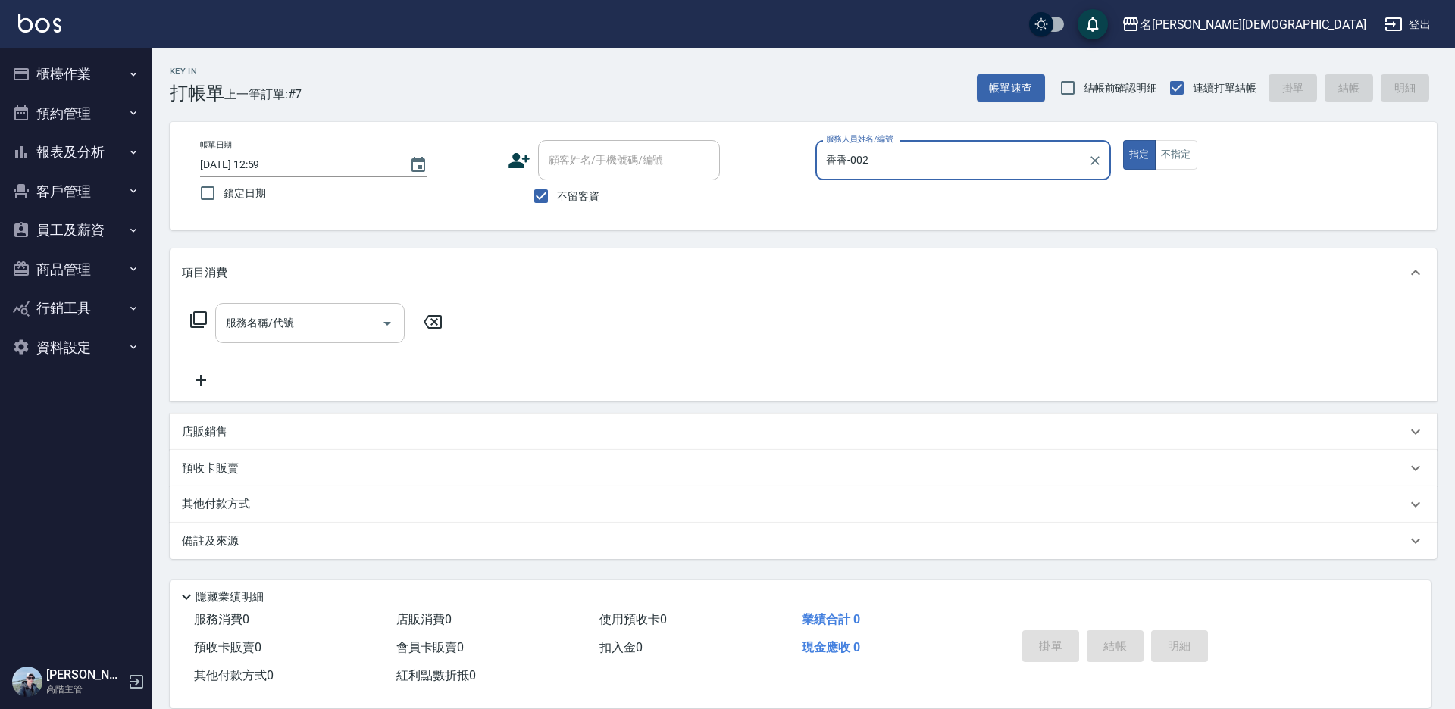
click at [295, 327] on input "服務名稱/代號" at bounding box center [298, 323] width 153 height 27
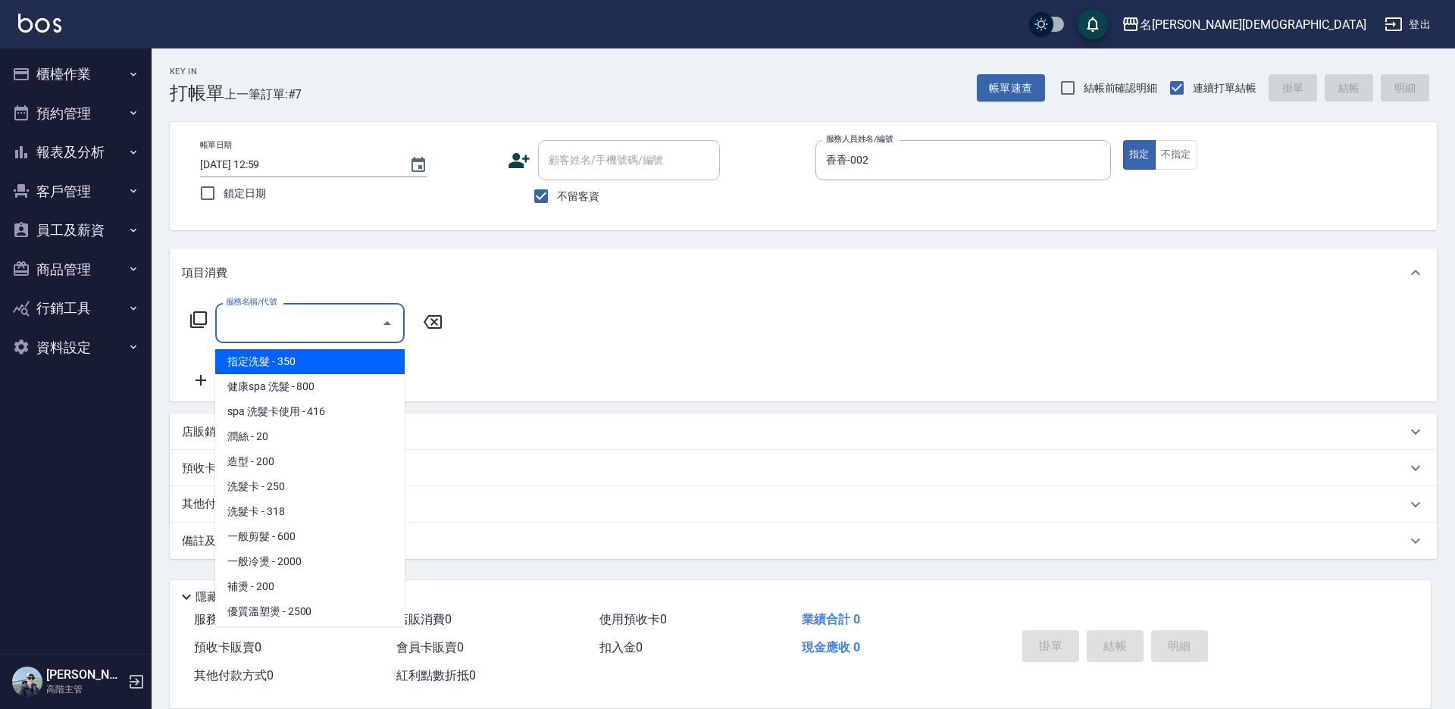
click at [330, 367] on span "指定洗髮 - 350" at bounding box center [309, 361] width 189 height 25
type input "指定洗髮(101)"
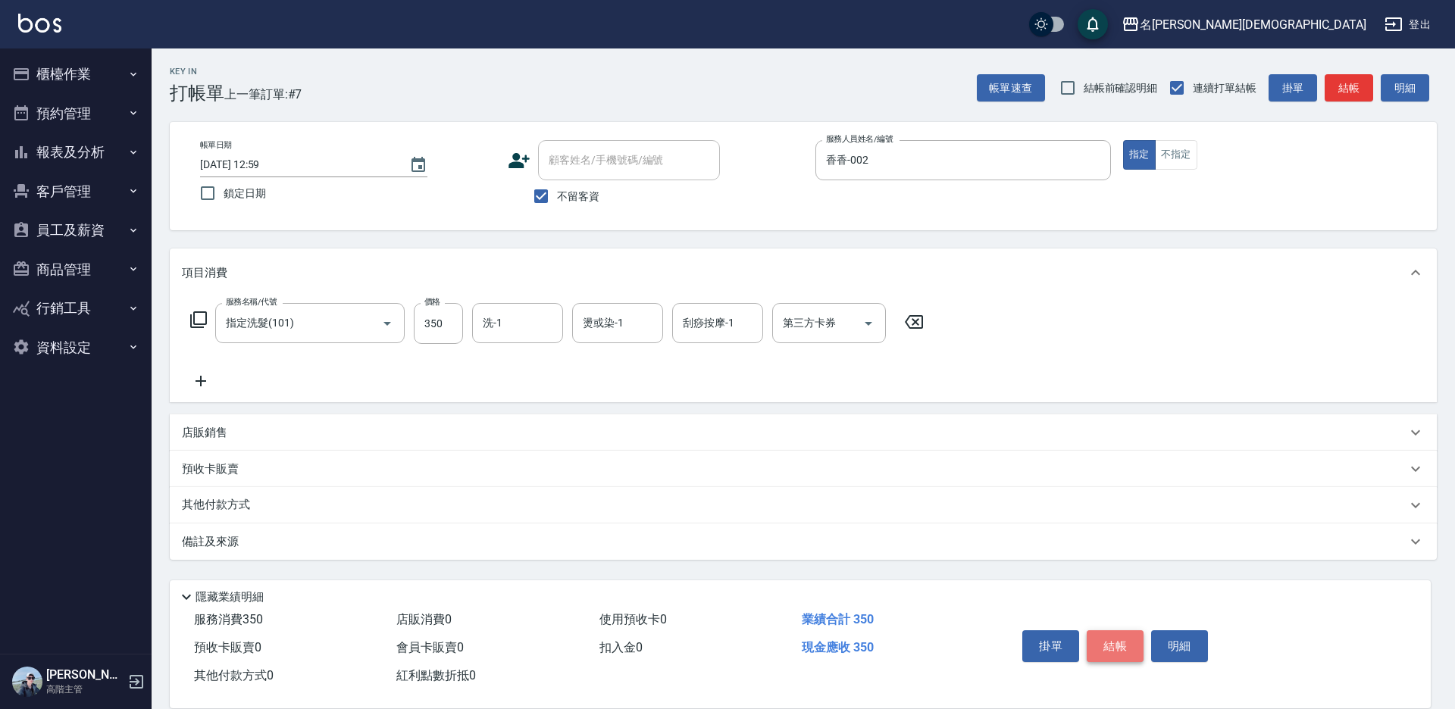
click at [1112, 633] on button "結帳" at bounding box center [1115, 646] width 57 height 32
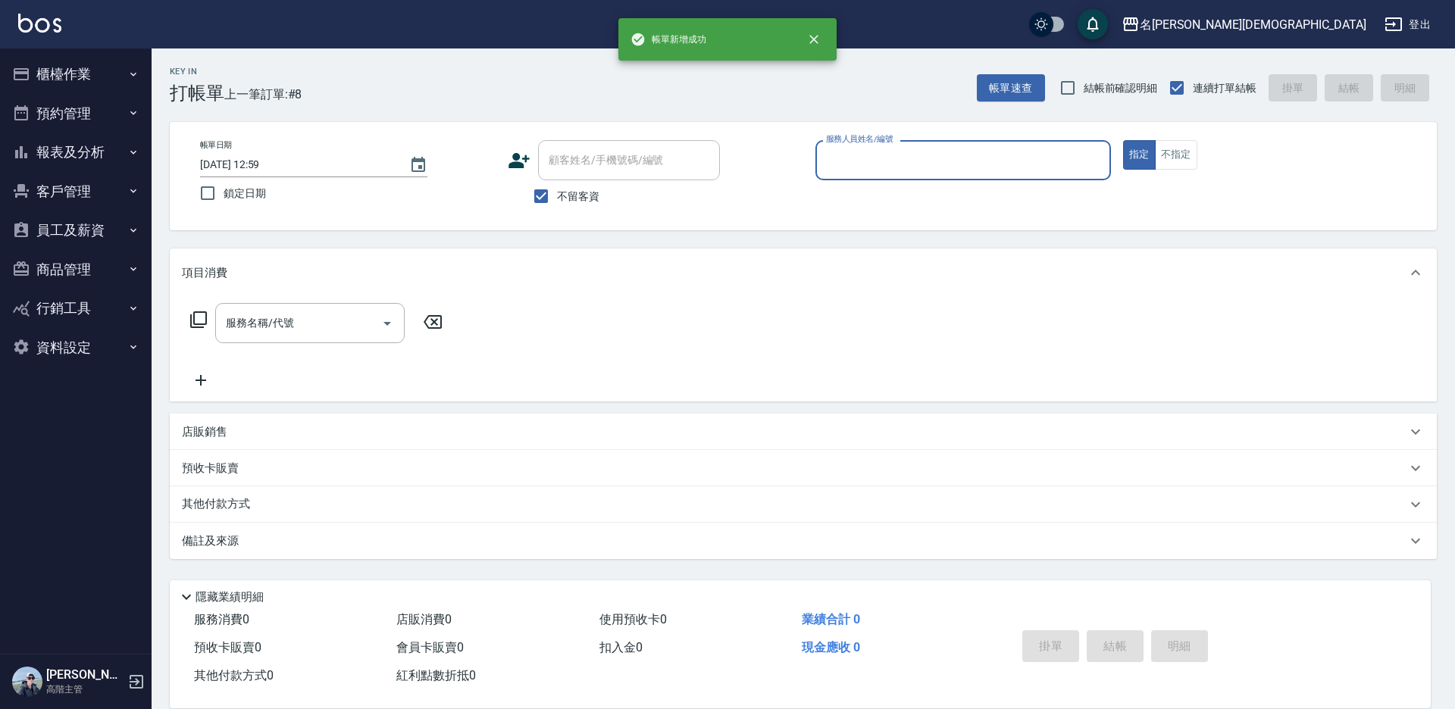
click at [858, 164] on input "服務人員姓名/編號" at bounding box center [963, 160] width 282 height 27
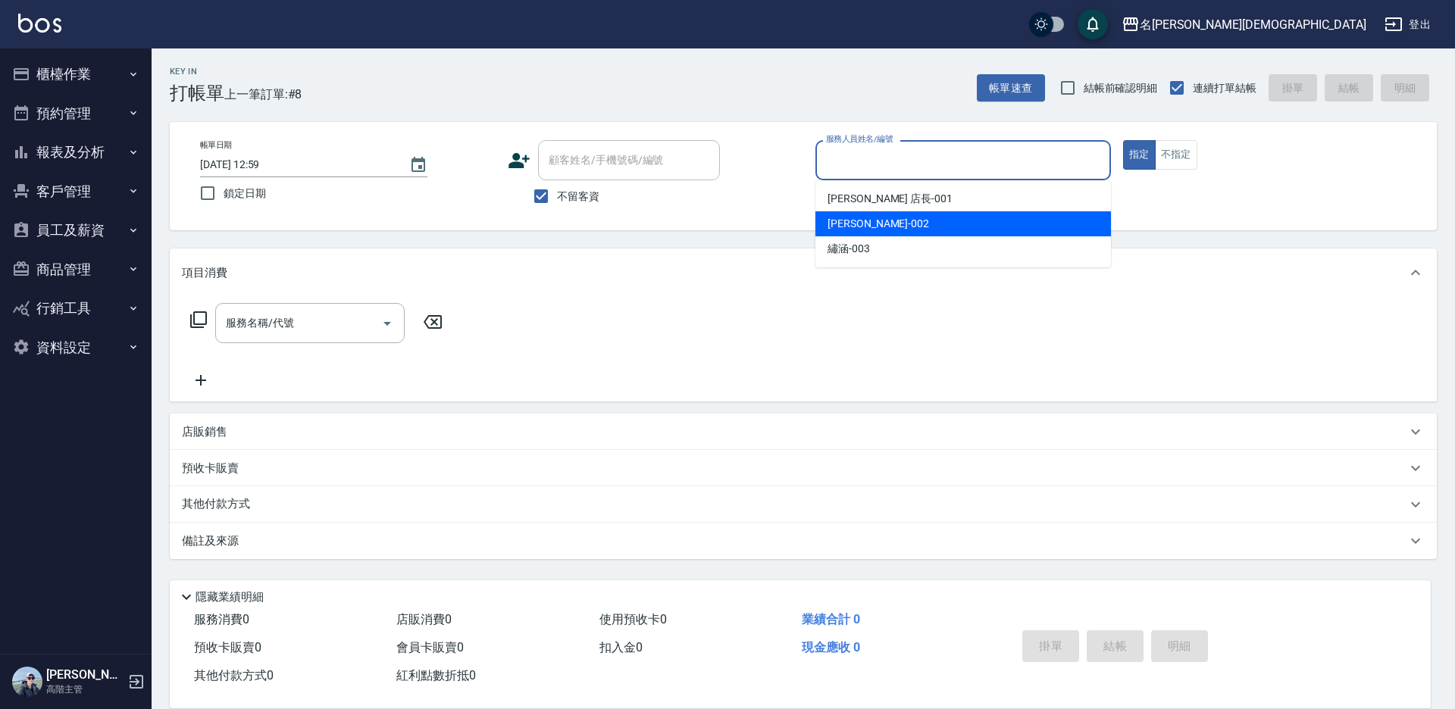
click at [861, 223] on span "香香 -002" at bounding box center [878, 224] width 102 height 16
type input "香香-002"
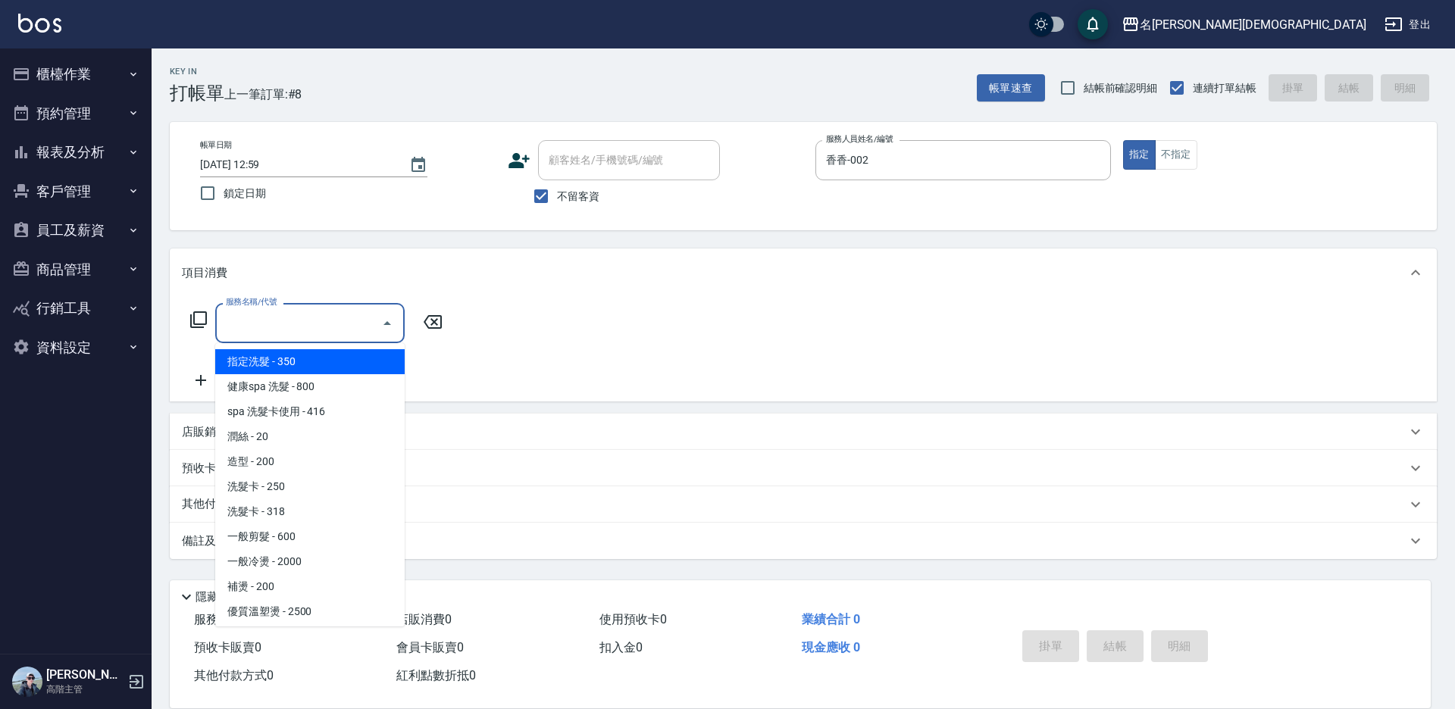
click at [342, 321] on input "服務名稱/代號" at bounding box center [298, 323] width 153 height 27
click at [339, 366] on span "指定洗髮 - 350" at bounding box center [309, 361] width 189 height 25
type input "指定洗髮(101)"
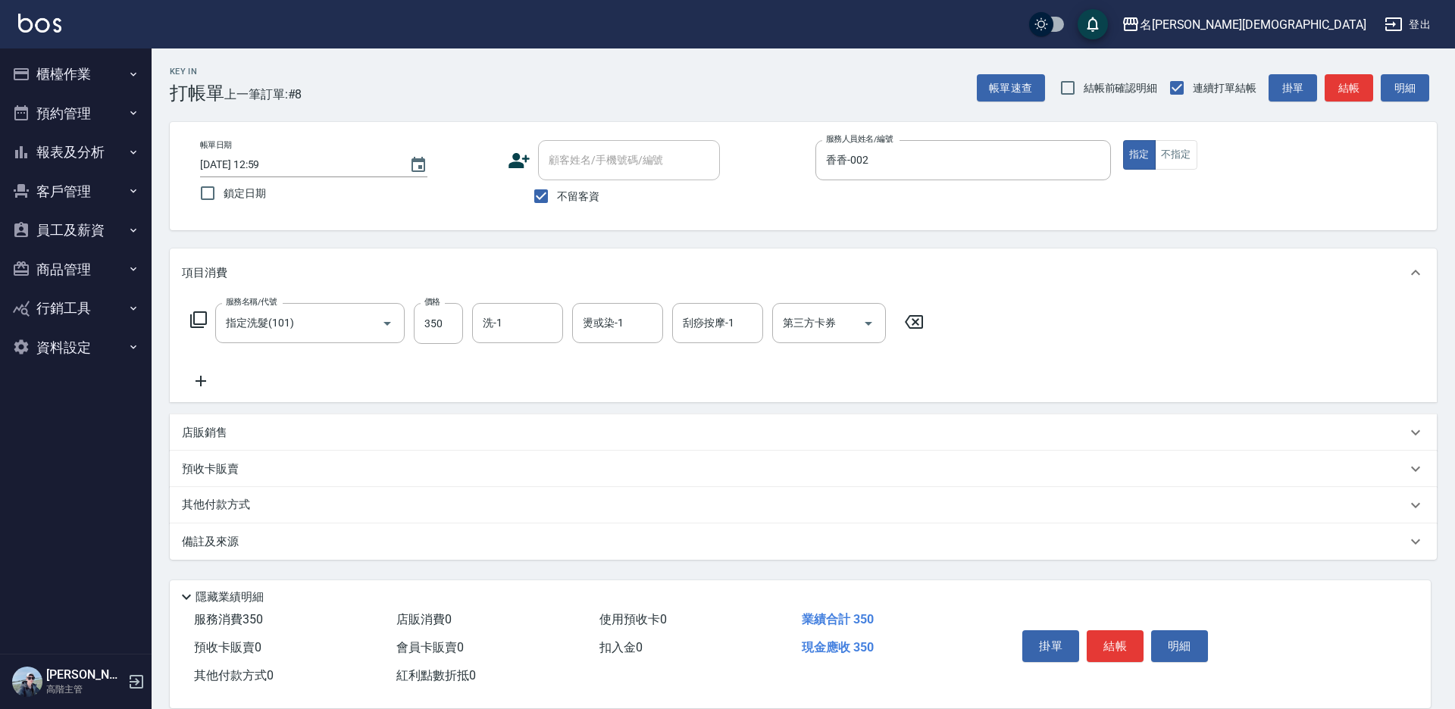
click at [199, 374] on icon at bounding box center [201, 381] width 38 height 18
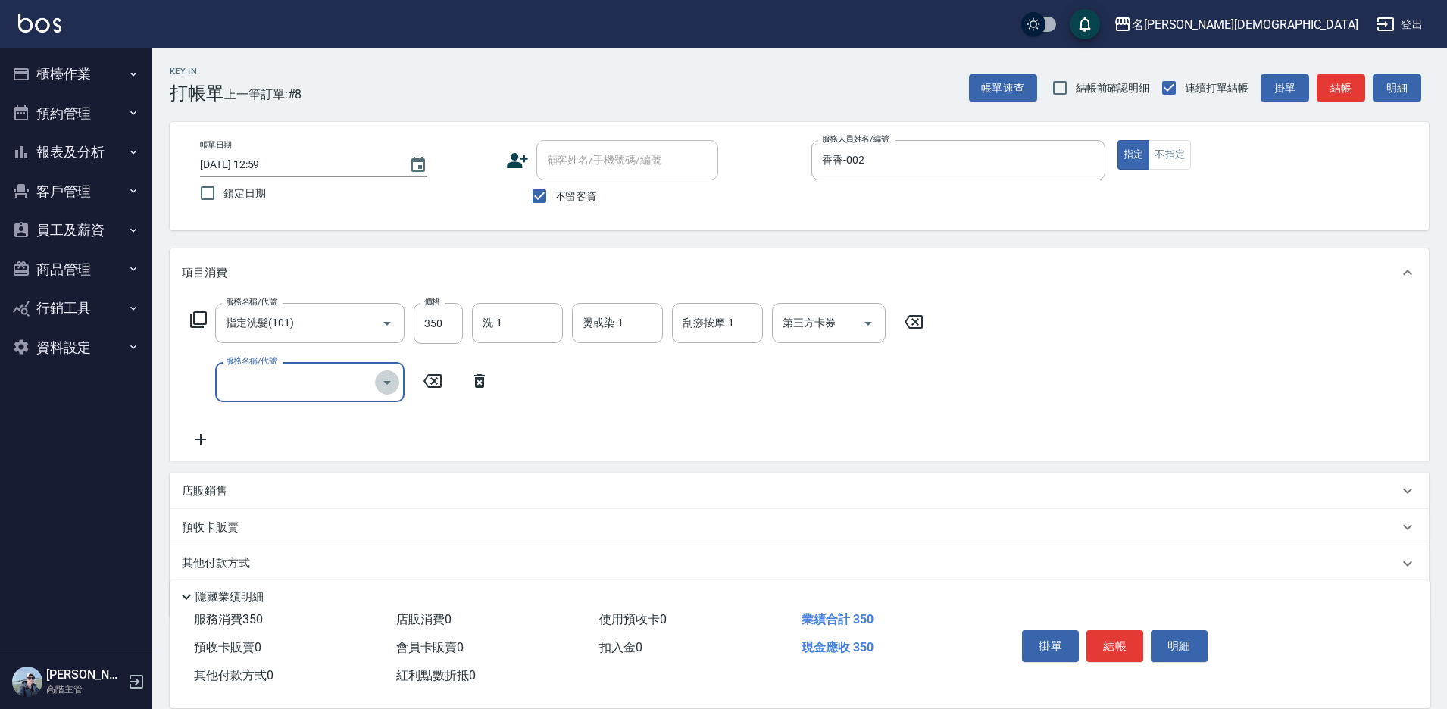
click at [387, 380] on icon "Open" at bounding box center [387, 383] width 18 height 18
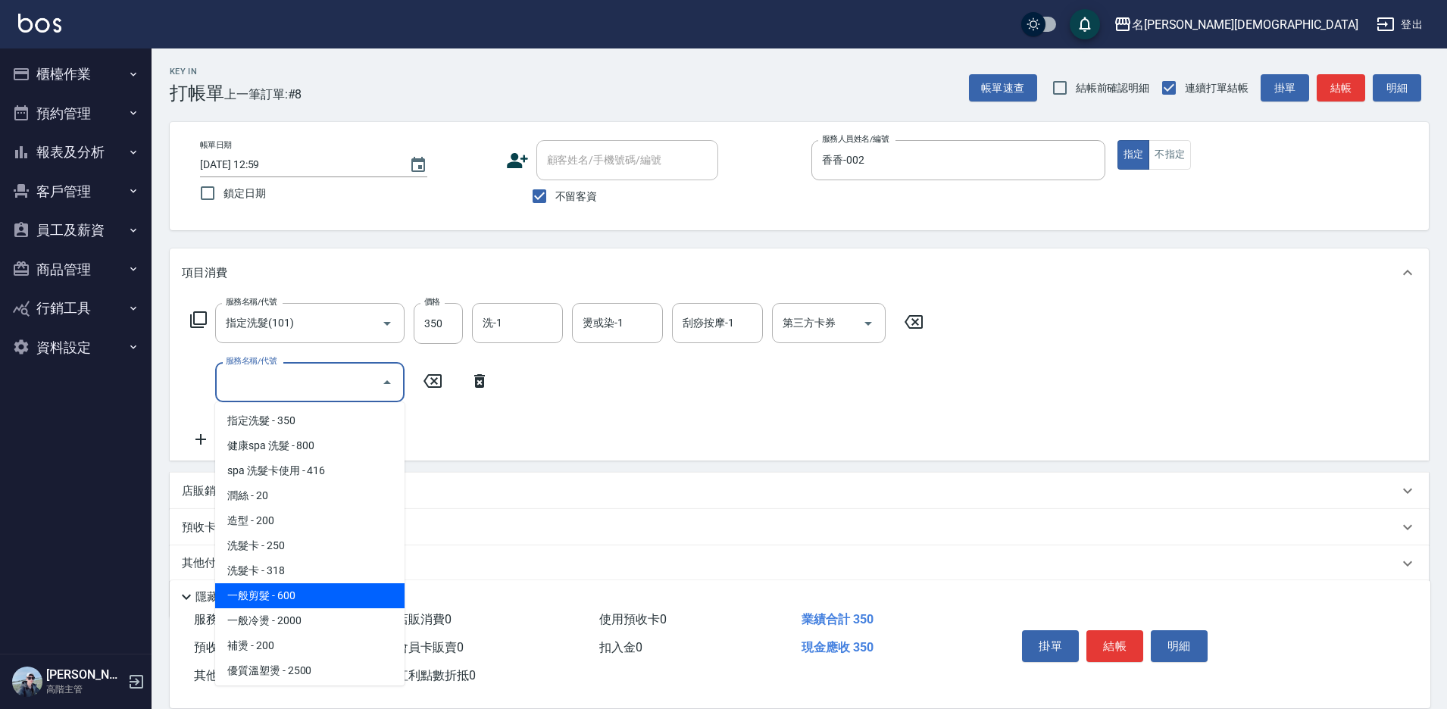
drag, startPoint x: 343, startPoint y: 591, endPoint x: 354, endPoint y: 580, distance: 15.5
click at [344, 591] on span "一般剪髮 - 600" at bounding box center [309, 595] width 189 height 25
type input "一般剪髮(200)"
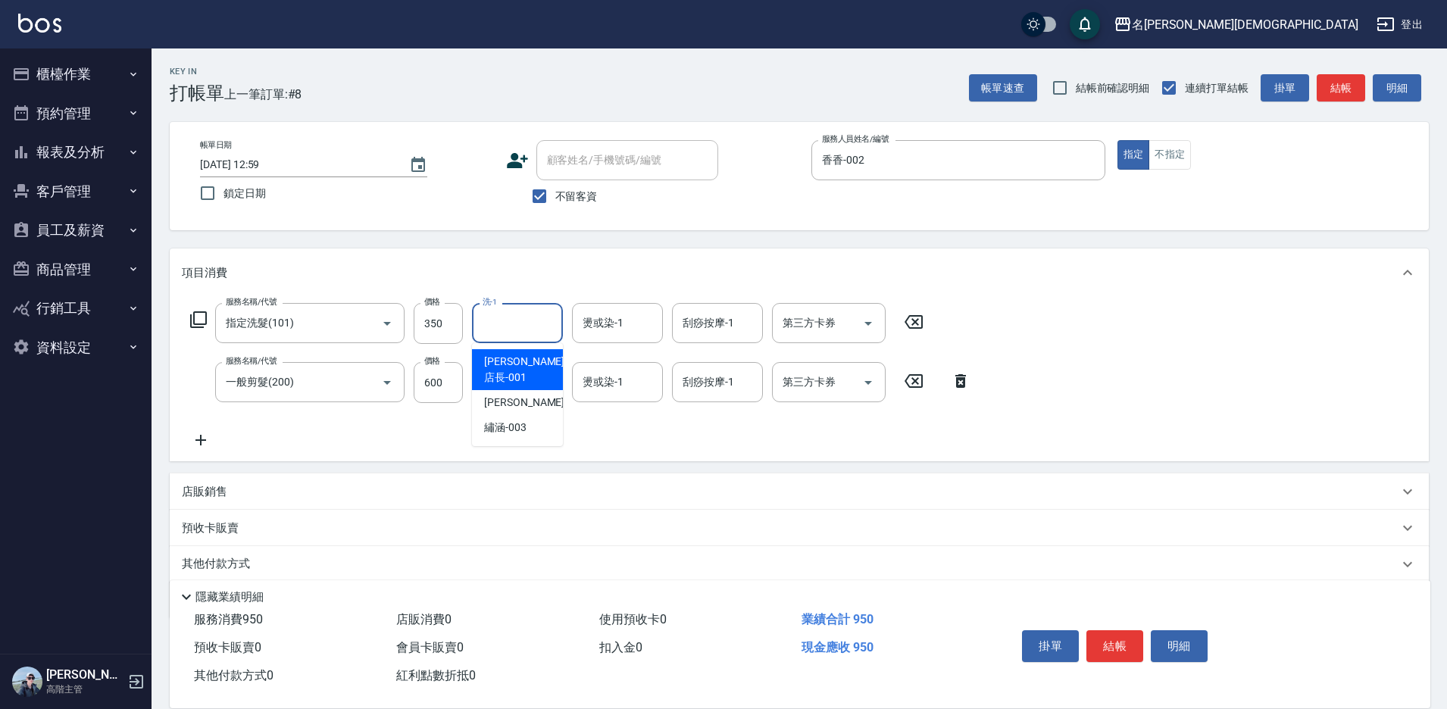
click at [502, 314] on input "洗-1" at bounding box center [517, 323] width 77 height 27
click at [533, 415] on div "繡涵 -003" at bounding box center [517, 427] width 91 height 25
type input "繡涵-003"
click at [1118, 639] on button "結帳" at bounding box center [1115, 646] width 57 height 32
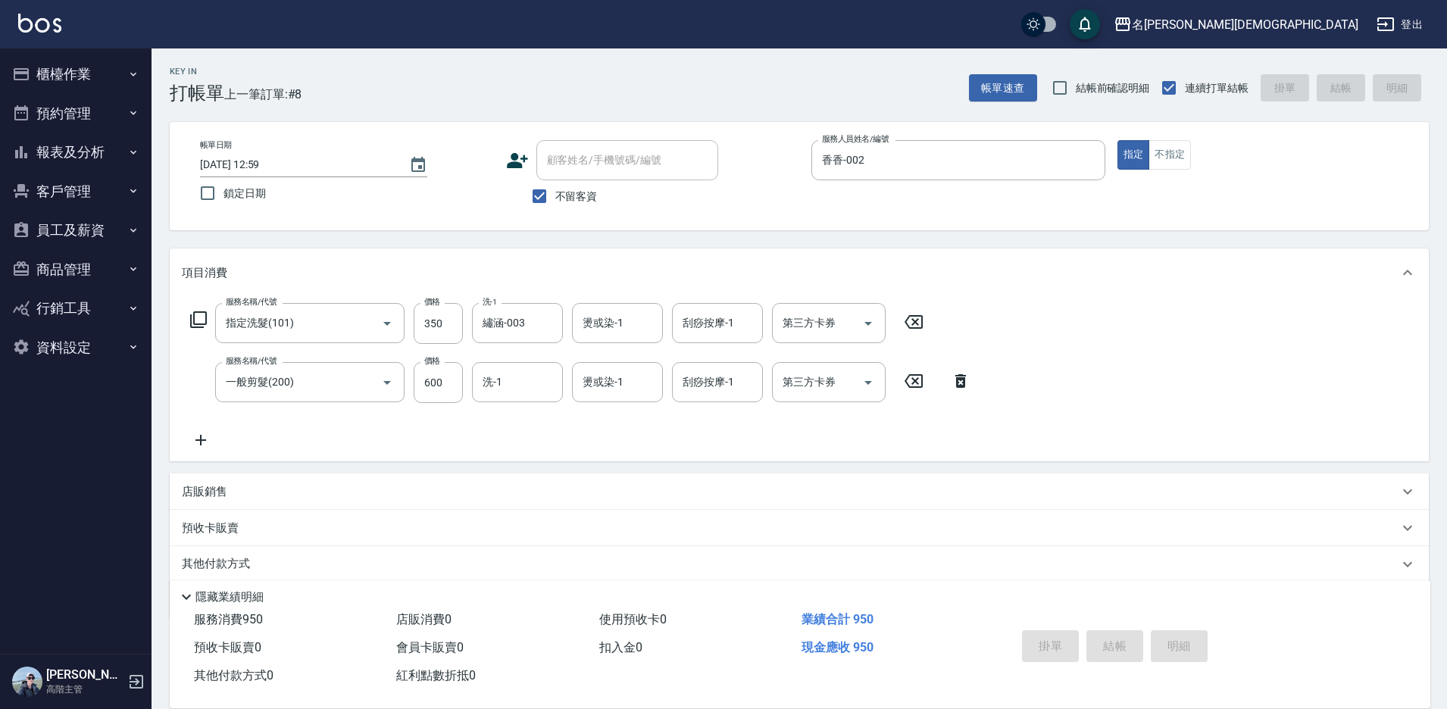
type input "[DATE] 13:00"
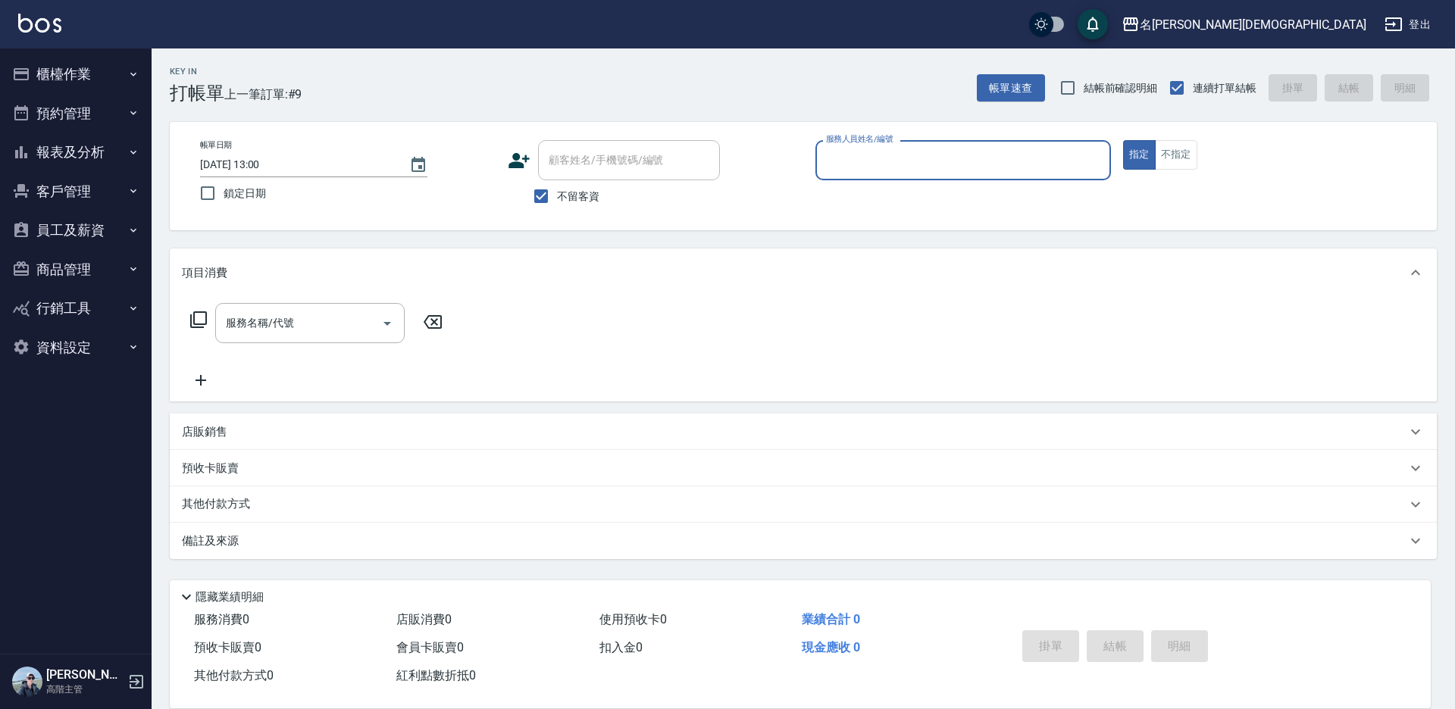
click at [63, 76] on button "櫃檯作業" at bounding box center [75, 74] width 139 height 39
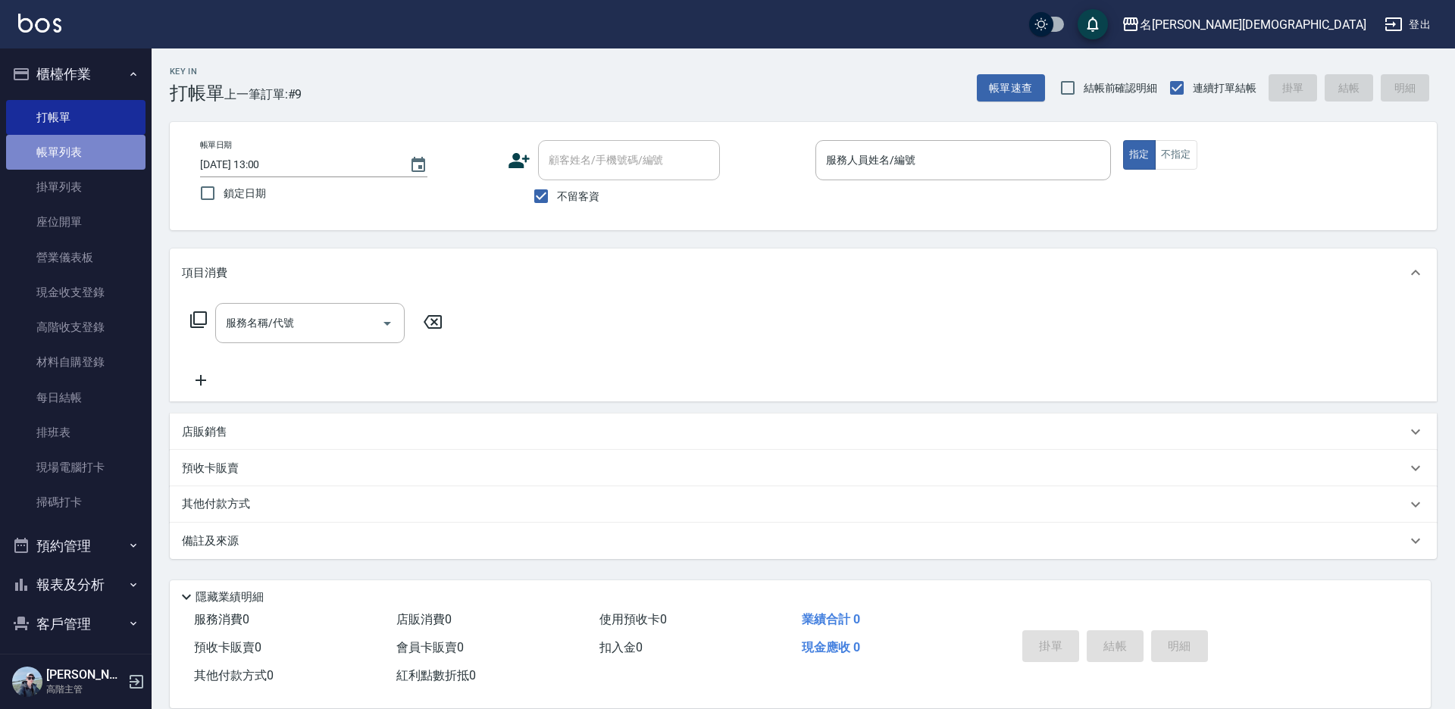
click at [77, 159] on link "帳單列表" at bounding box center [75, 152] width 139 height 35
